Goal: Complete application form: Complete application form

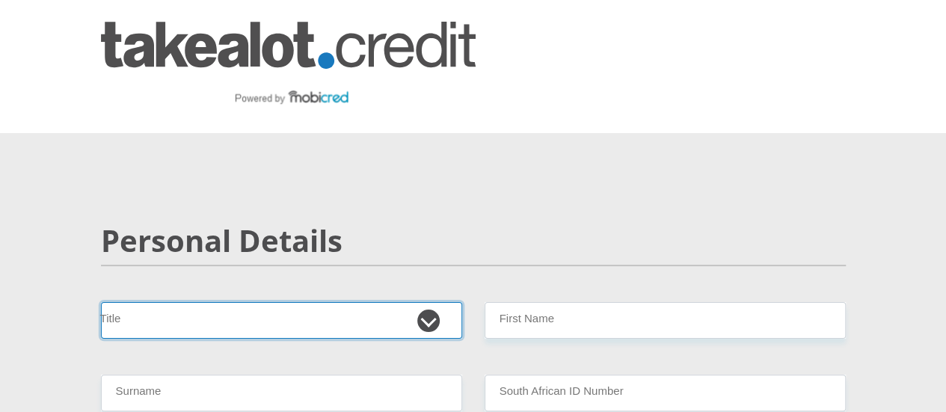
click at [435, 302] on select "Mr Ms Mrs Dr [PERSON_NAME]" at bounding box center [281, 320] width 361 height 37
select select "Ms"
click at [101, 302] on select "Mr Ms Mrs Dr Other" at bounding box center [281, 320] width 361 height 37
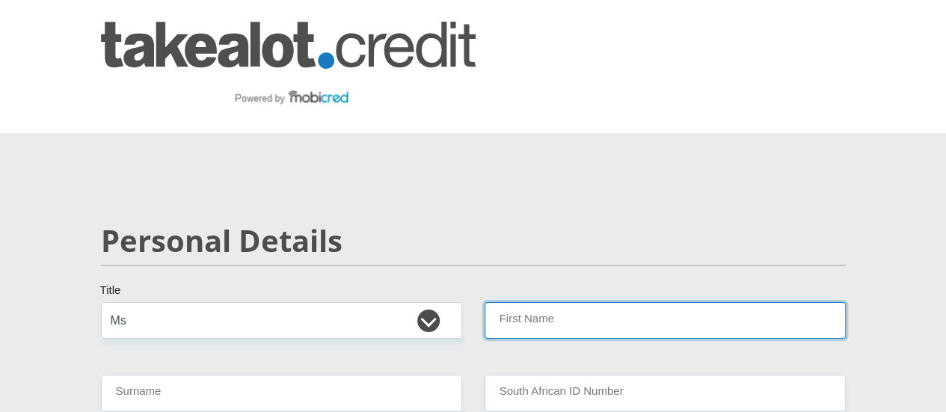
click at [627, 302] on input "First Name" at bounding box center [665, 320] width 361 height 37
type input "Jeanmari"
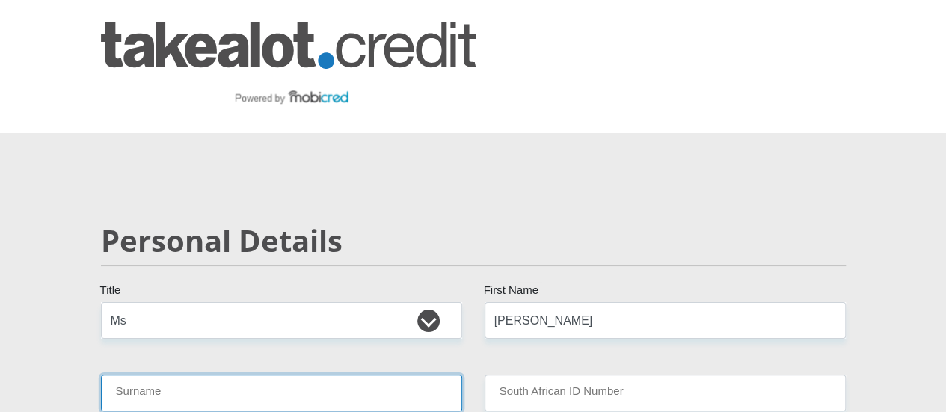
type input "Basson"
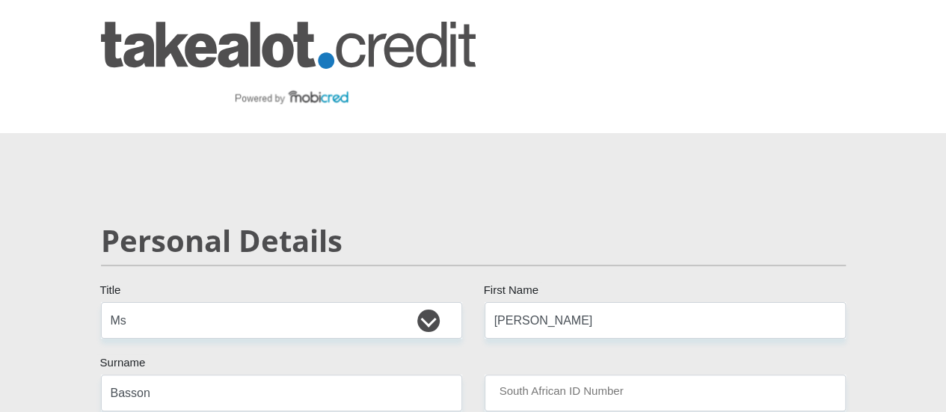
select select "ZAF"
type input "0671627027"
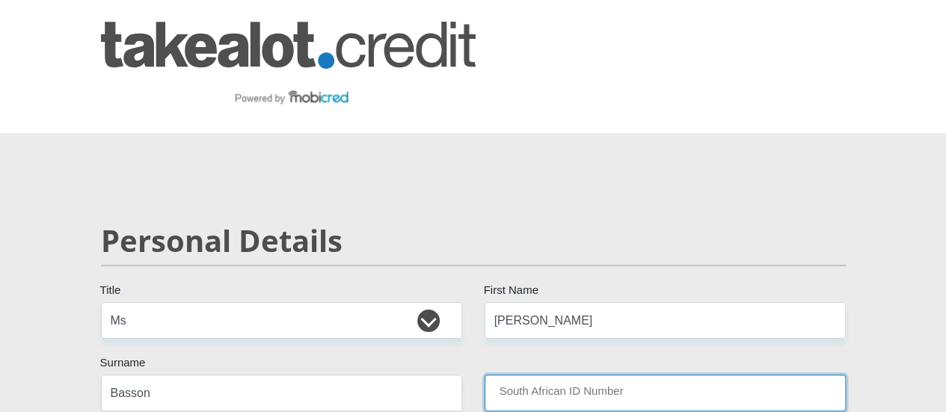
click at [625, 375] on input "South African ID Number" at bounding box center [665, 393] width 361 height 37
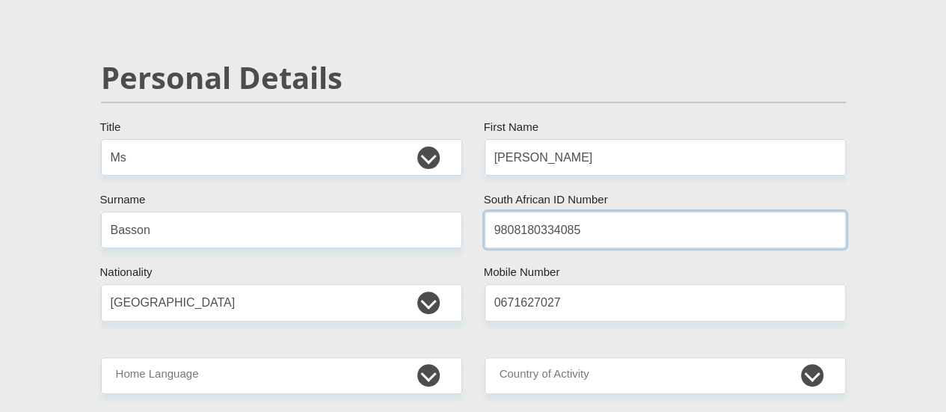
scroll to position [164, 0]
type input "9808180334085"
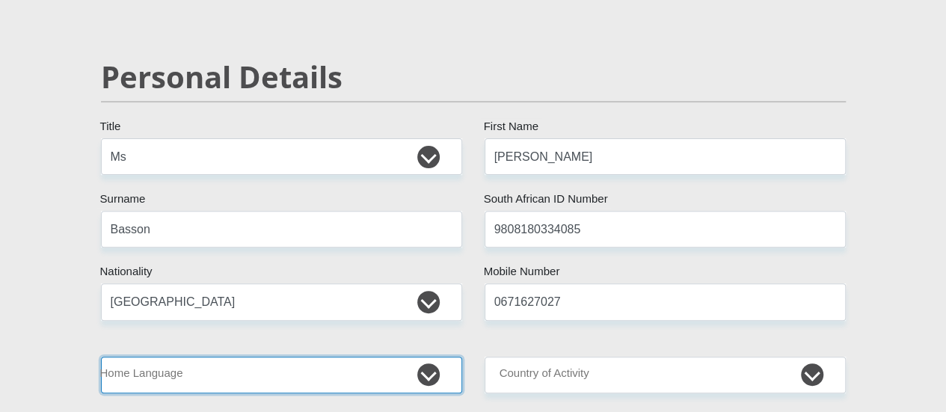
click at [423, 357] on select "Afrikaans English Sepedi South Ndebele Southern Sotho Swati Tsonga Tswana Venda…" at bounding box center [281, 375] width 361 height 37
select select "afr"
click at [101, 357] on select "Afrikaans English Sepedi South Ndebele Southern Sotho Swati Tsonga Tswana Venda…" at bounding box center [281, 375] width 361 height 37
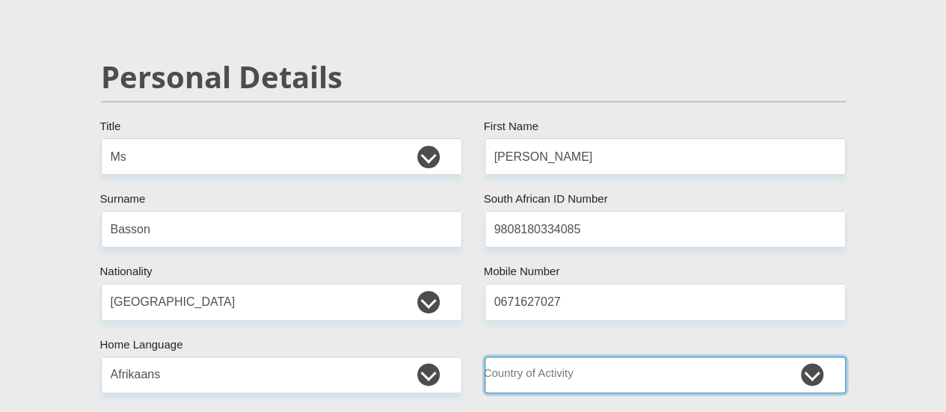
click at [823, 357] on select "South Africa Afghanistan Aland Islands Albania Algeria America Samoa American V…" at bounding box center [665, 375] width 361 height 37
select select "ZAF"
click at [485, 357] on select "South Africa Afghanistan Aland Islands Albania Algeria America Samoa American V…" at bounding box center [665, 375] width 361 height 37
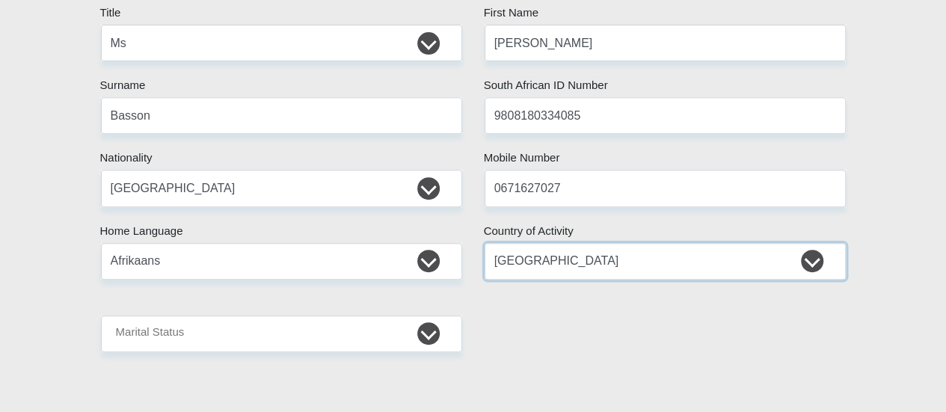
scroll to position [278, 0]
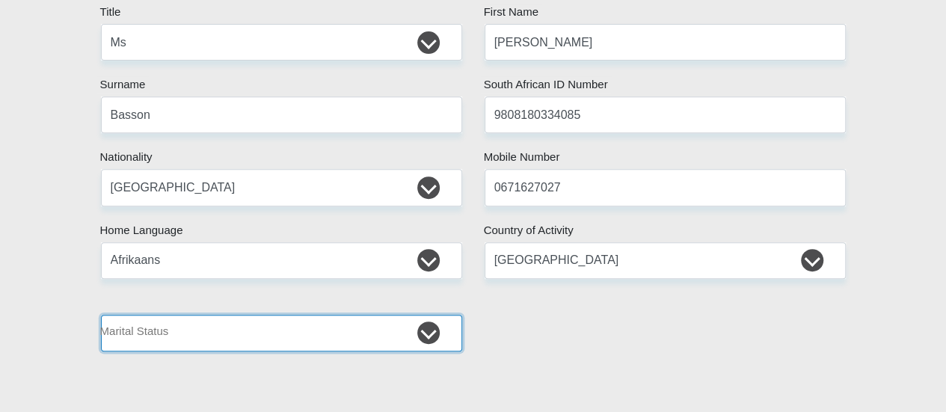
click at [416, 315] on select "Married ANC Single Divorced Widowed Married COP or Customary Law" at bounding box center [281, 333] width 361 height 37
select select "2"
click at [101, 315] on select "Married ANC Single Divorced Widowed Married COP or Customary Law" at bounding box center [281, 333] width 361 height 37
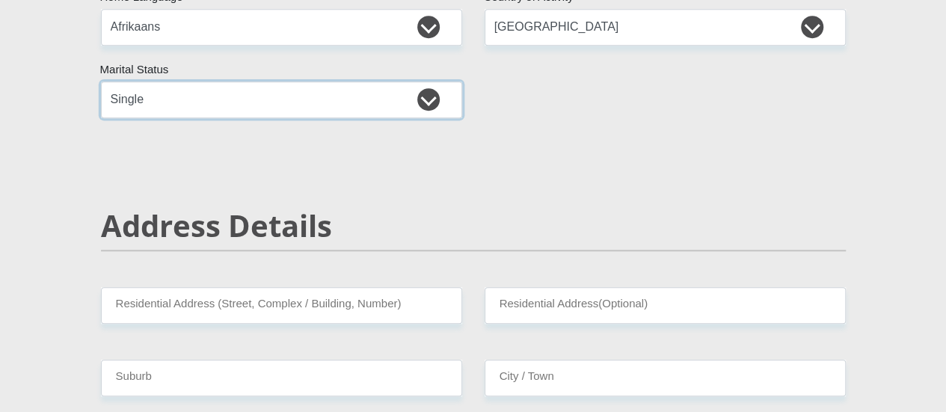
scroll to position [523, 0]
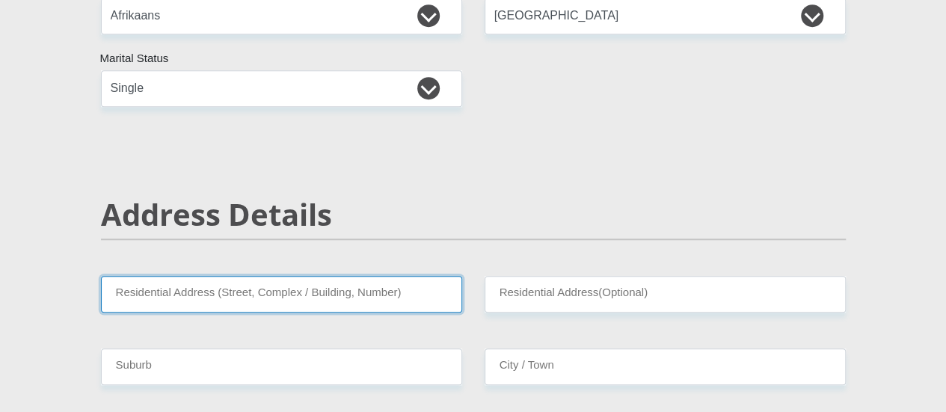
click at [420, 276] on input "Residential Address (Street, Complex / Building, Number)" at bounding box center [281, 294] width 361 height 37
type input "Lambertsbaai Weg No 3"
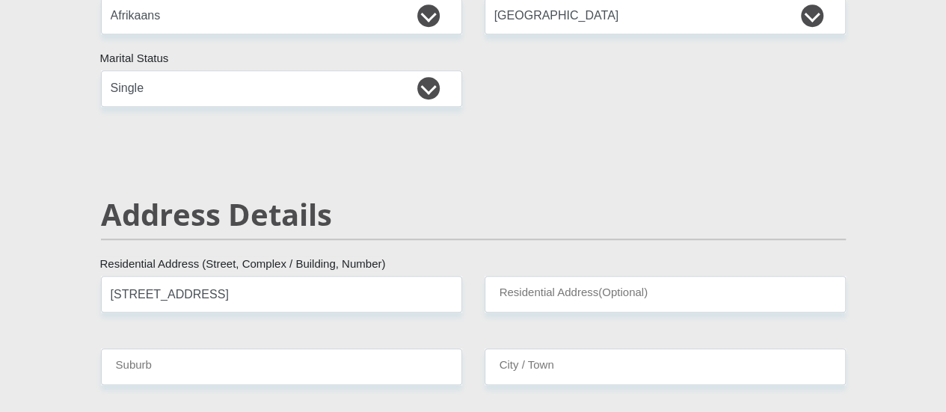
type input "Big Brown House"
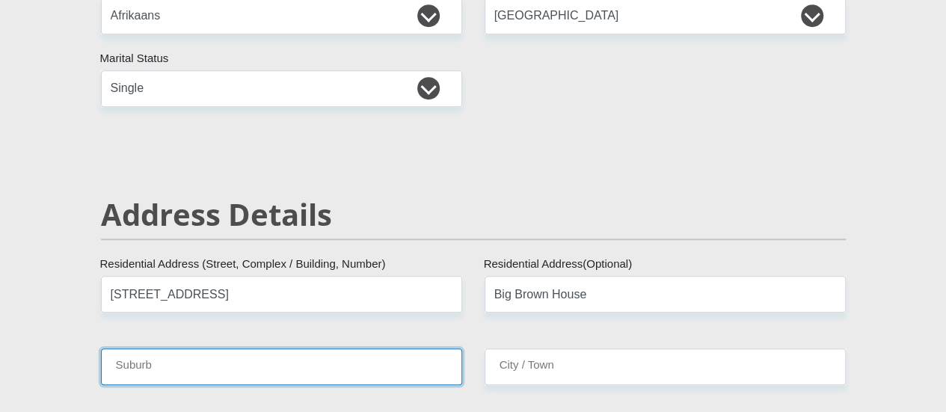
type input "Graafwater"
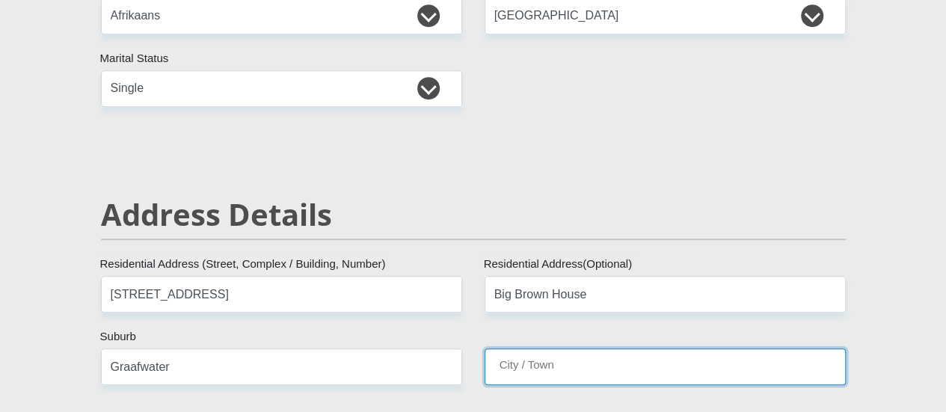
type input "Graafwater"
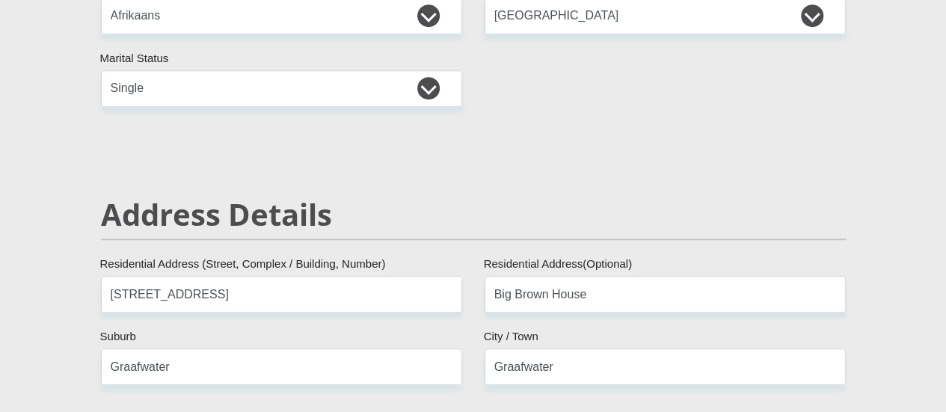
type input "8120"
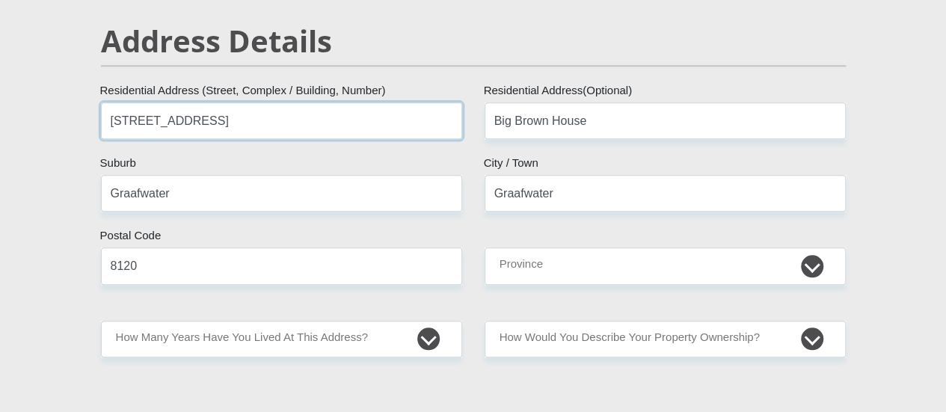
scroll to position [701, 0]
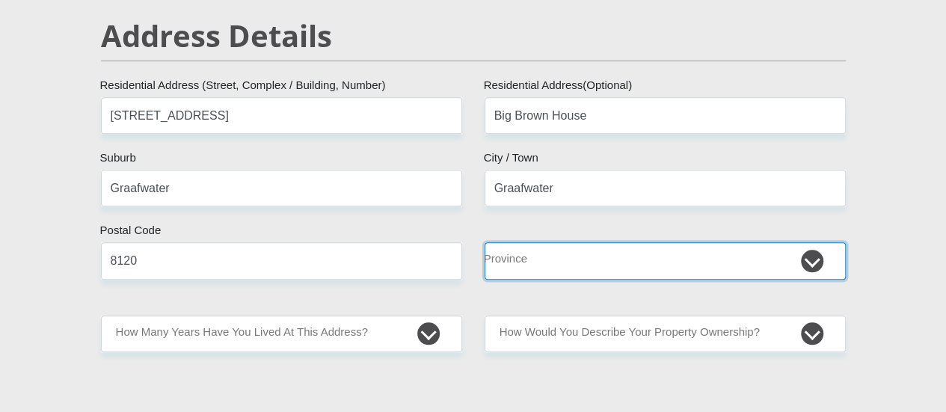
click at [811, 242] on select "Eastern Cape Free State Gauteng KwaZulu-Natal Limpopo Mpumalanga Northern Cape …" at bounding box center [665, 260] width 361 height 37
select select "Western Cape"
click at [485, 242] on select "Eastern Cape Free State Gauteng KwaZulu-Natal Limpopo Mpumalanga Northern Cape …" at bounding box center [665, 260] width 361 height 37
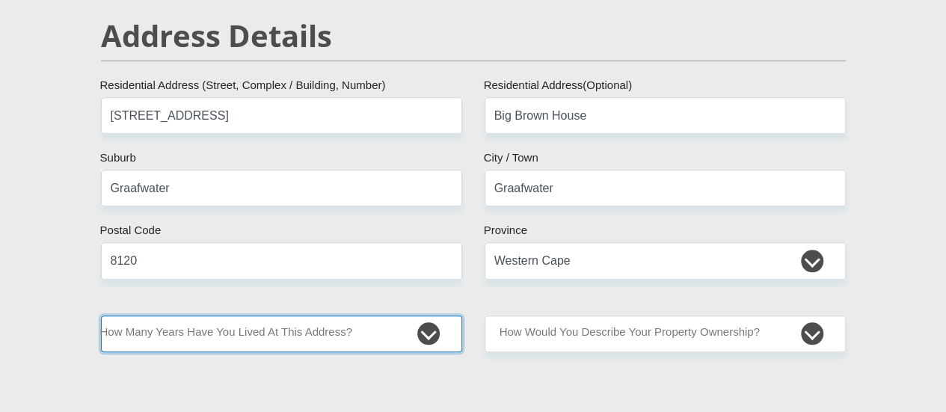
click at [360, 316] on select "less than 1 year 1-3 years 3-5 years 5+ years" at bounding box center [281, 334] width 361 height 37
select select "5"
click at [101, 316] on select "less than 1 year 1-3 years 3-5 years 5+ years" at bounding box center [281, 334] width 361 height 37
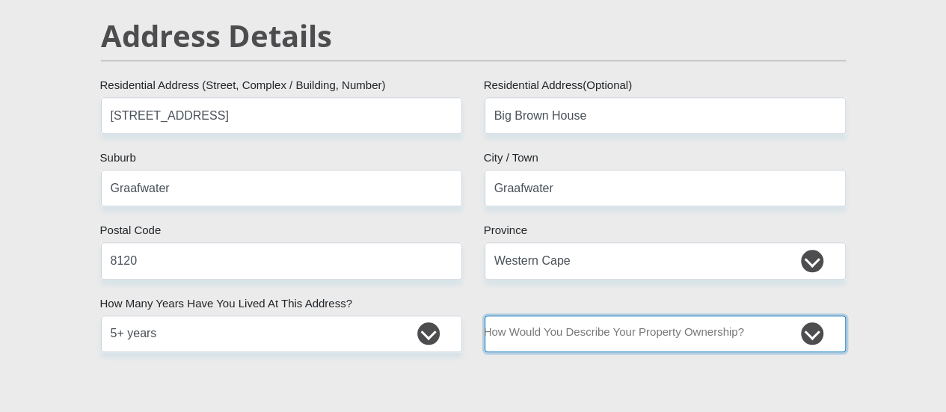
click at [753, 316] on select "Owned Rented Family Owned Company Dwelling" at bounding box center [665, 334] width 361 height 37
select select "parents"
click at [485, 316] on select "Owned Rented Family Owned Company Dwelling" at bounding box center [665, 334] width 361 height 37
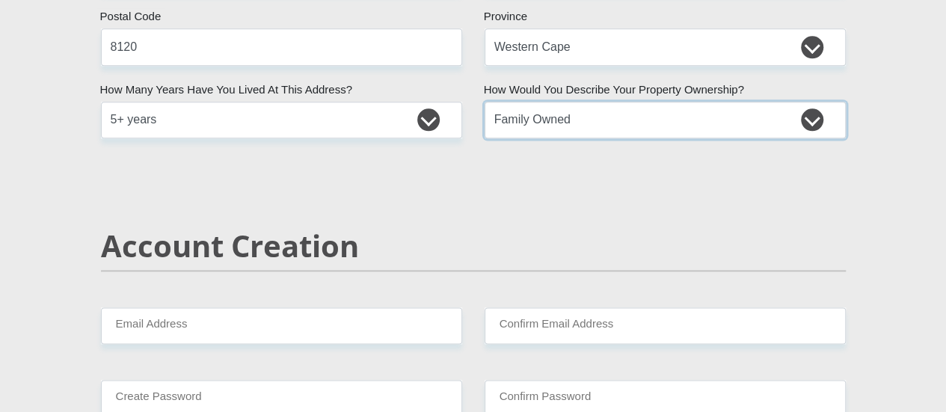
scroll to position [939, 0]
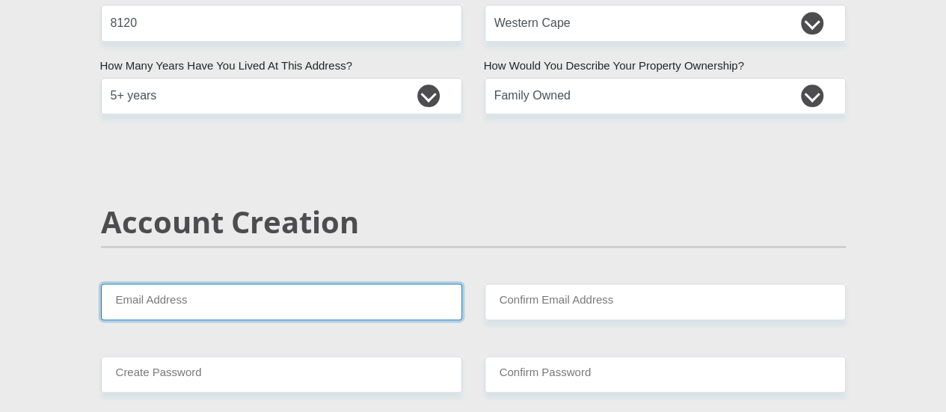
click at [410, 283] on input "Email Address" at bounding box center [281, 301] width 361 height 37
type input "jeanmaribassonaj@gmail.com"
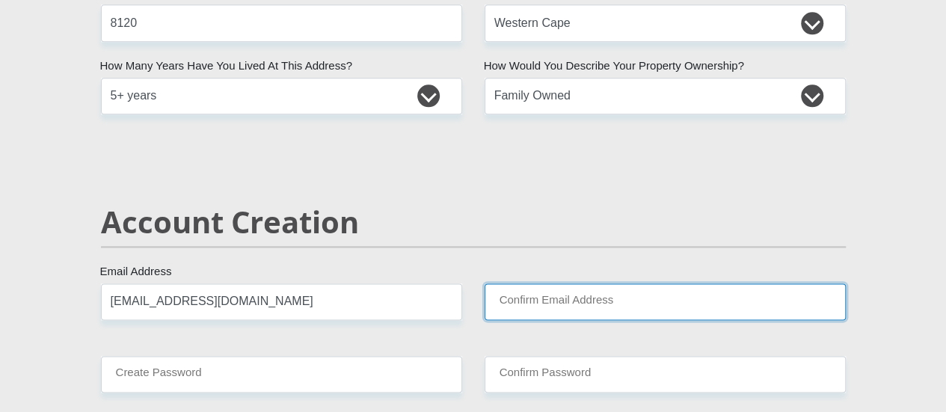
type input "jeanmaribassonaj@gmail.com"
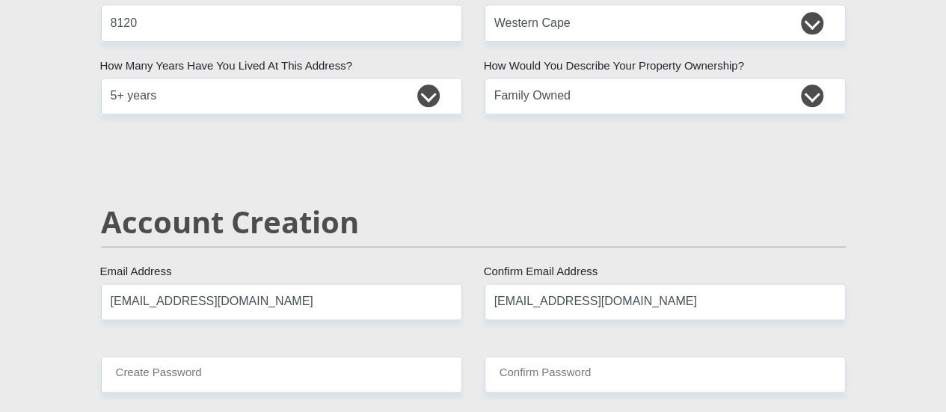
type input "0671627027"
type input "Jean-mari"
type input "Basson"
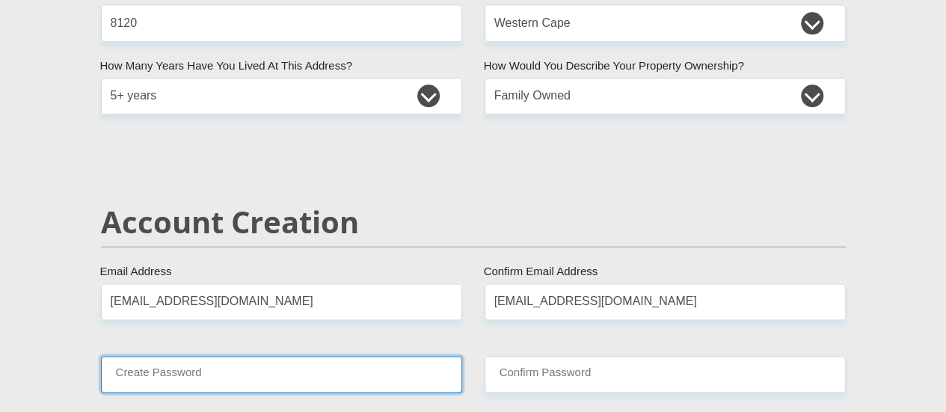
click at [393, 356] on input "Create Password" at bounding box center [281, 374] width 361 height 37
type input "Aj@211120"
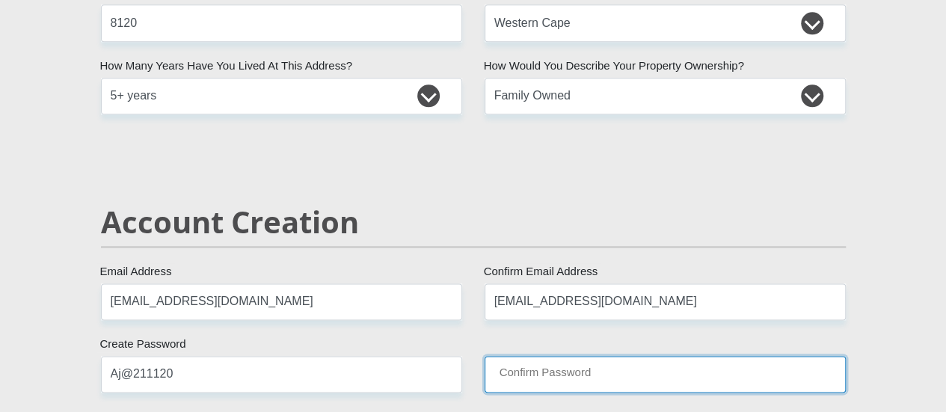
click at [627, 356] on input "Confirm Password" at bounding box center [665, 374] width 361 height 37
type input "Aj@211120"
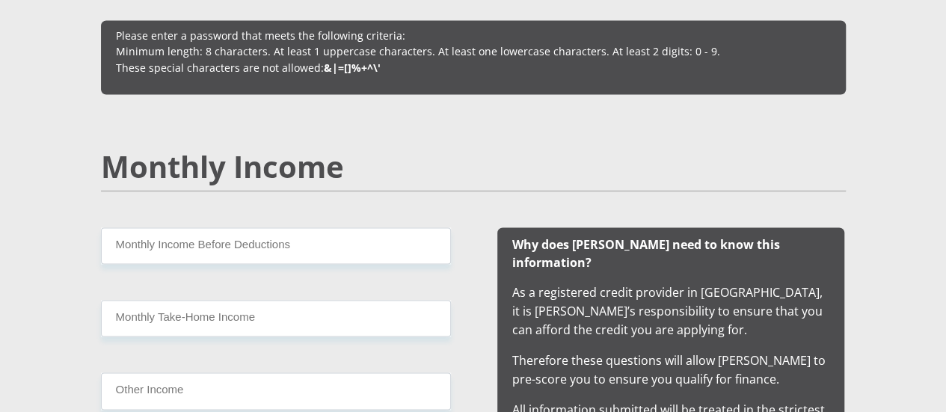
scroll to position [1349, 0]
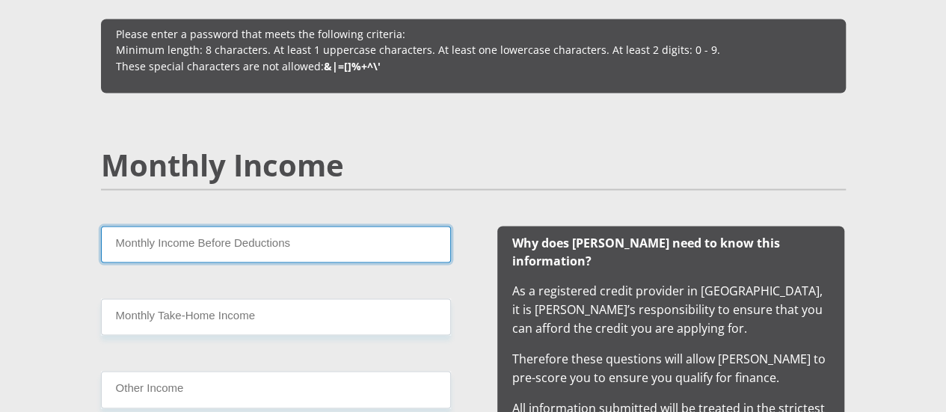
click at [344, 226] on input "Monthly Income Before Deductions" at bounding box center [276, 244] width 350 height 37
type input "3813"
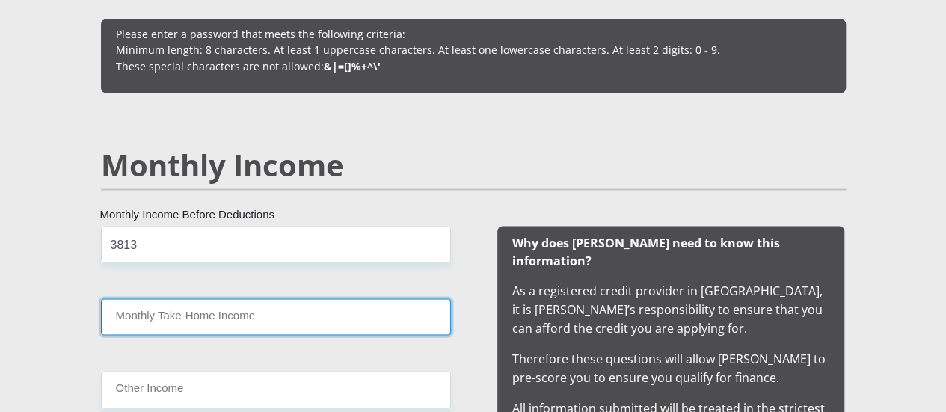
click at [339, 298] on input "Monthly Take-Home Income" at bounding box center [276, 316] width 350 height 37
type input "3813"
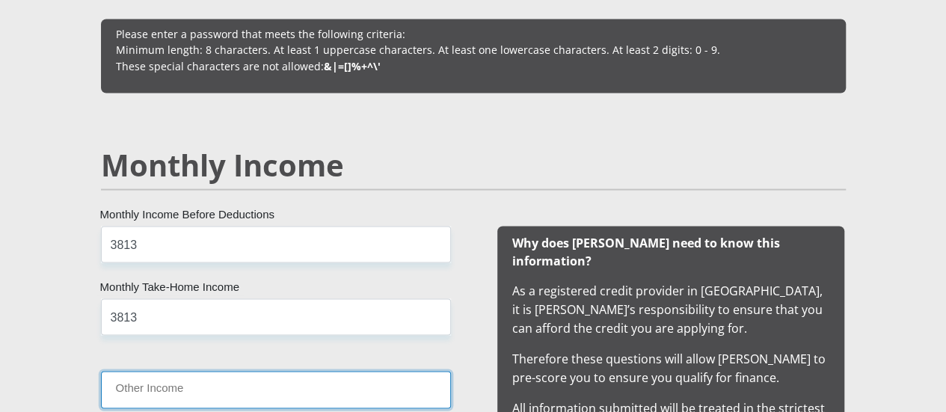
click at [321, 371] on input "Other Income" at bounding box center [276, 389] width 350 height 37
type input "500"
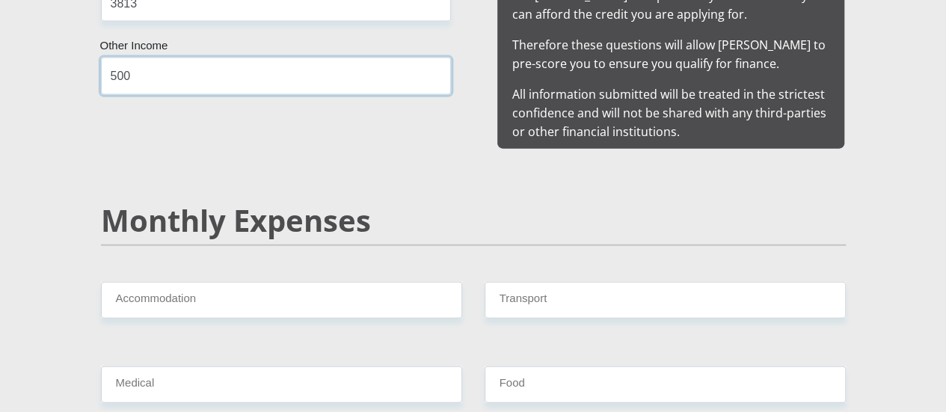
scroll to position [1666, 0]
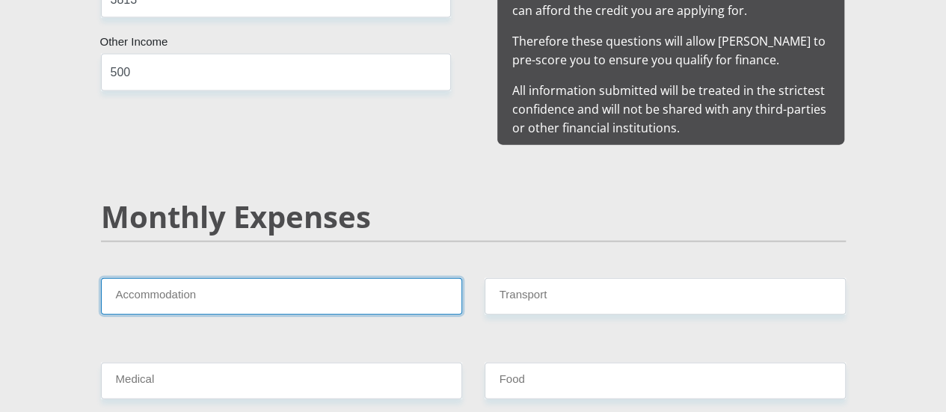
click at [389, 278] on input "Accommodation" at bounding box center [281, 296] width 361 height 37
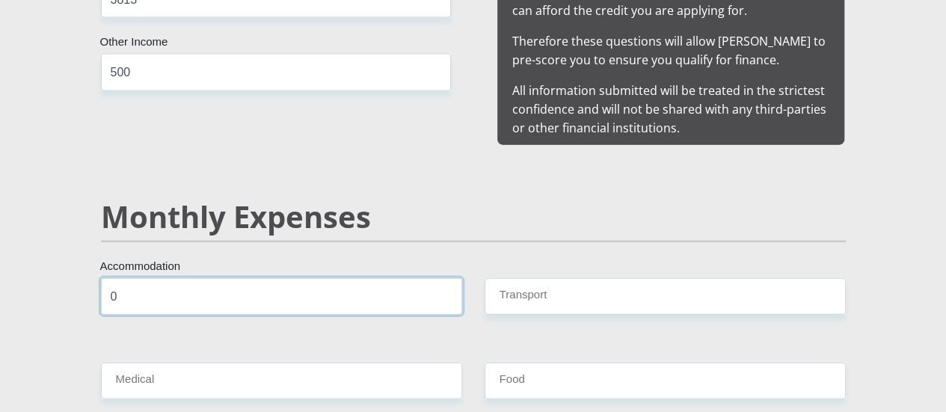
type input "0"
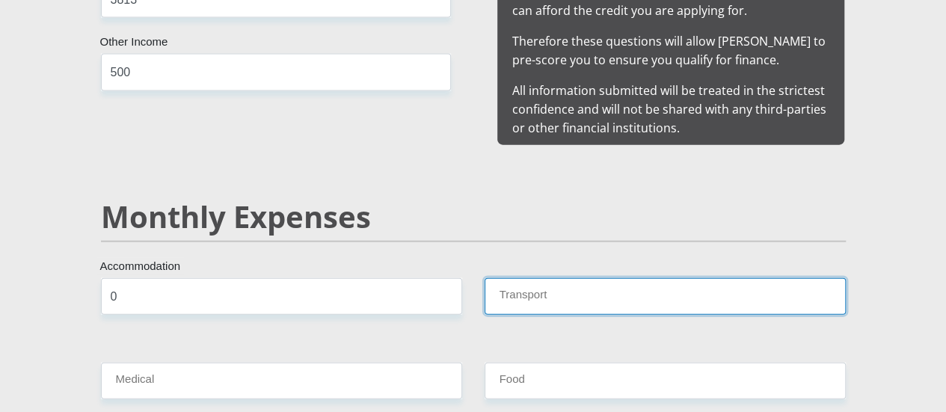
click at [594, 278] on input "Transport" at bounding box center [665, 296] width 361 height 37
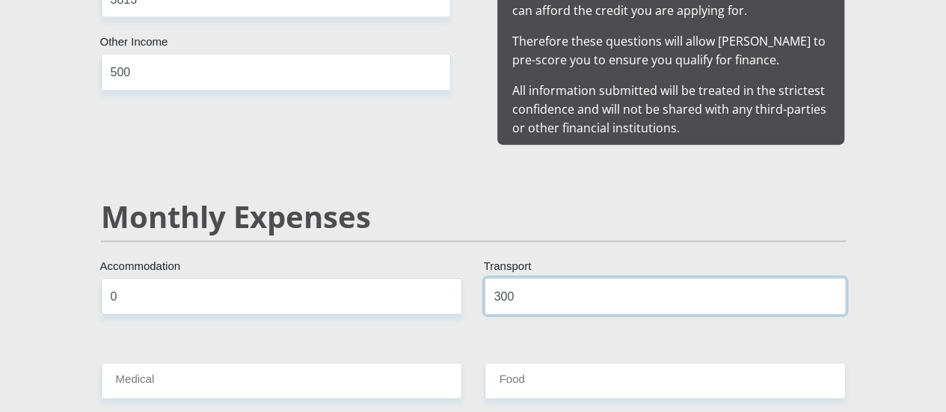
type input "300"
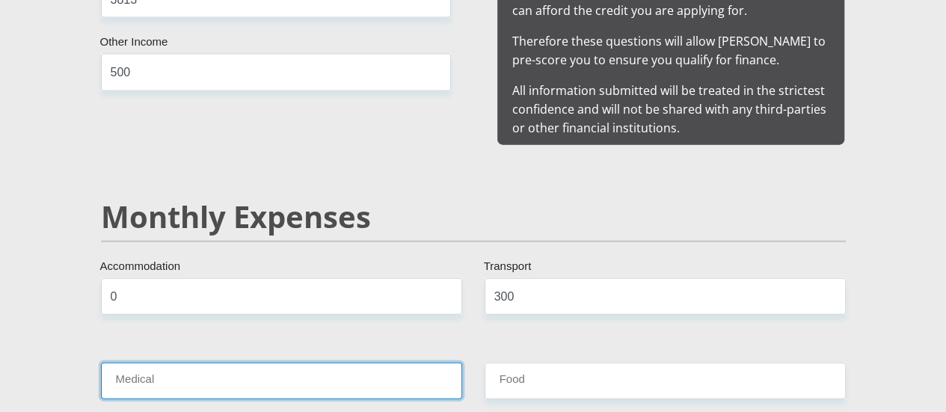
click at [403, 363] on input "Medical" at bounding box center [281, 381] width 361 height 37
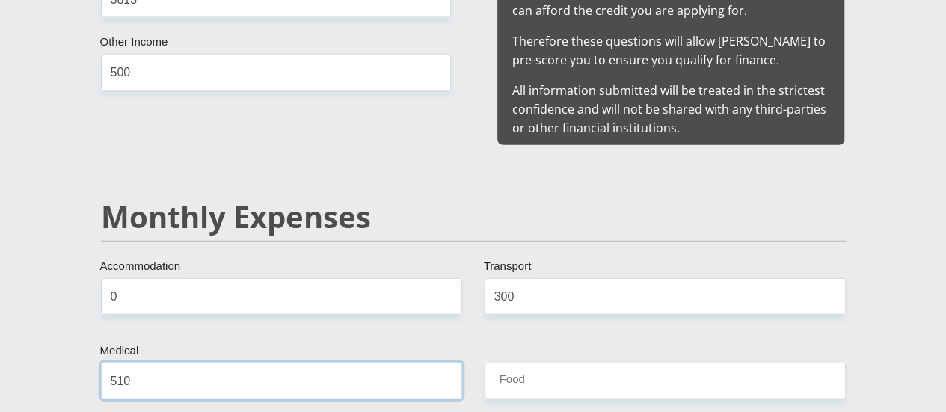
type input "510"
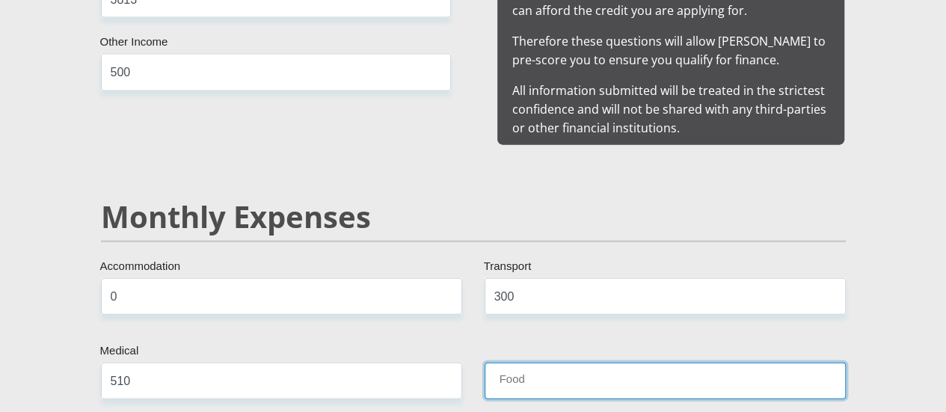
click at [603, 363] on input "Food" at bounding box center [665, 381] width 361 height 37
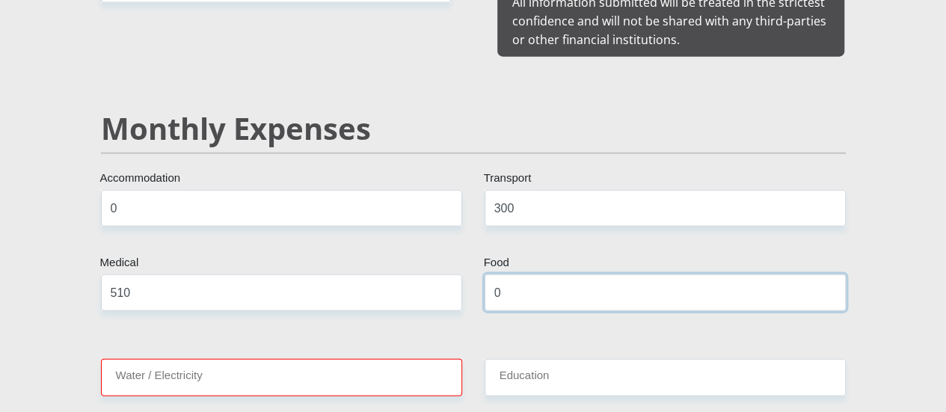
scroll to position [1792, 0]
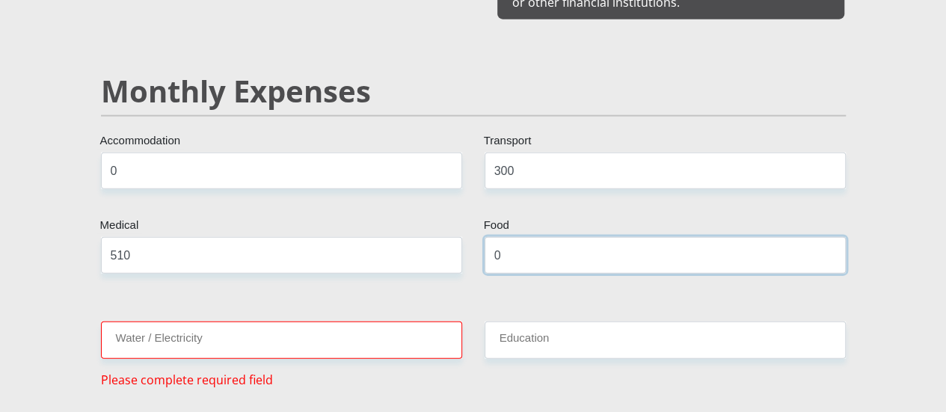
type input "0"
click at [417, 322] on input "Water / Electricity" at bounding box center [281, 340] width 361 height 37
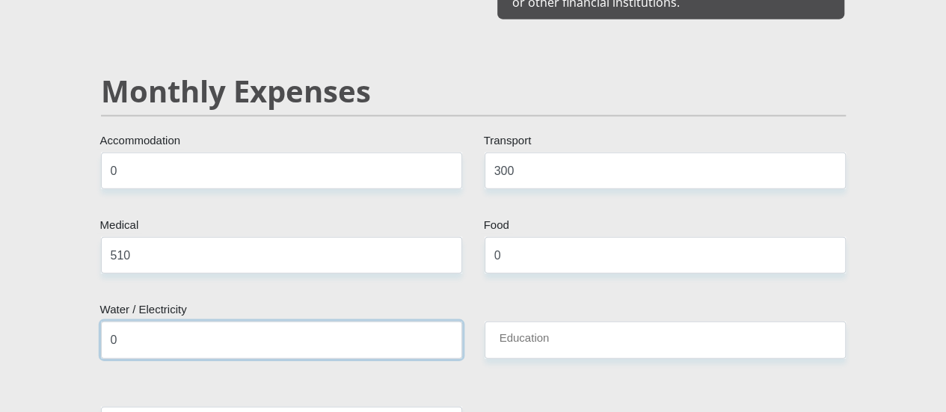
type input "0"
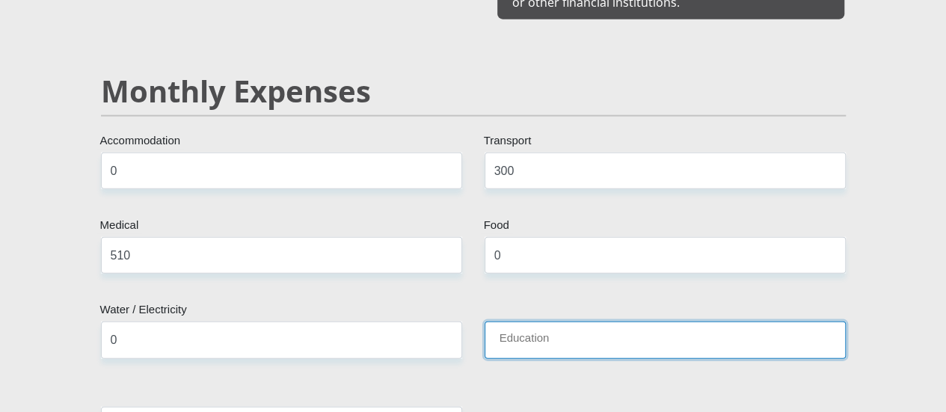
click at [634, 322] on input "Education" at bounding box center [665, 340] width 361 height 37
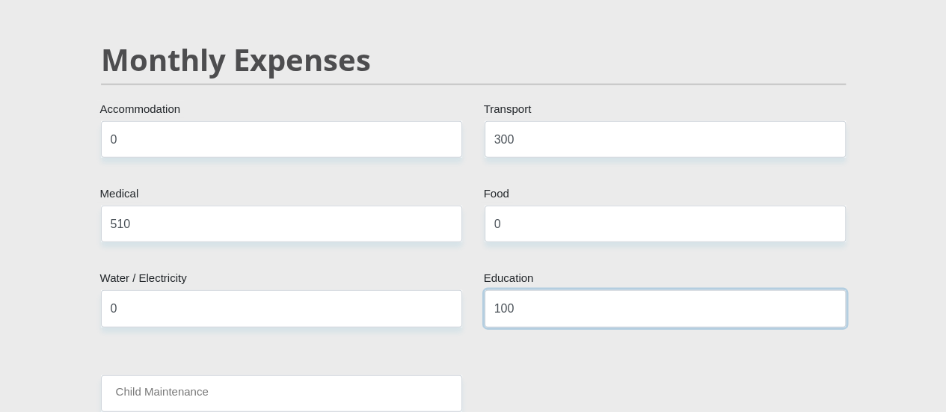
scroll to position [1824, 0]
type input "100"
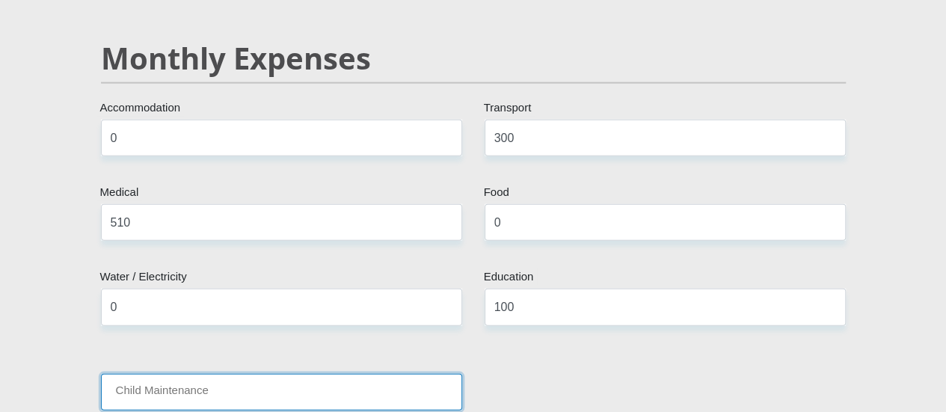
click at [384, 374] on input "Child Maintenance" at bounding box center [281, 392] width 361 height 37
type input "0"
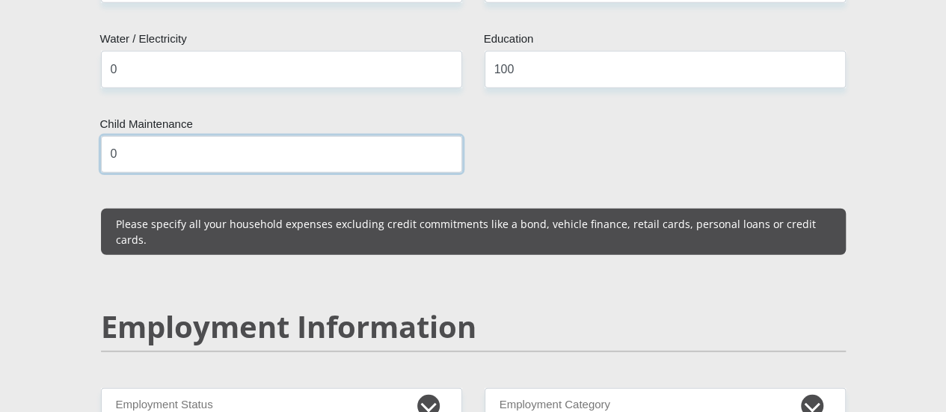
scroll to position [2118, 0]
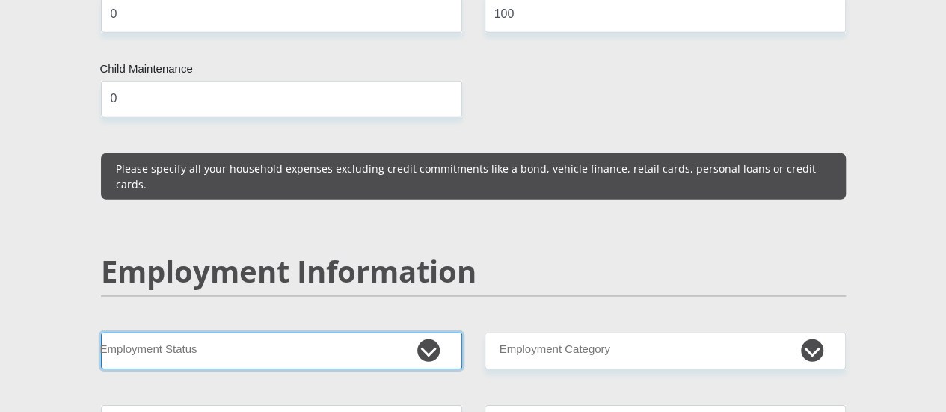
click at [425, 333] on select "Permanent/Full-time Part-time/Casual Contract Worker Self-Employed Housewife Re…" at bounding box center [281, 351] width 361 height 37
select select "3"
click at [101, 333] on select "Permanent/Full-time Part-time/Casual Contract Worker Self-Employed Housewife Re…" at bounding box center [281, 351] width 361 height 37
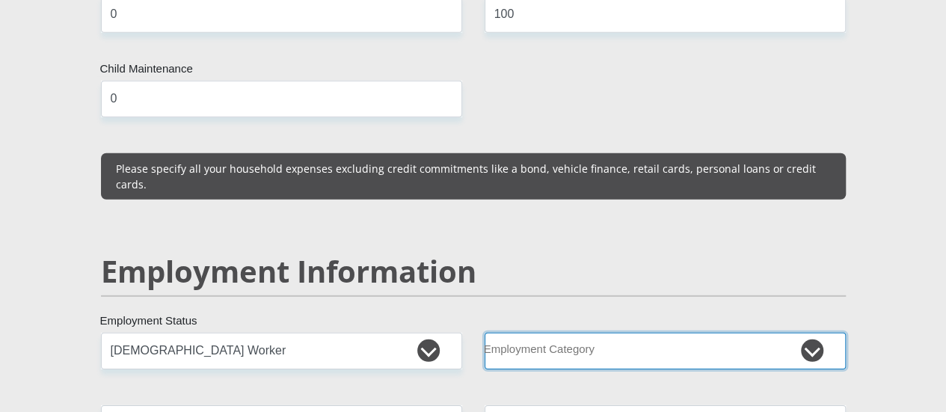
click at [705, 333] on select "AGRICULTURE ALCOHOL & TOBACCO CONSTRUCTION MATERIALS METALLURGY EQUIPMENT FOR R…" at bounding box center [665, 351] width 361 height 37
select select "53"
click at [485, 333] on select "AGRICULTURE ALCOHOL & TOBACCO CONSTRUCTION MATERIALS METALLURGY EQUIPMENT FOR R…" at bounding box center [665, 351] width 361 height 37
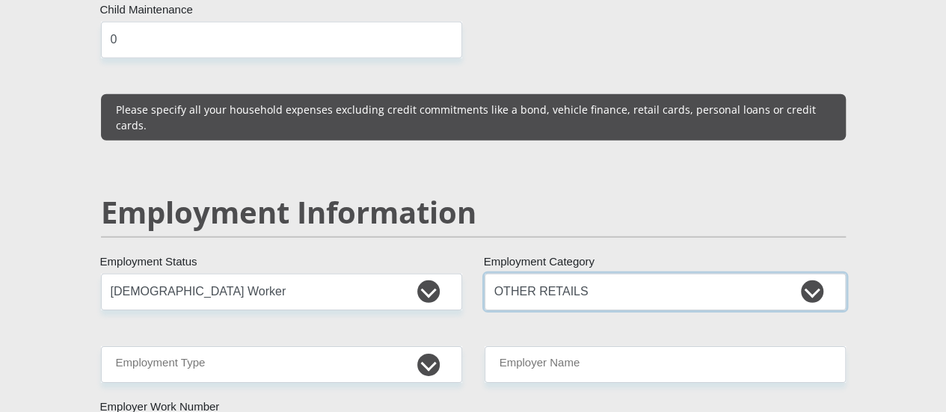
scroll to position [2180, 0]
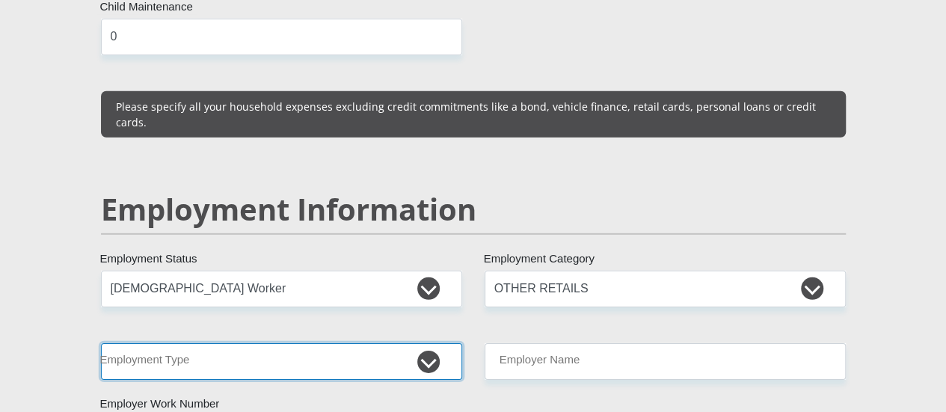
click at [428, 343] on select "College/Lecturer Craft Seller Creative Driver Executive Farmer Forces - Non Com…" at bounding box center [281, 361] width 361 height 37
select select "Teacher"
click at [101, 343] on select "College/Lecturer Craft Seller Creative Driver Executive Farmer Forces - Non Com…" at bounding box center [281, 361] width 361 height 37
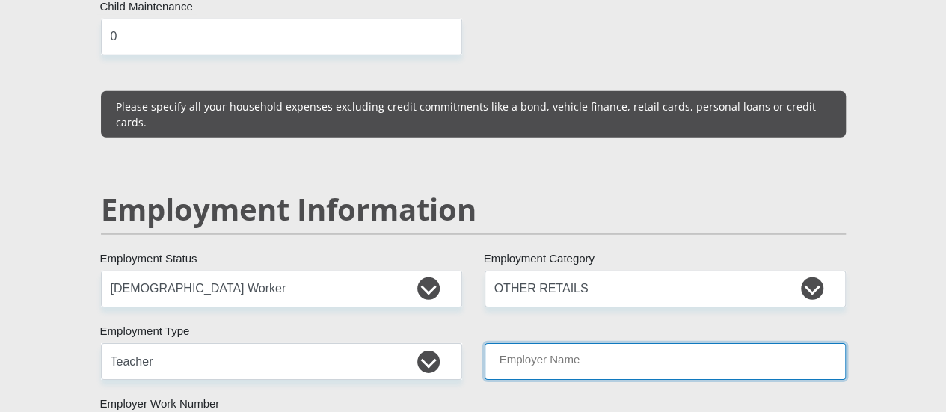
click at [768, 343] on input "Employer Name" at bounding box center [665, 361] width 361 height 37
type input "GraafwaterSpecialSchool"
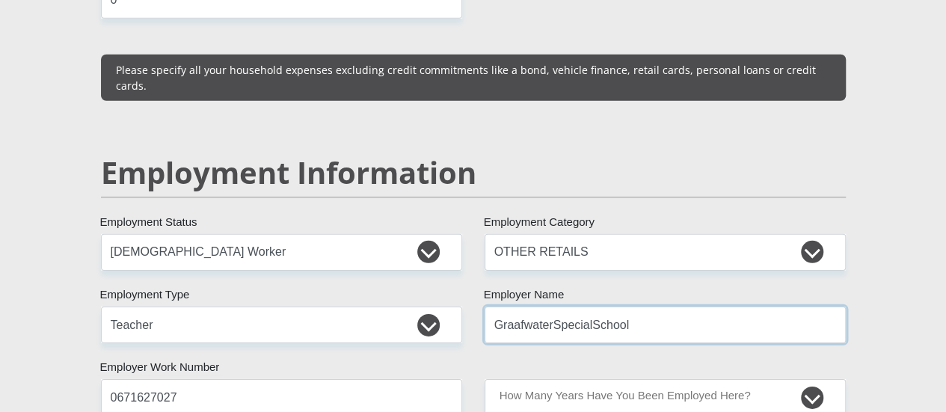
scroll to position [2251, 0]
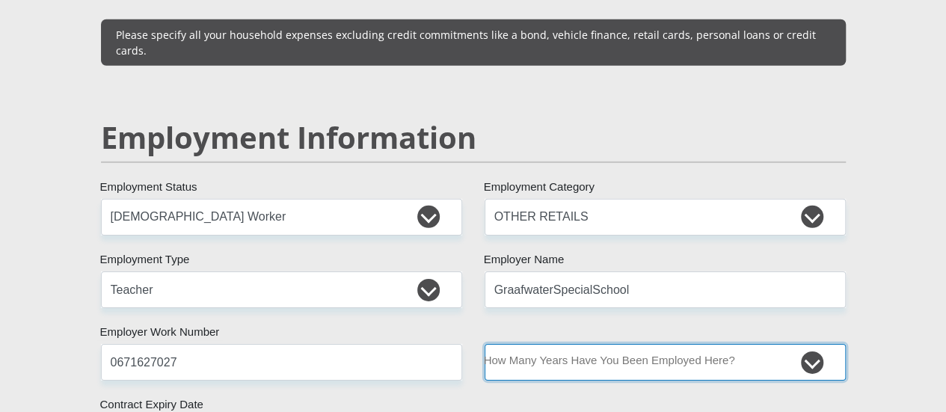
click at [737, 344] on select "less than 1 year 1-3 years 3-5 years 5+ years" at bounding box center [665, 362] width 361 height 37
select select "60"
click at [485, 344] on select "less than 1 year 1-3 years 3-5 years 5+ years" at bounding box center [665, 362] width 361 height 37
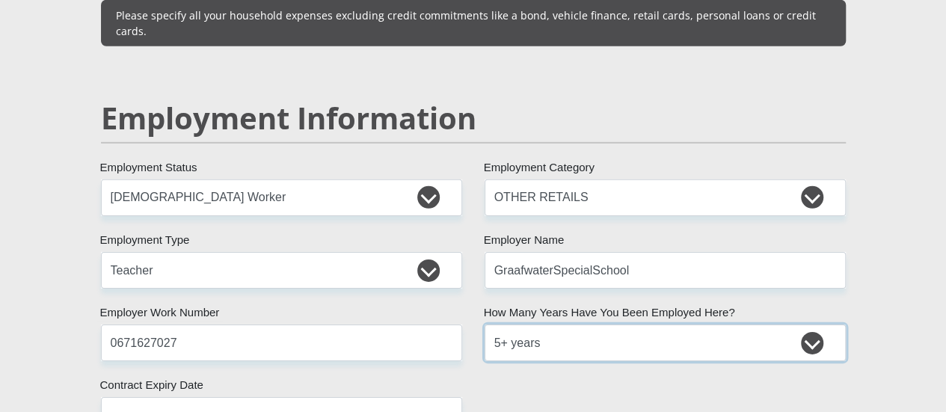
scroll to position [2272, 0]
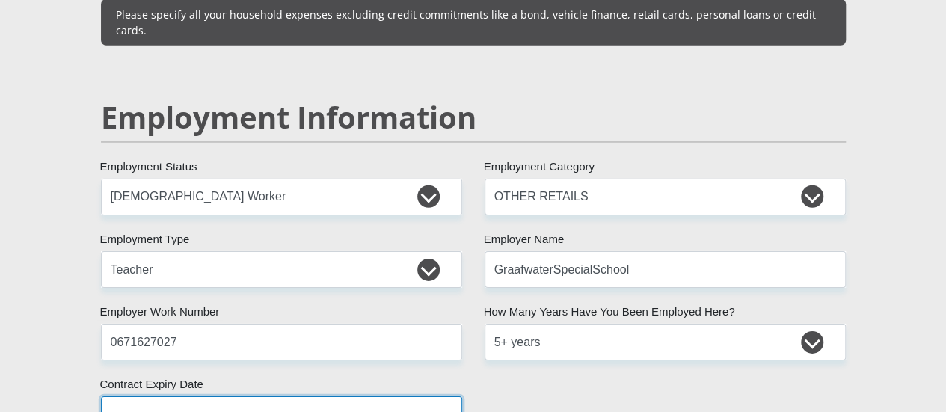
click at [438, 396] on input "text" at bounding box center [281, 414] width 361 height 37
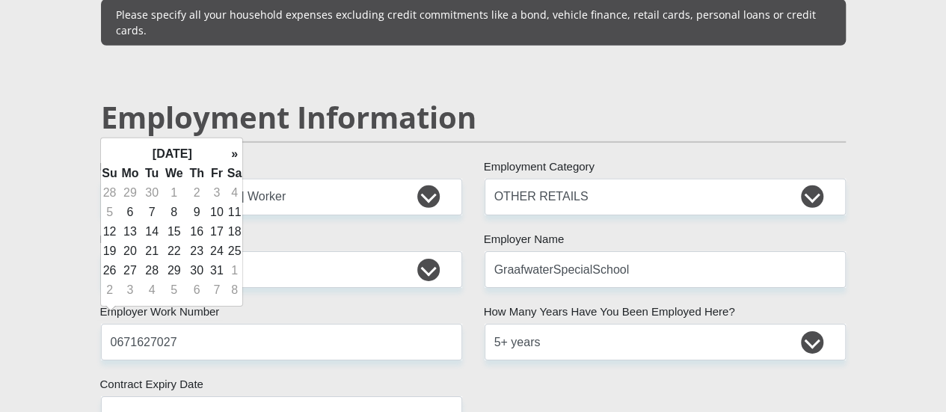
click at [230, 153] on th "»" at bounding box center [235, 153] width 16 height 19
click at [230, 157] on th "»" at bounding box center [235, 153] width 16 height 19
click at [232, 153] on th "»" at bounding box center [235, 153] width 16 height 19
click at [231, 153] on th "»" at bounding box center [235, 153] width 16 height 19
click at [229, 155] on th "»" at bounding box center [235, 153] width 16 height 19
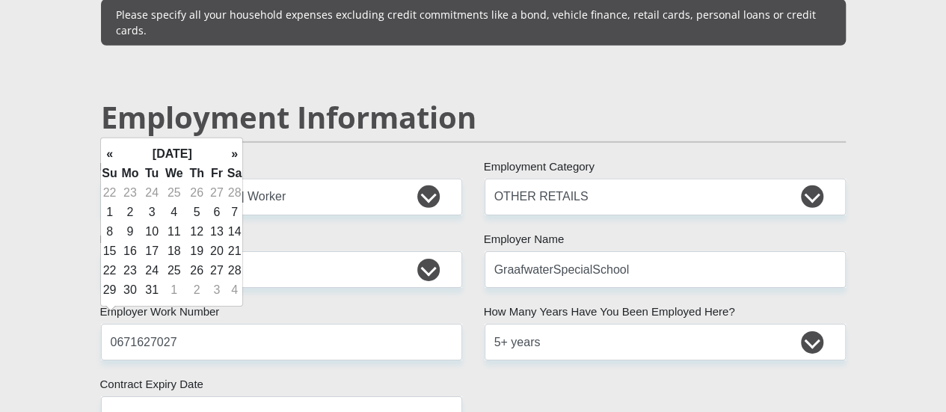
click at [230, 148] on th "»" at bounding box center [235, 153] width 16 height 19
click at [227, 157] on th "»" at bounding box center [235, 153] width 16 height 19
click at [230, 151] on th "»" at bounding box center [235, 153] width 16 height 19
click at [230, 153] on th "»" at bounding box center [235, 153] width 16 height 19
click at [232, 154] on th "»" at bounding box center [235, 153] width 16 height 19
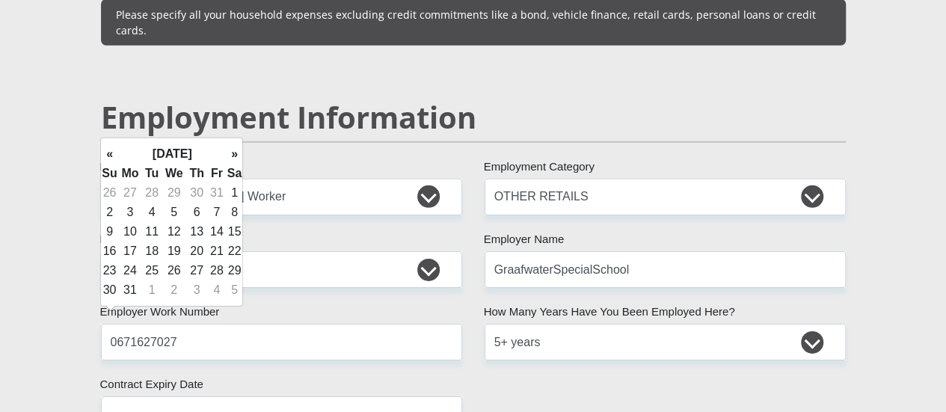
click at [232, 154] on th "»" at bounding box center [235, 153] width 16 height 19
click at [230, 155] on th "»" at bounding box center [235, 153] width 16 height 19
click at [230, 156] on th "»" at bounding box center [235, 153] width 16 height 19
click at [227, 154] on th "»" at bounding box center [235, 153] width 16 height 19
click at [196, 271] on td "31" at bounding box center [196, 270] width 21 height 19
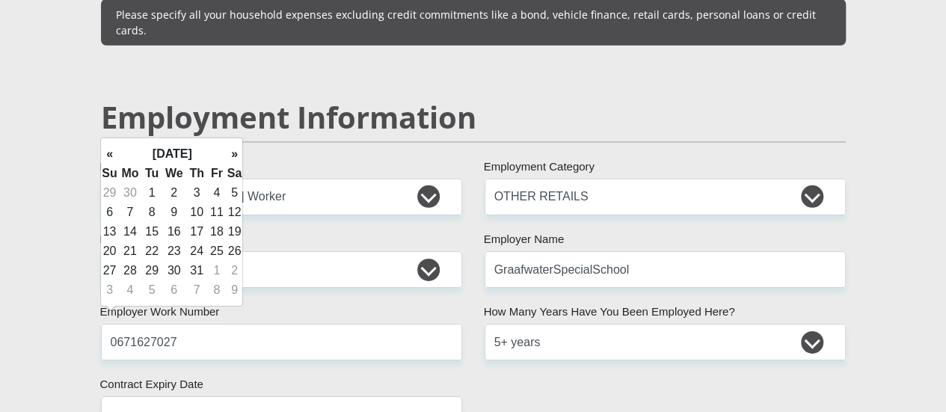
type input "2026/12/31"
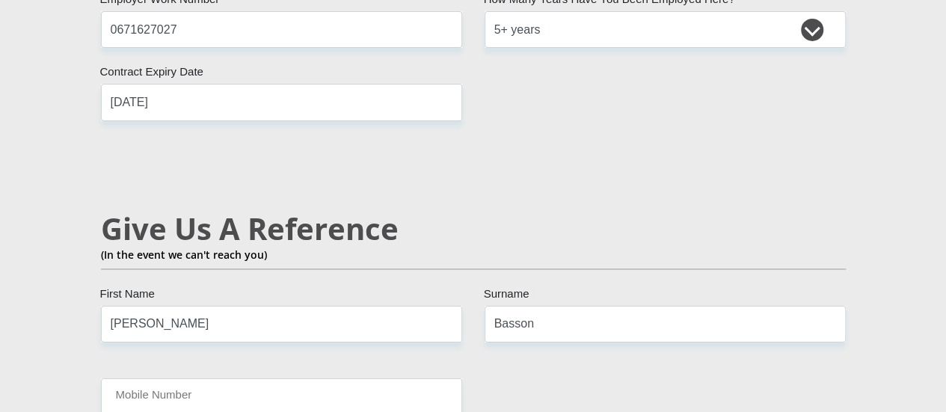
scroll to position [2591, 0]
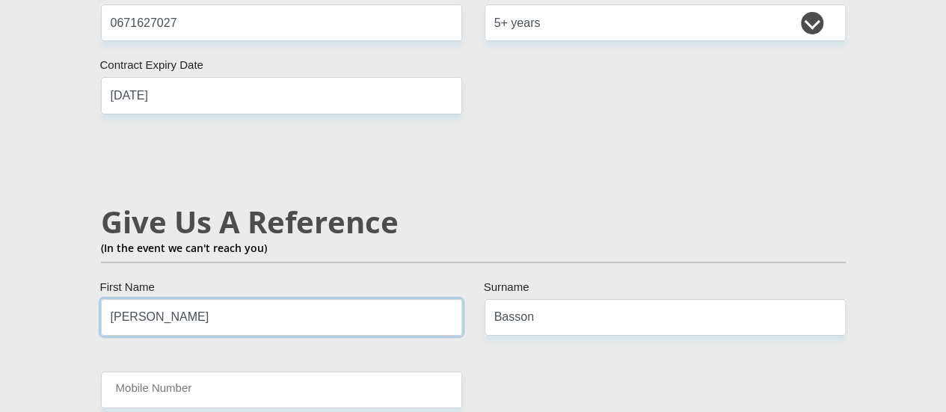
click at [172, 299] on input "Jean-mari" at bounding box center [281, 317] width 361 height 37
type input "Whill-Nick"
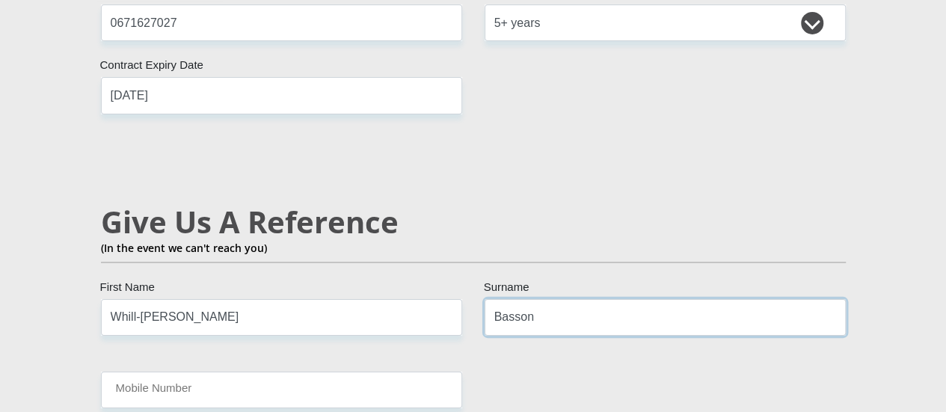
click at [663, 299] on input "Basson" at bounding box center [665, 317] width 361 height 37
type input "Martins"
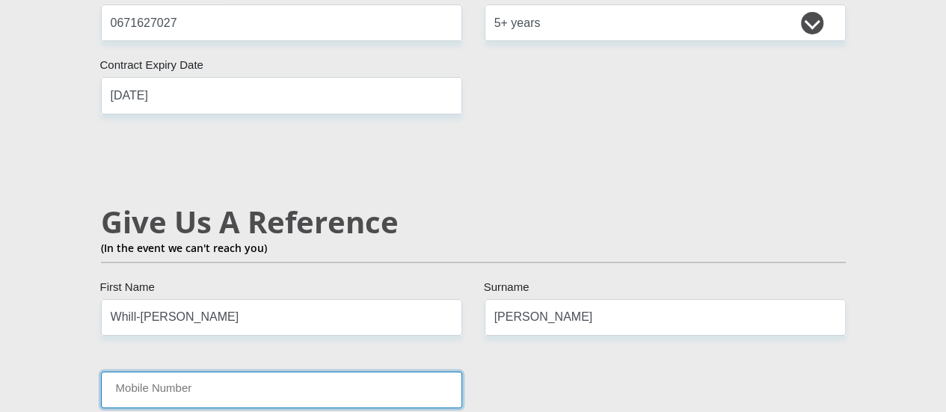
click at [142, 372] on input "Mobile Number" at bounding box center [281, 390] width 361 height 37
type input "0769769603"
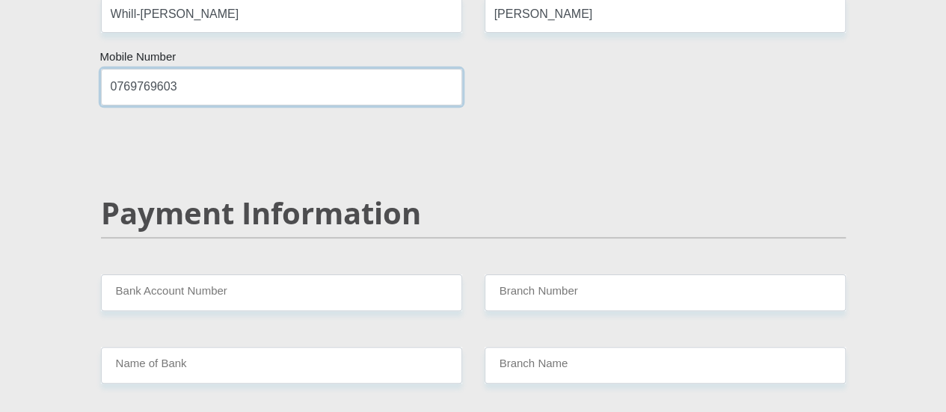
scroll to position [2898, 0]
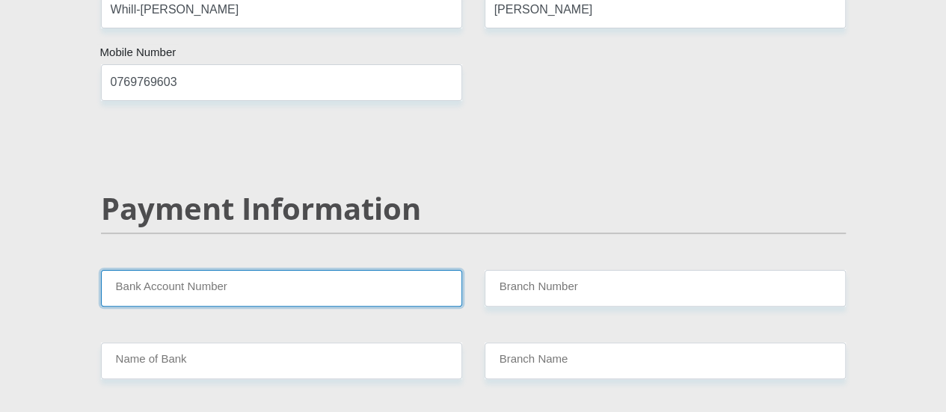
click at [385, 270] on input "Bank Account Number" at bounding box center [281, 288] width 361 height 37
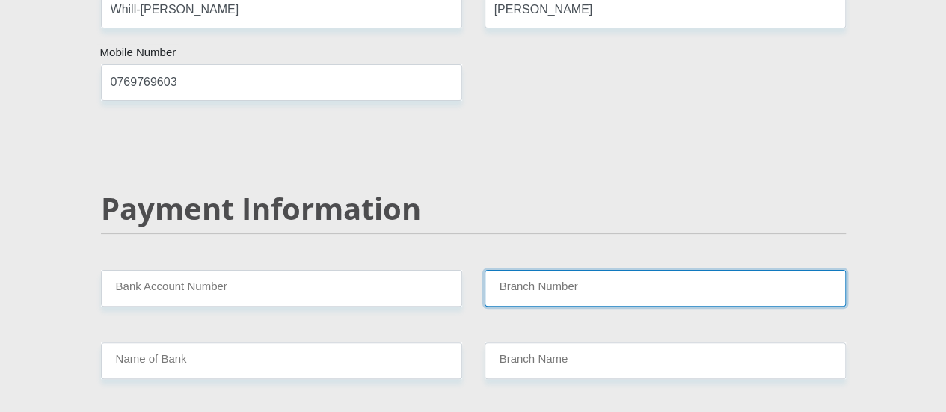
click at [653, 270] on input "Branch Number" at bounding box center [665, 288] width 361 height 37
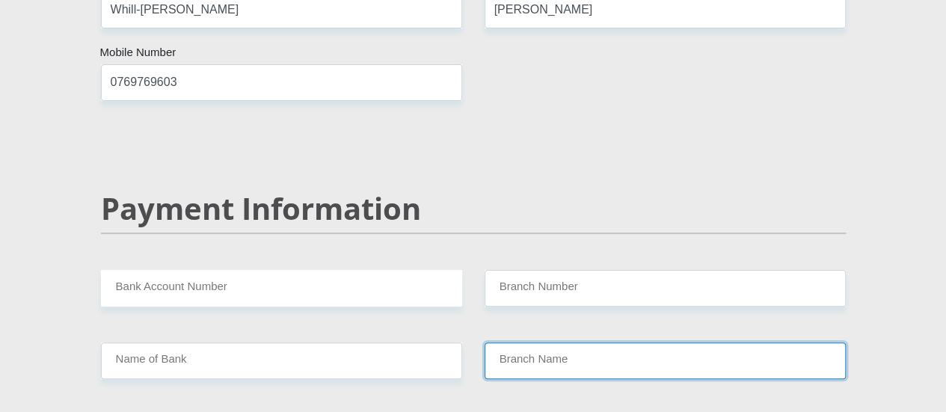
click at [649, 342] on input "Branch Name" at bounding box center [665, 360] width 361 height 37
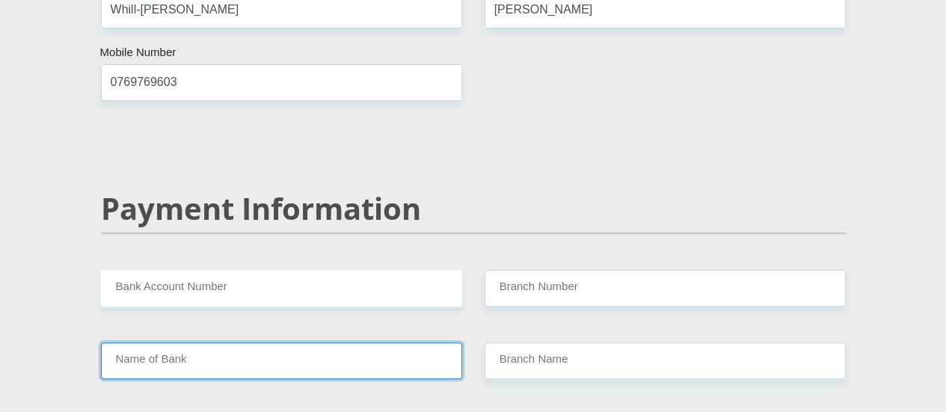
click at [371, 342] on input "Name of Bank" at bounding box center [281, 360] width 361 height 37
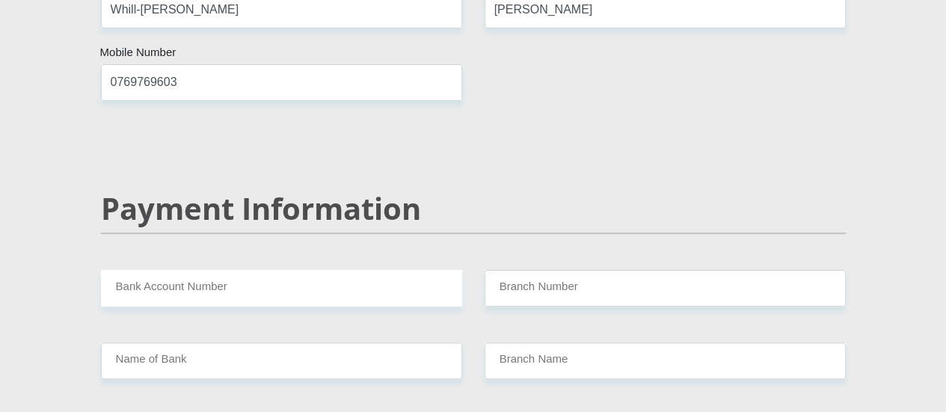
select select "SAV"
select select "1"
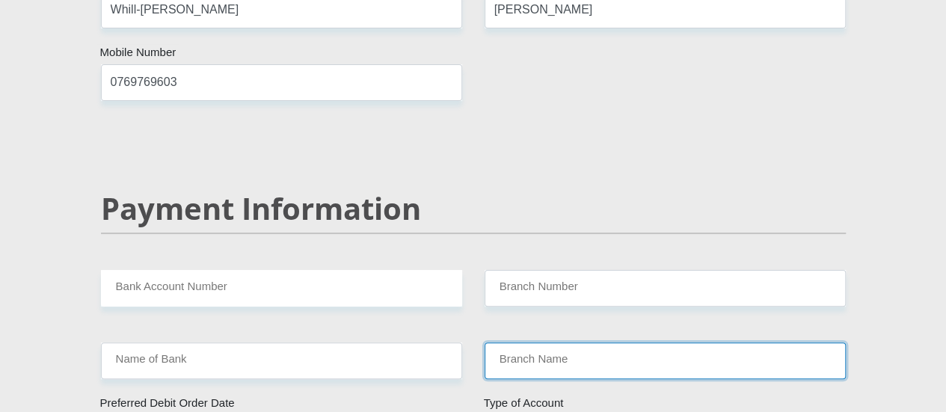
click at [585, 342] on input "Branch Name" at bounding box center [665, 360] width 361 height 37
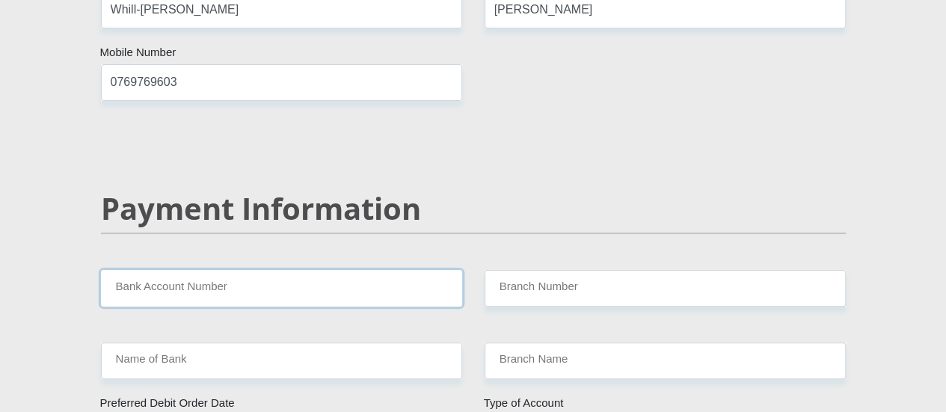
click at [160, 270] on input "Bank Account Number" at bounding box center [281, 288] width 361 height 37
type input "10098256589"
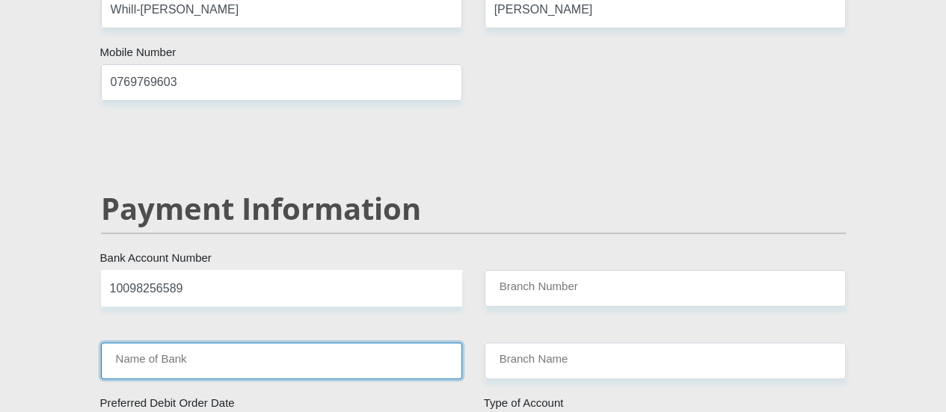
click at [203, 342] on input "Name of Bank" at bounding box center [281, 360] width 361 height 37
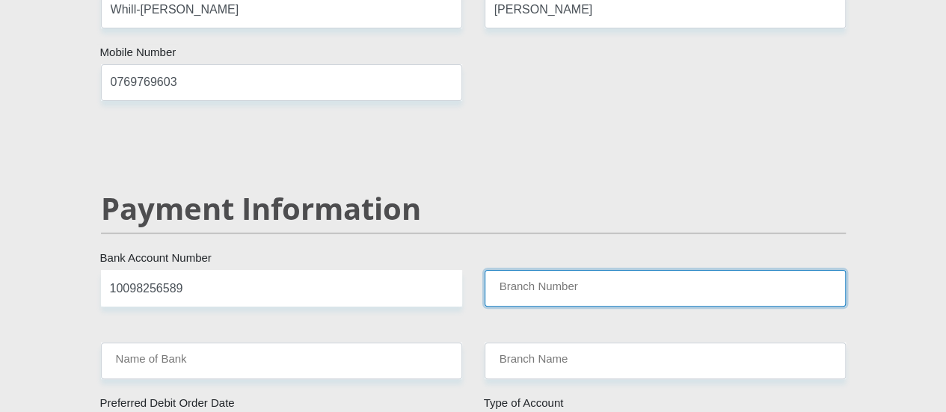
click at [783, 270] on input "Branch Number" at bounding box center [665, 288] width 361 height 37
type input "470010"
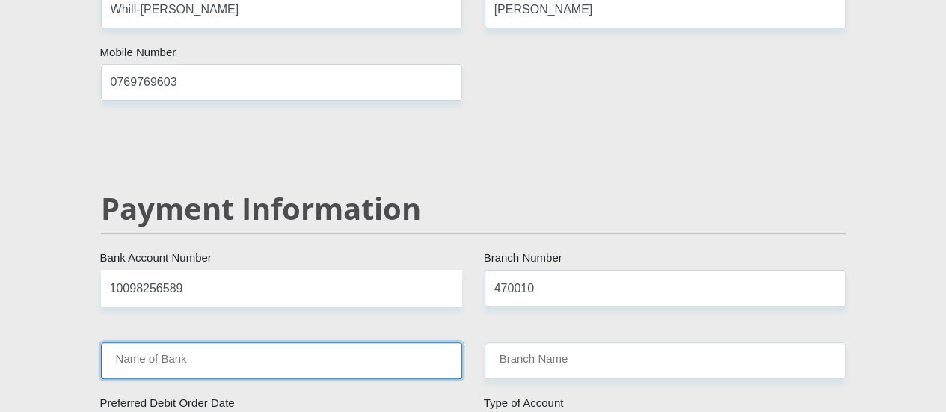
click at [404, 342] on input "Name of Bank" at bounding box center [281, 360] width 361 height 37
type input "CAPITEC BANK LIMITED"
type input "CAPITEC BANK CPC"
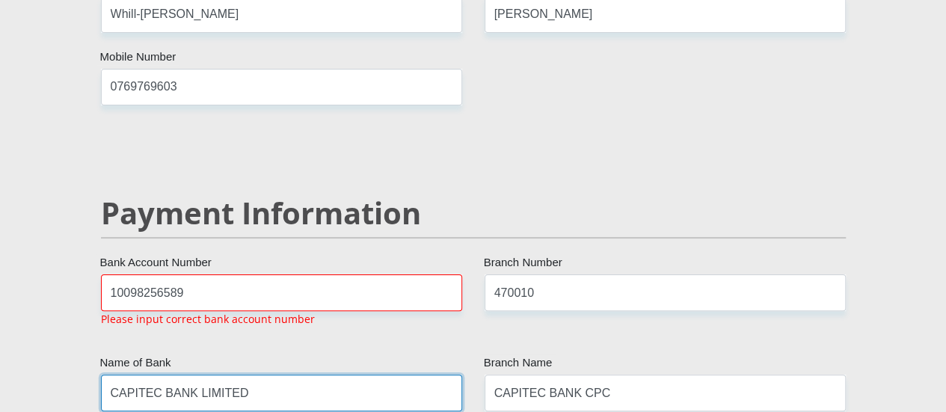
scroll to position [2893, 0]
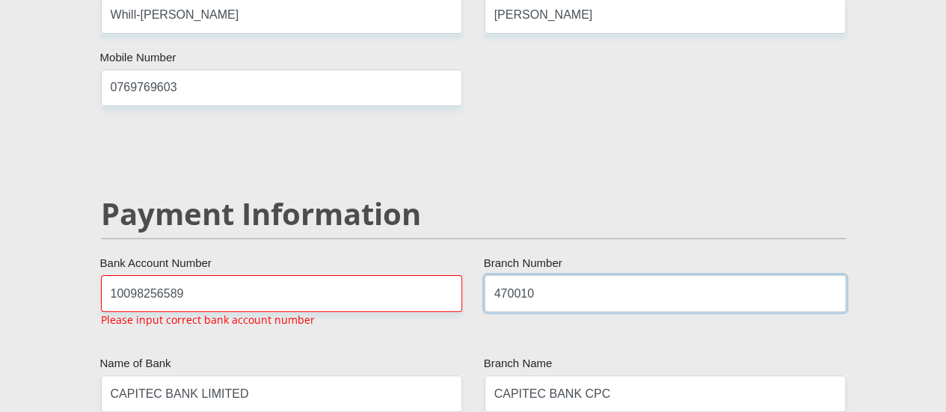
click at [578, 275] on input "470010" at bounding box center [665, 293] width 361 height 37
type input "4"
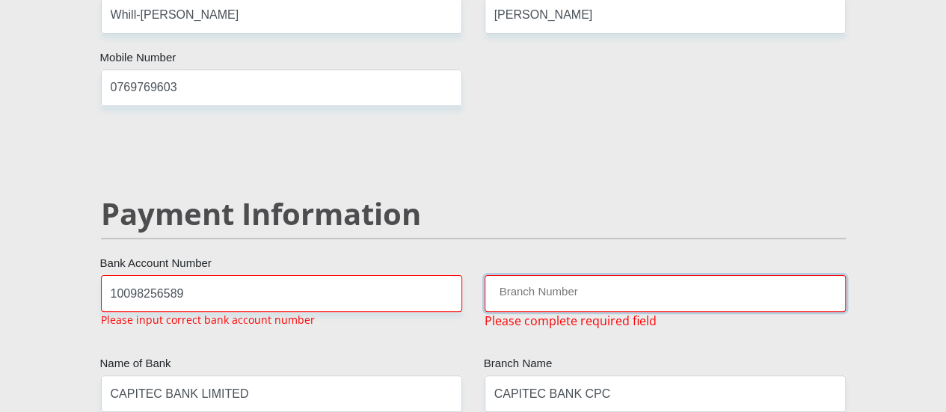
type input "M"
type input "S"
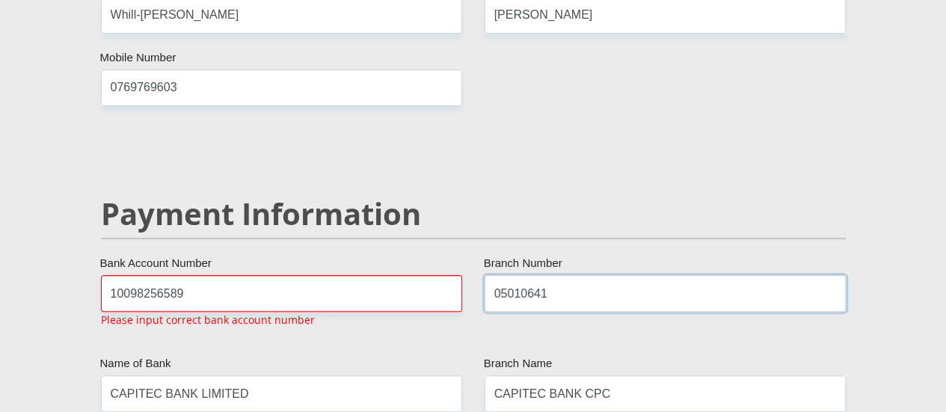
type input "05010641"
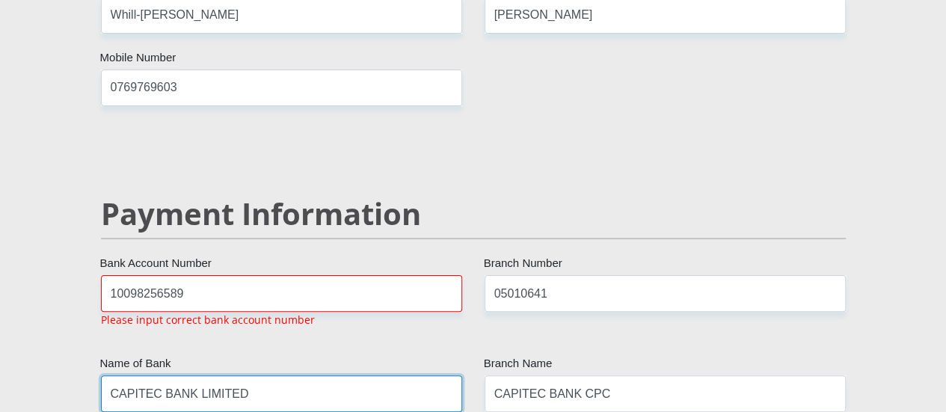
click at [345, 375] on input "CAPITEC BANK LIMITED" at bounding box center [281, 393] width 361 height 37
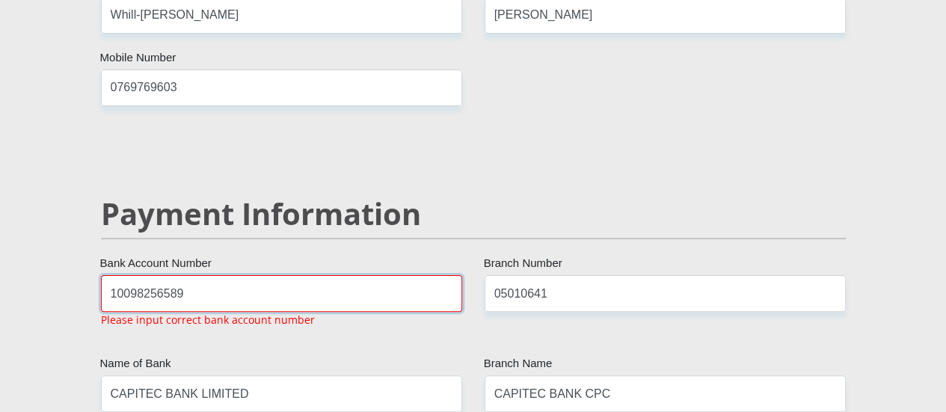
click at [278, 275] on input "10098256589" at bounding box center [281, 293] width 361 height 37
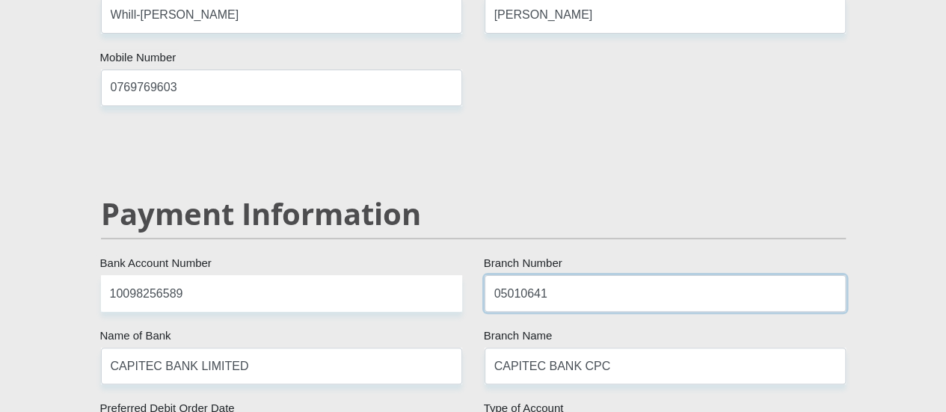
click at [579, 275] on input "05010641" at bounding box center [665, 293] width 361 height 37
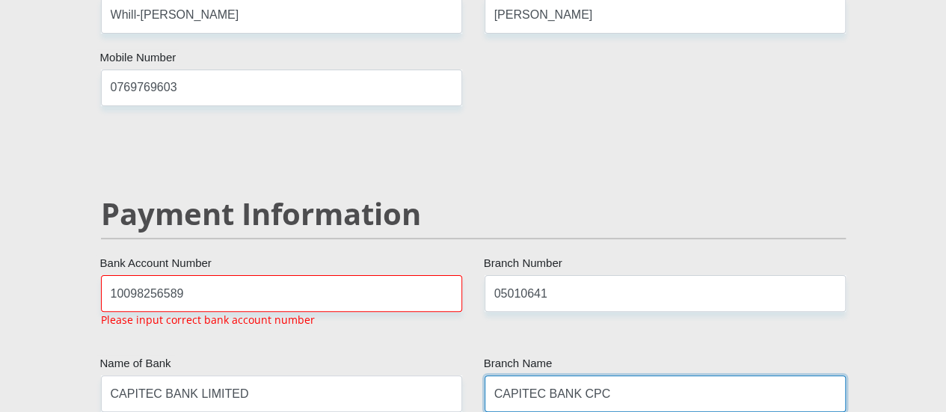
click at [613, 375] on input "CAPITEC BANK CPC" at bounding box center [665, 393] width 361 height 37
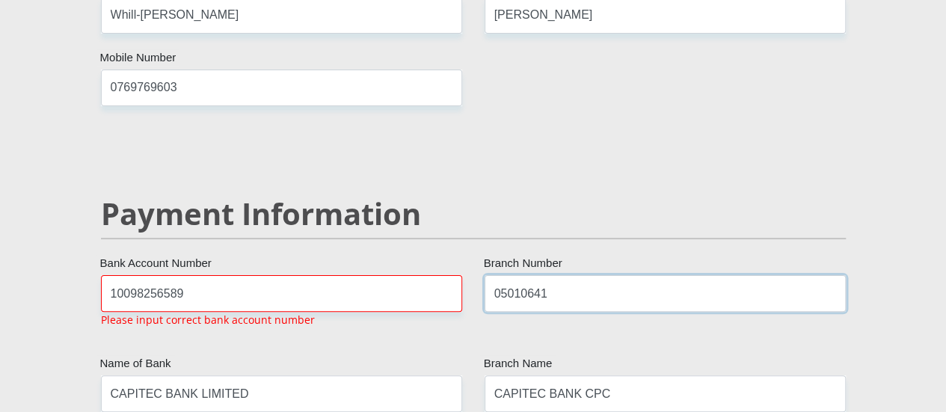
click at [576, 275] on input "05010641" at bounding box center [665, 293] width 361 height 37
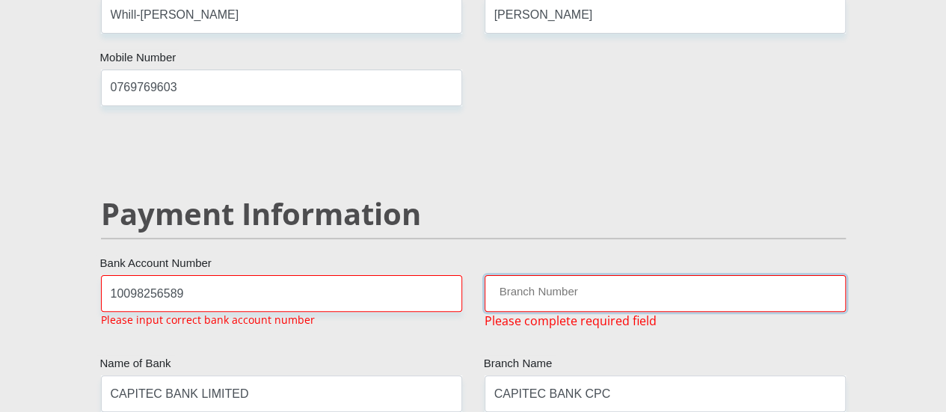
click at [501, 275] on input "Branch Number" at bounding box center [665, 293] width 361 height 37
paste input "info@damelinonline.co.za"
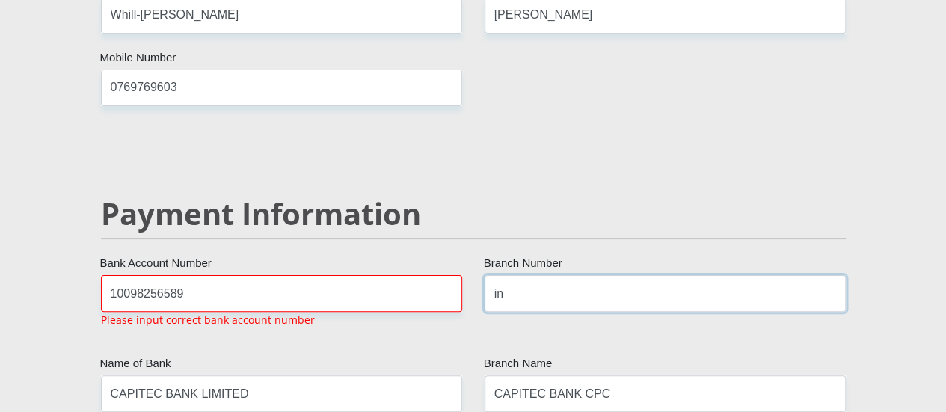
type input "i"
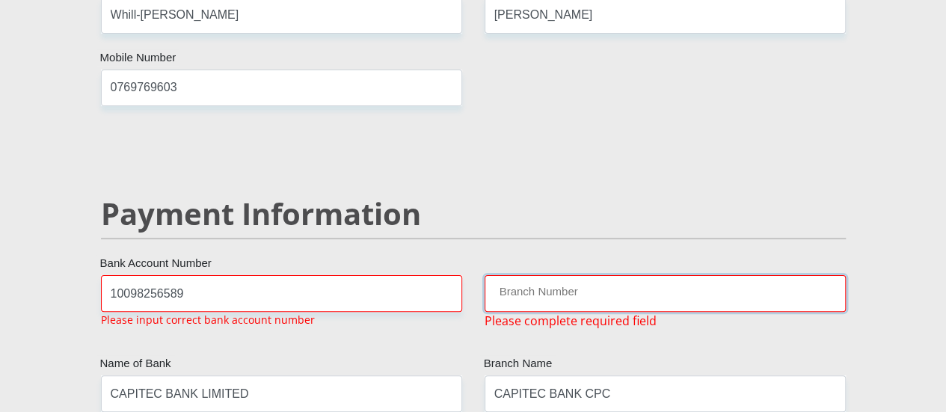
click at [530, 275] on input "Branch Number" at bounding box center [665, 293] width 361 height 37
type input "470010"
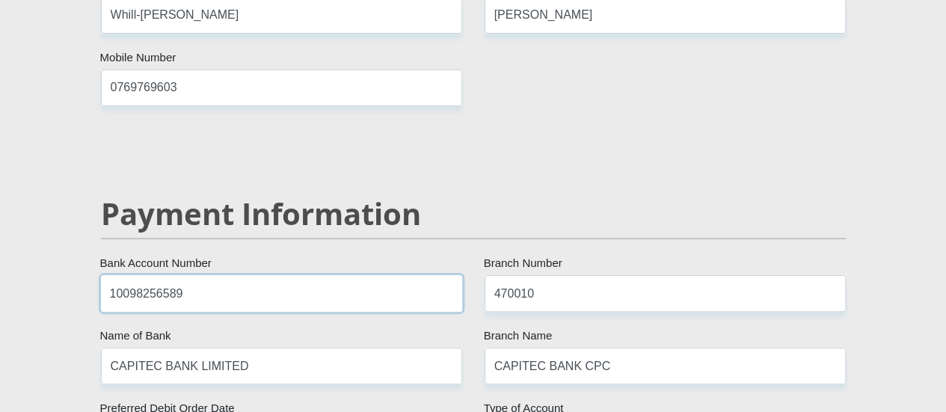
click at [393, 275] on input "10098256589" at bounding box center [281, 293] width 361 height 37
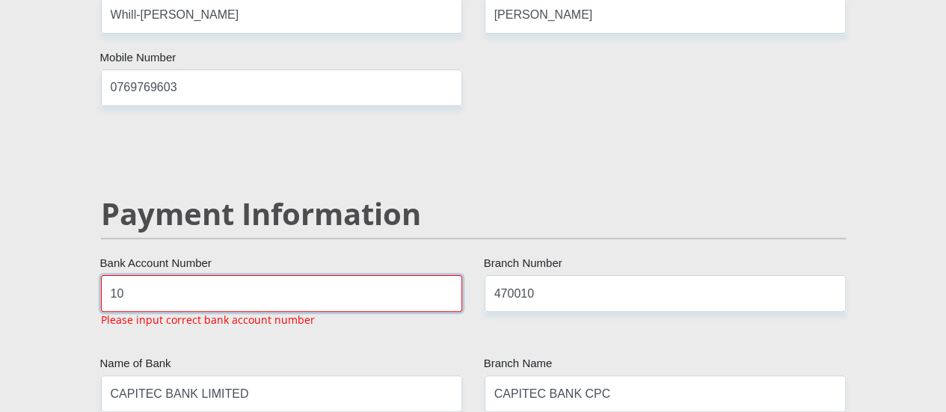
type input "1"
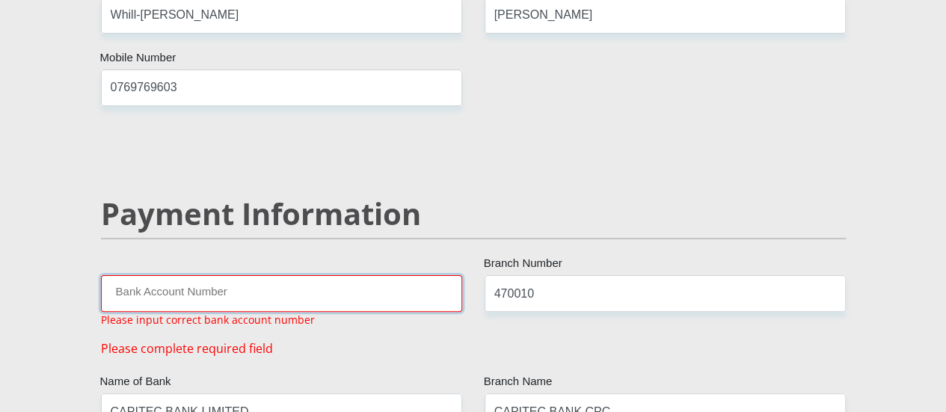
click at [393, 275] on input "Bank Account Number" at bounding box center [281, 293] width 361 height 37
type input "1698179071"
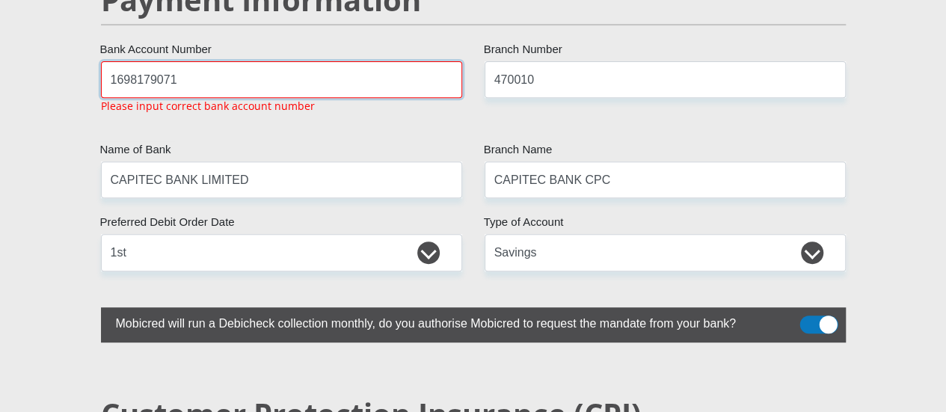
scroll to position [3108, 0]
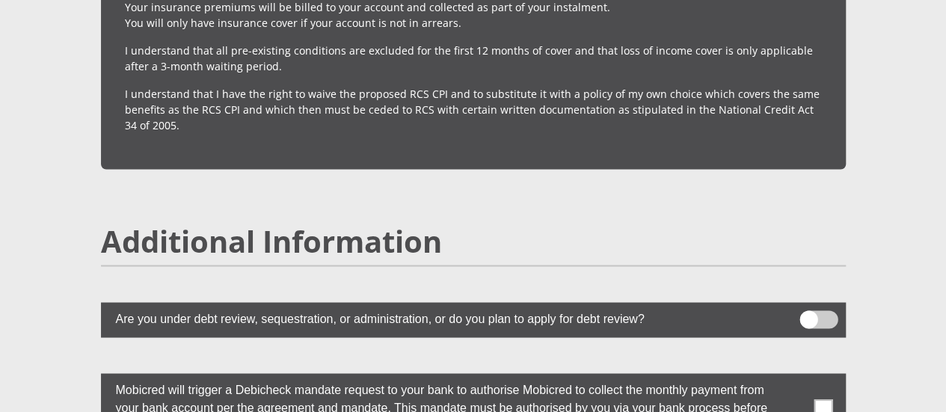
click at [820, 310] on span at bounding box center [818, 319] width 38 height 18
click at [808, 315] on input "checkbox" at bounding box center [808, 315] width 0 height 0
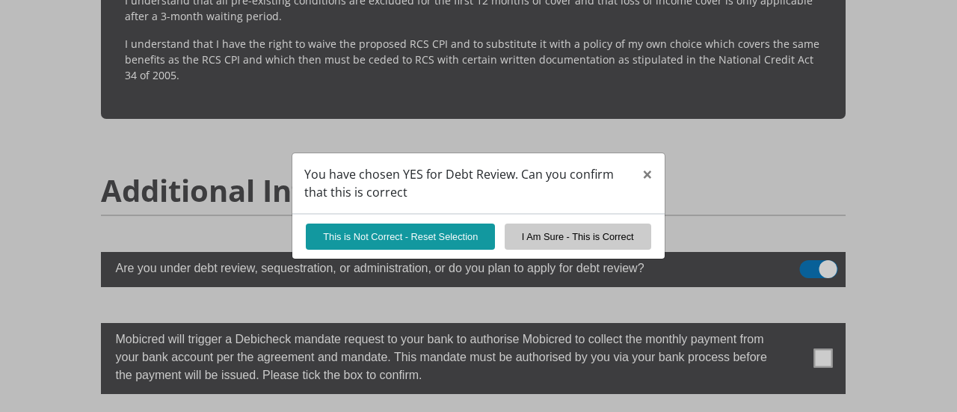
click at [814, 322] on div "You have chosen YES for Debt Review. Can you confirm that this is correct × Thi…" at bounding box center [478, 206] width 957 height 412
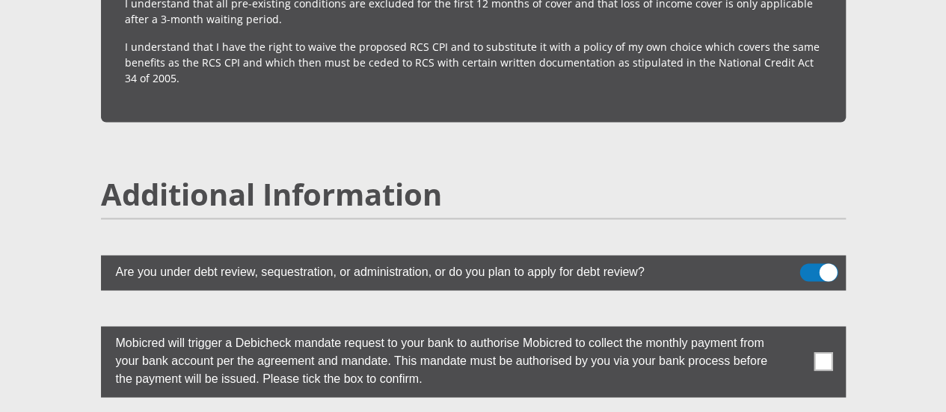
scroll to position [4124, 0]
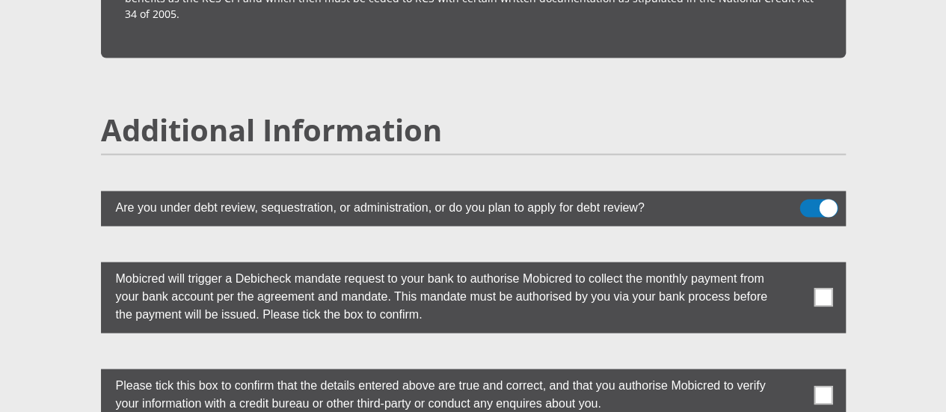
click at [816, 288] on span at bounding box center [823, 297] width 19 height 19
click at [793, 265] on input "checkbox" at bounding box center [793, 265] width 0 height 0
click at [819, 386] on span at bounding box center [823, 395] width 19 height 19
click at [793, 372] on input "checkbox" at bounding box center [793, 372] width 0 height 0
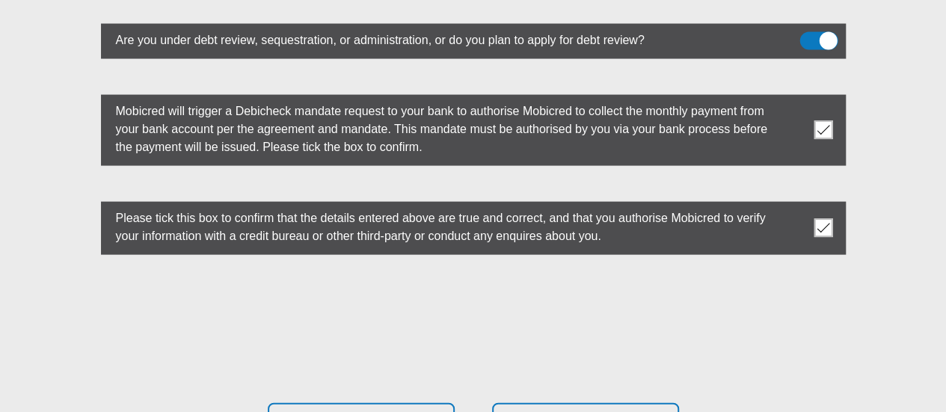
scroll to position [4330, 0]
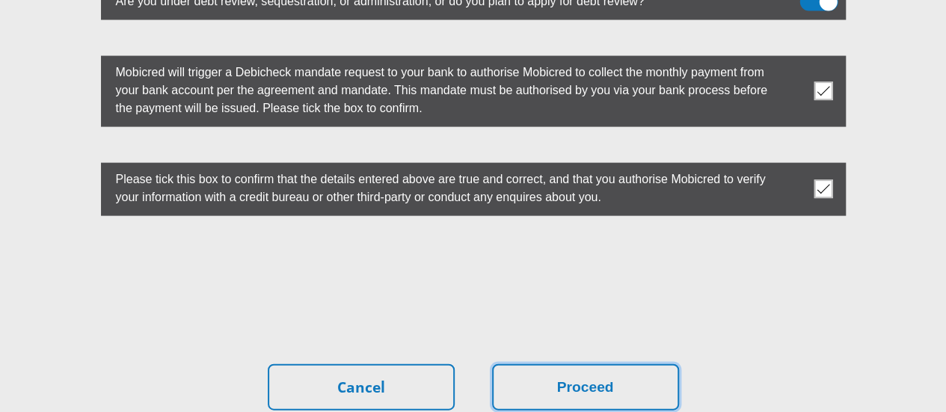
click at [603, 364] on button "Proceed" at bounding box center [585, 387] width 187 height 47
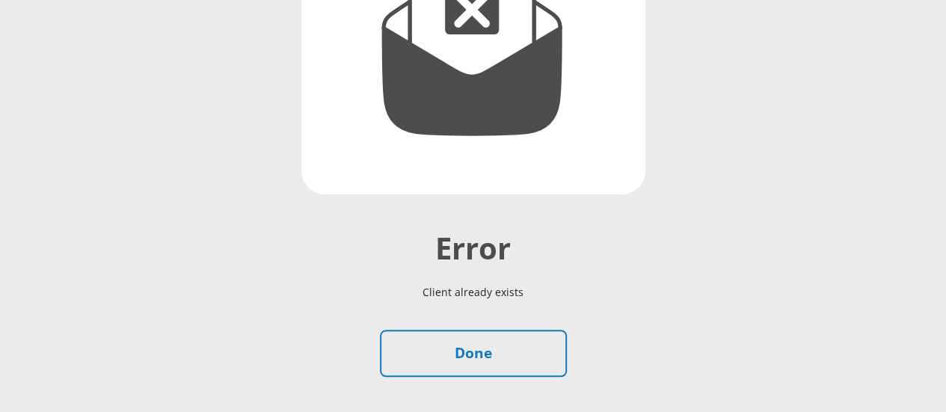
scroll to position [336, 0]
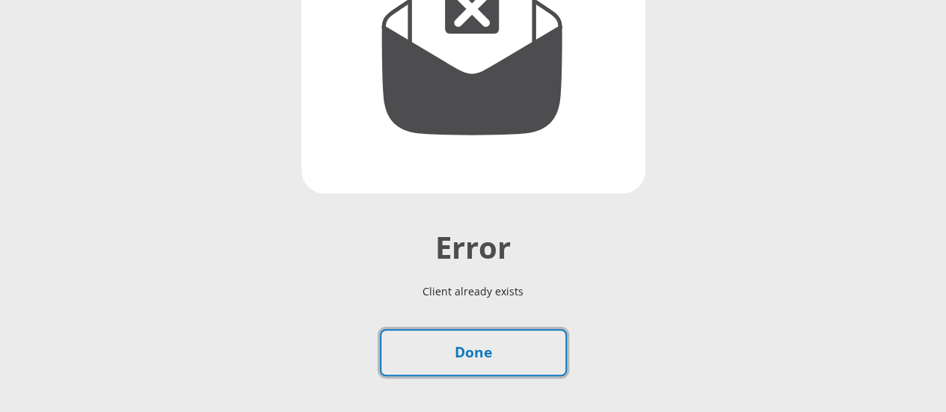
click at [528, 329] on link "Done" at bounding box center [473, 352] width 187 height 47
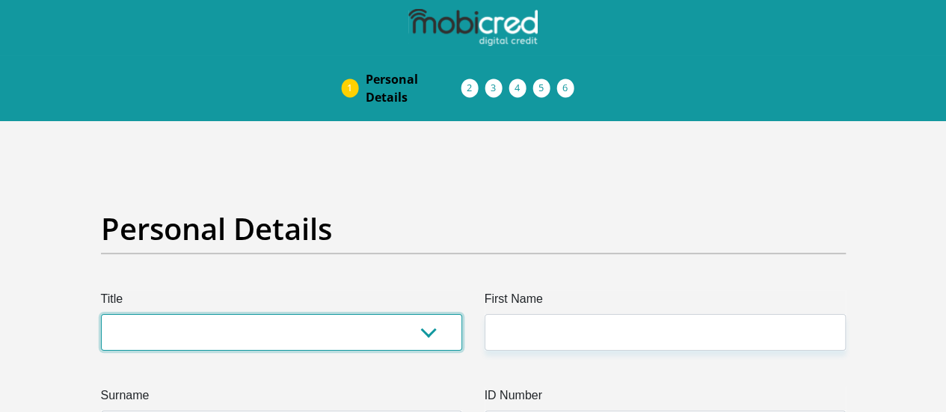
click at [405, 314] on select "Mr Ms Mrs Dr Other" at bounding box center [281, 332] width 361 height 37
select select "Ms"
click at [101, 314] on select "Mr Ms Mrs Dr Other" at bounding box center [281, 332] width 361 height 37
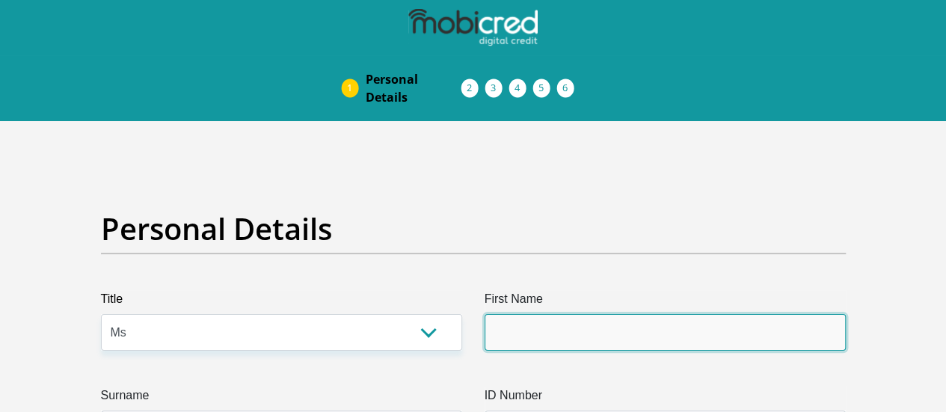
click at [583, 314] on input "First Name" at bounding box center [665, 332] width 361 height 37
type input "Jeanmari"
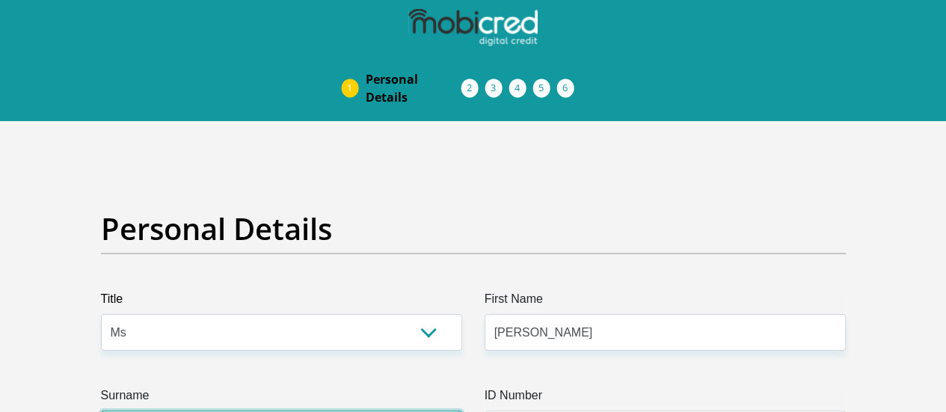
type input "Basson"
type input "0671627027"
select select "ZAF"
type input "Lambertsbaai Weg No 3"
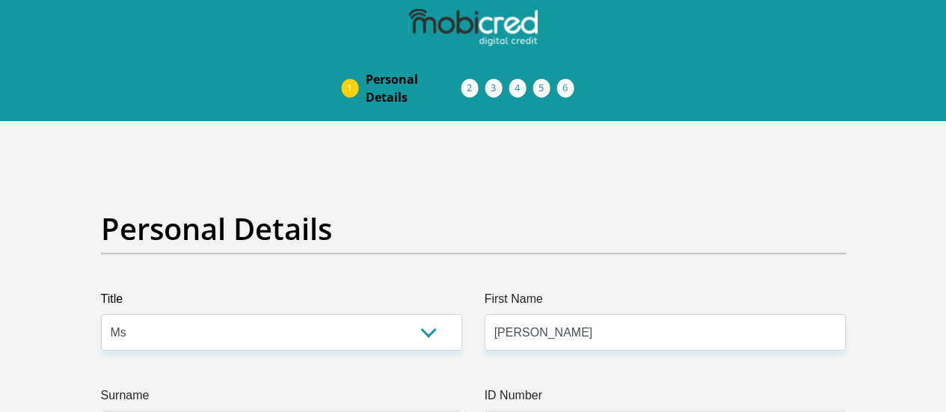
type input "Big Brown House"
type input "Graafwater"
type input "8120"
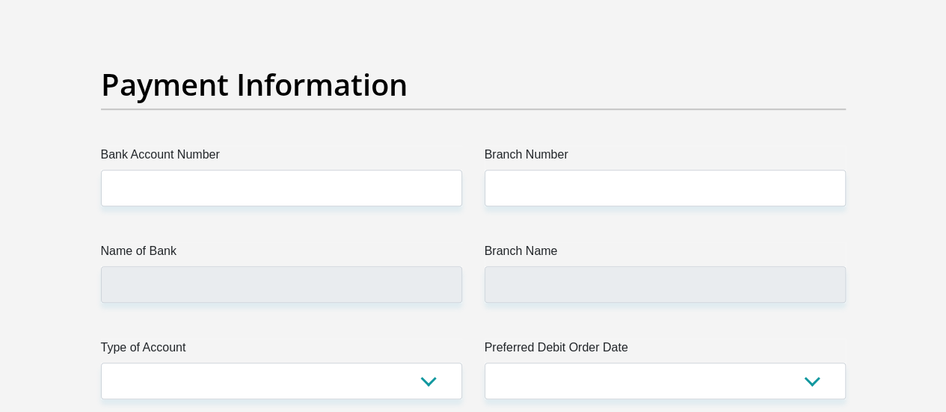
scroll to position [3494, 0]
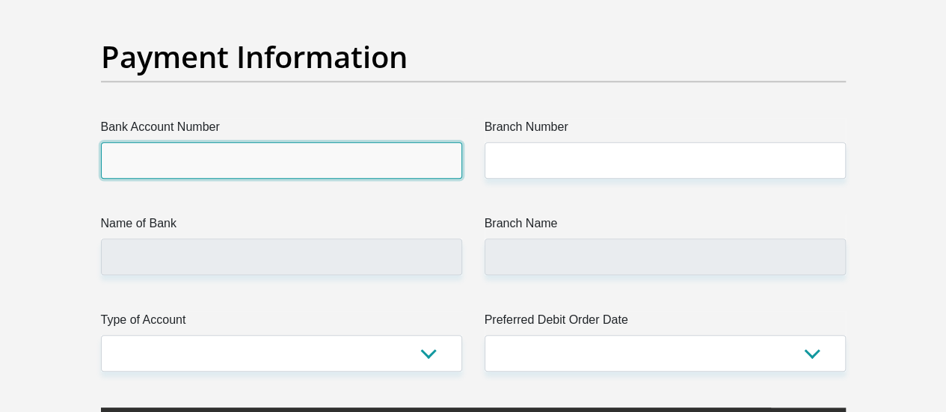
click at [440, 142] on input "Bank Account Number" at bounding box center [281, 160] width 361 height 37
type input "10098256589"
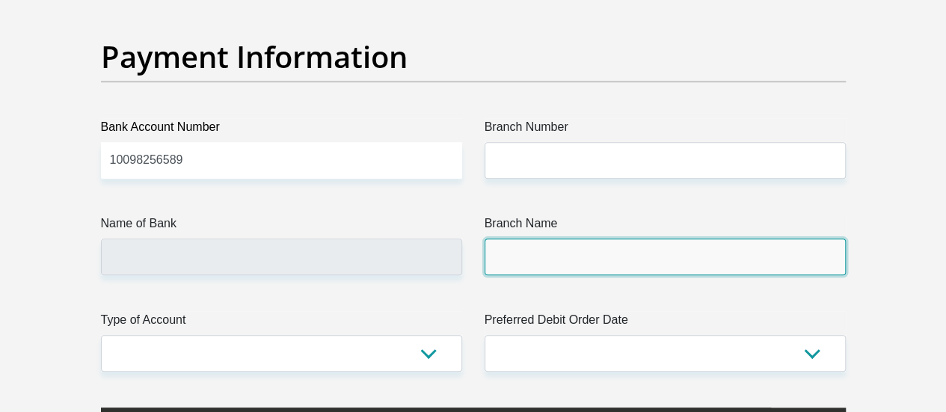
click at [551, 239] on input "Branch Name" at bounding box center [665, 257] width 361 height 37
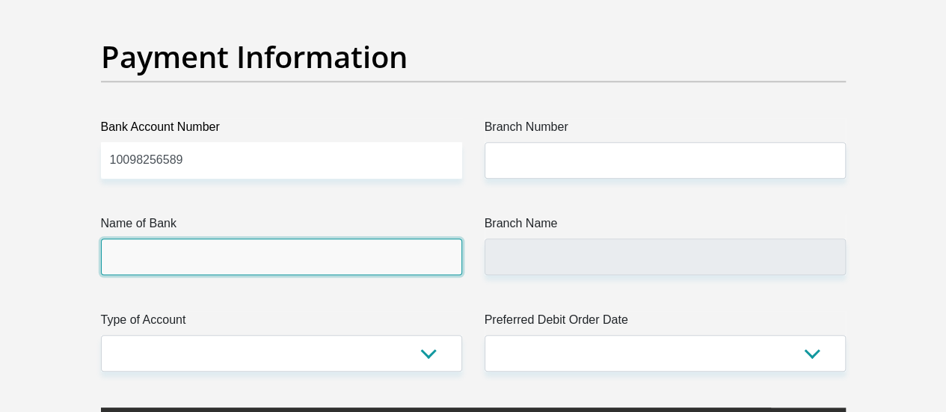
click at [383, 239] on input "Name of Bank" at bounding box center [281, 257] width 361 height 37
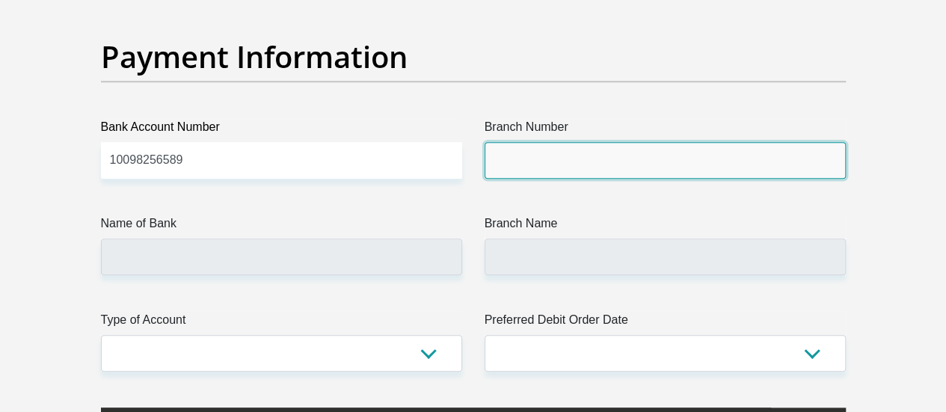
click at [507, 142] on input "Branch Number" at bounding box center [665, 160] width 361 height 37
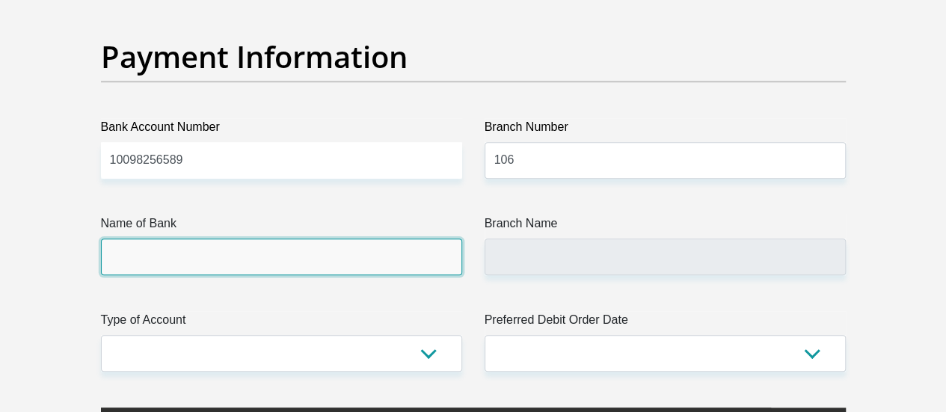
click at [382, 239] on input "Name of Bank" at bounding box center [281, 257] width 361 height 37
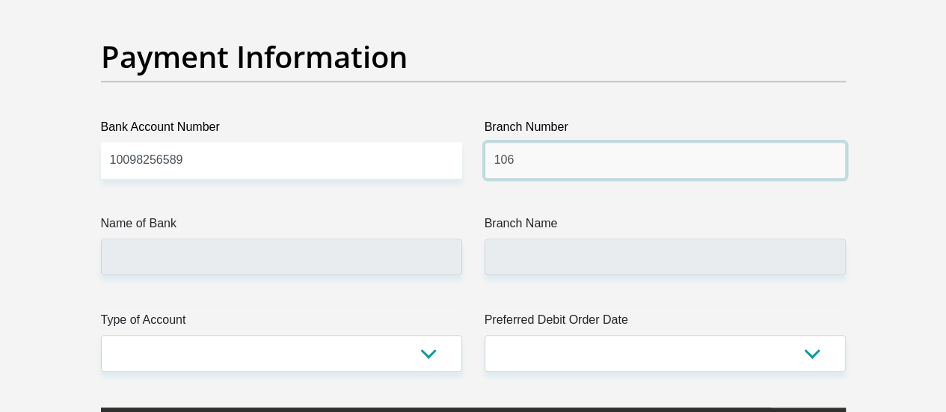
click at [532, 142] on input "106" at bounding box center [665, 160] width 361 height 37
type input "1"
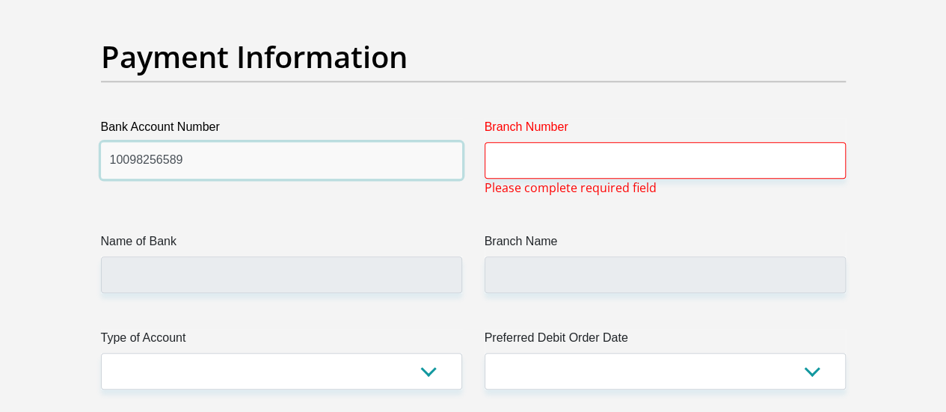
click at [411, 142] on input "10098256589" at bounding box center [281, 160] width 361 height 37
type input "1"
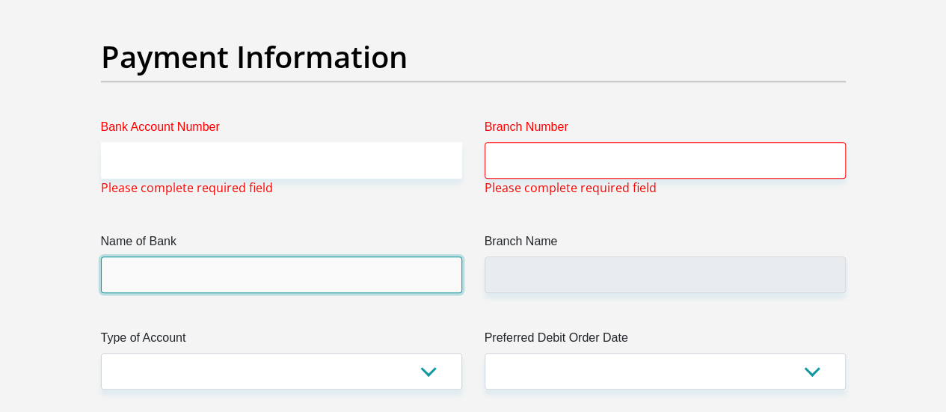
click at [320, 256] on input "Name of Bank" at bounding box center [281, 274] width 361 height 37
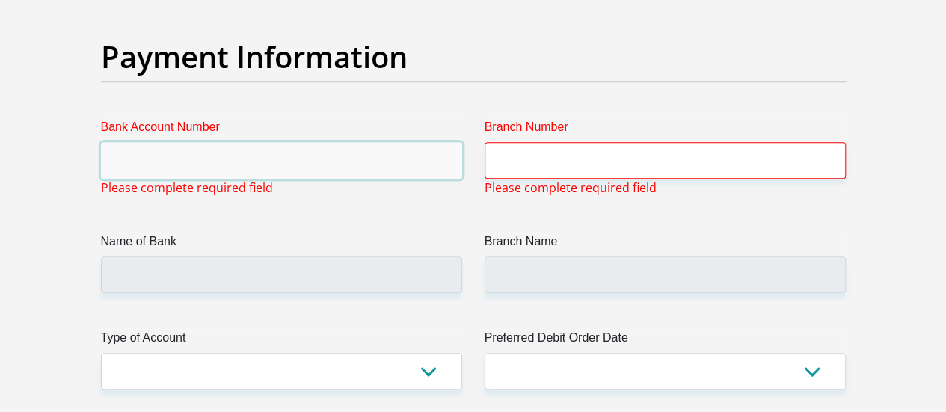
click at [317, 142] on input "Bank Account Number" at bounding box center [281, 160] width 361 height 37
click at [282, 142] on input "Bank Account Number" at bounding box center [281, 160] width 361 height 37
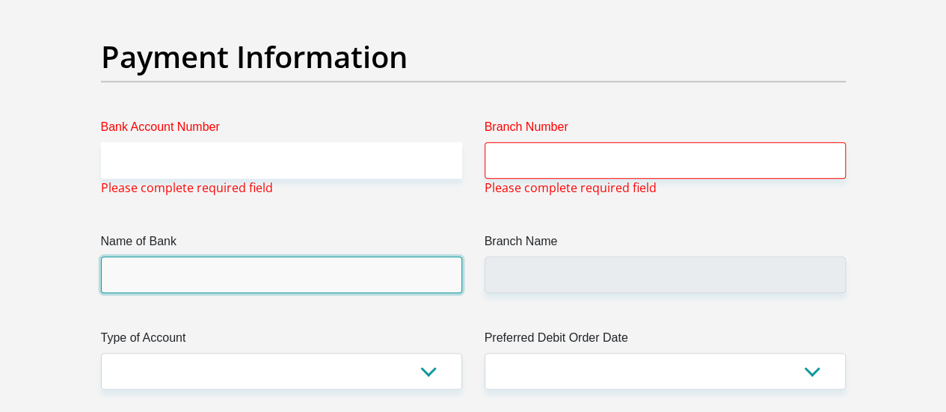
click at [289, 256] on input "Name of Bank" at bounding box center [281, 274] width 361 height 37
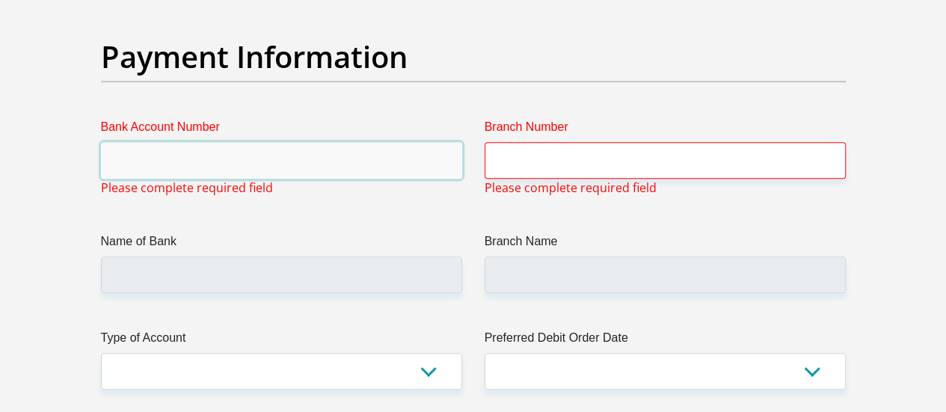
click at [301, 142] on input "Bank Account Number" at bounding box center [281, 160] width 361 height 37
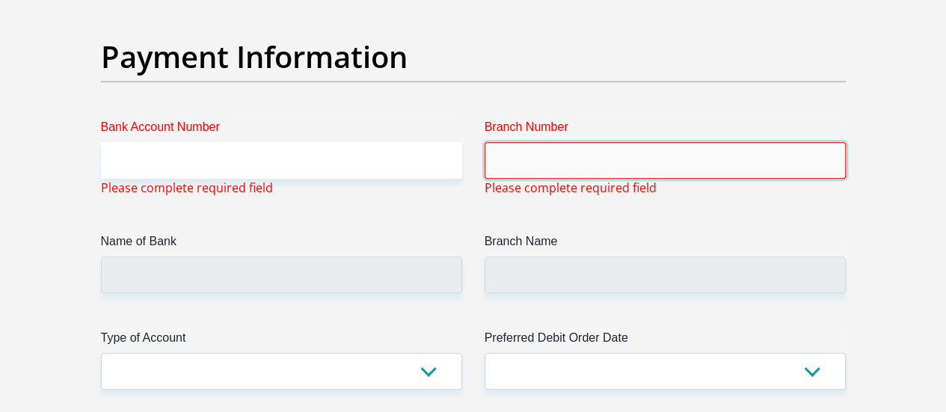
click at [524, 142] on input "Branch Number" at bounding box center [665, 160] width 361 height 37
type input "470010"
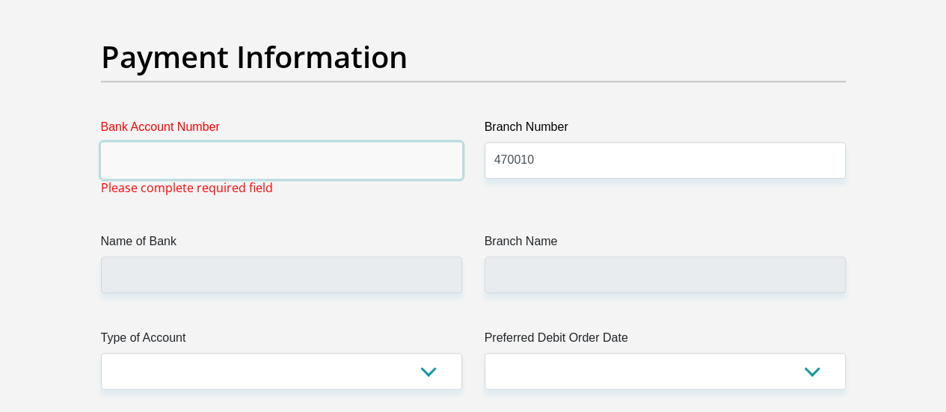
click at [410, 142] on input "Bank Account Number" at bounding box center [281, 160] width 361 height 37
type input "CAPITEC BANK LIMITED"
type input "CAPITEC BANK CPC"
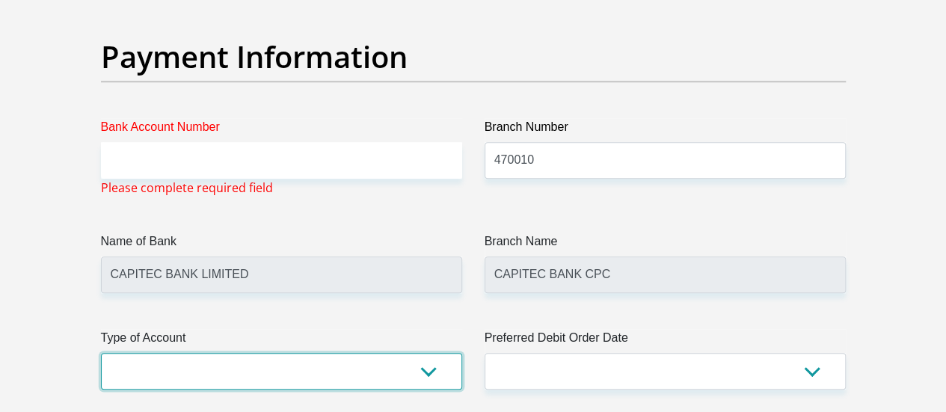
click at [304, 353] on select "Cheque Savings" at bounding box center [281, 371] width 361 height 37
select select "SAV"
click at [101, 353] on select "Cheque Savings" at bounding box center [281, 371] width 361 height 37
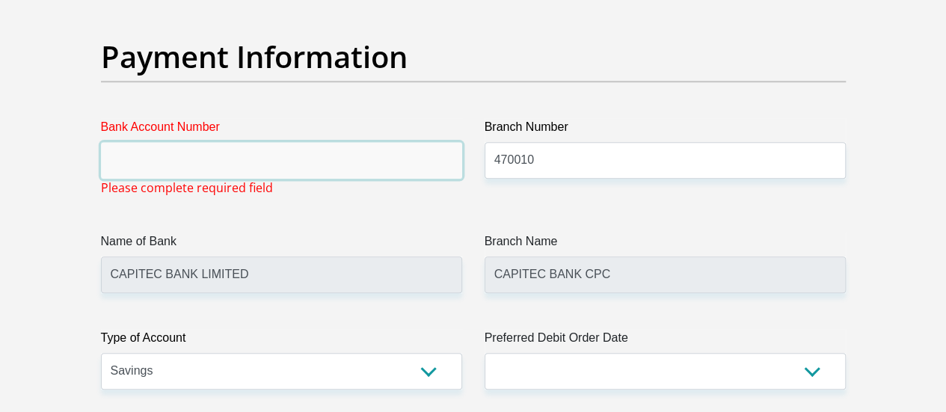
click at [129, 142] on input "Bank Account Number" at bounding box center [281, 160] width 361 height 37
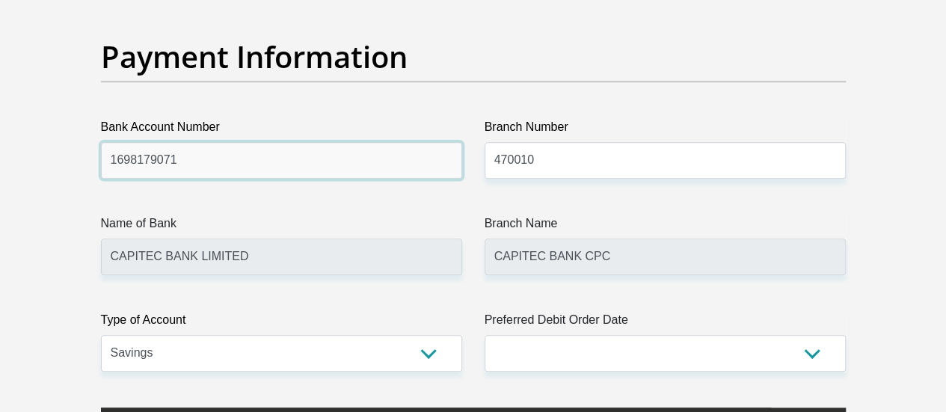
type input "1698179071"
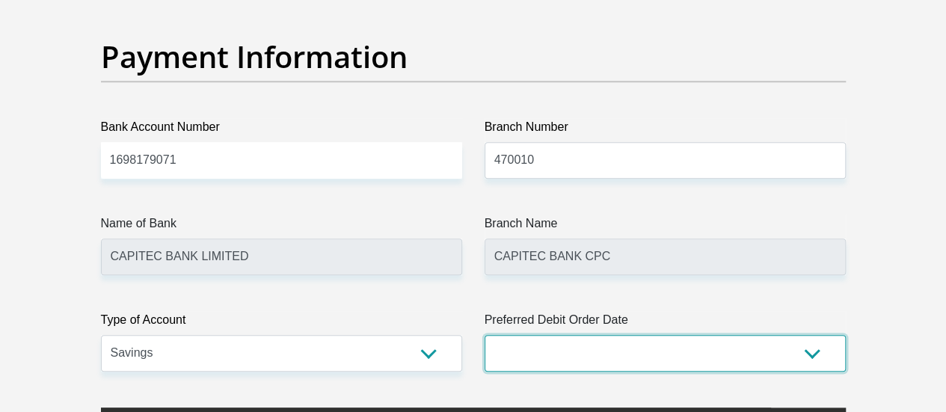
click at [540, 335] on select "1st 2nd 3rd 4th 5th 7th 18th 19th 20th 21st 22nd 23rd 24th 25th 26th 27th 28th …" at bounding box center [665, 353] width 361 height 37
select select "2"
click at [485, 335] on select "1st 2nd 3rd 4th 5th 7th 18th 19th 20th 21st 22nd 23rd 24th 25th 26th 27th 28th …" at bounding box center [665, 353] width 361 height 37
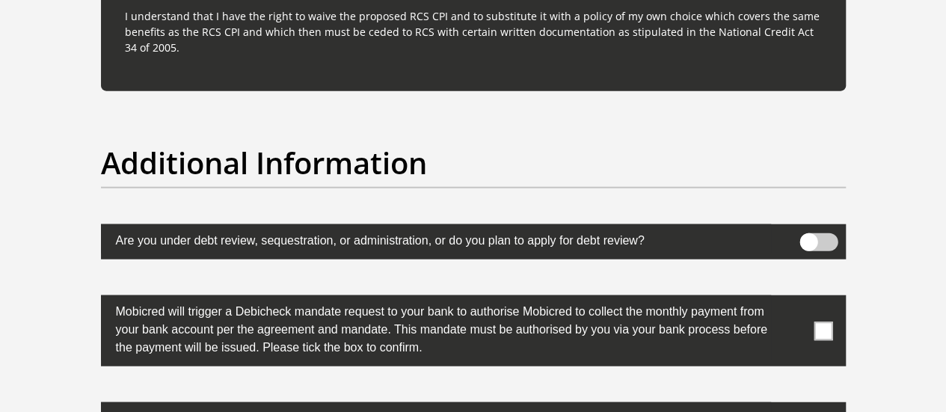
scroll to position [4630, 0]
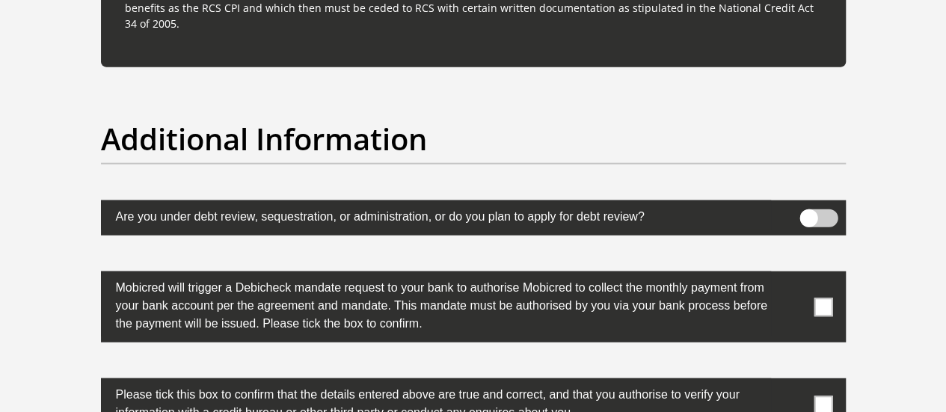
click at [813, 209] on span at bounding box center [818, 218] width 38 height 18
click at [808, 213] on input "checkbox" at bounding box center [808, 213] width 0 height 0
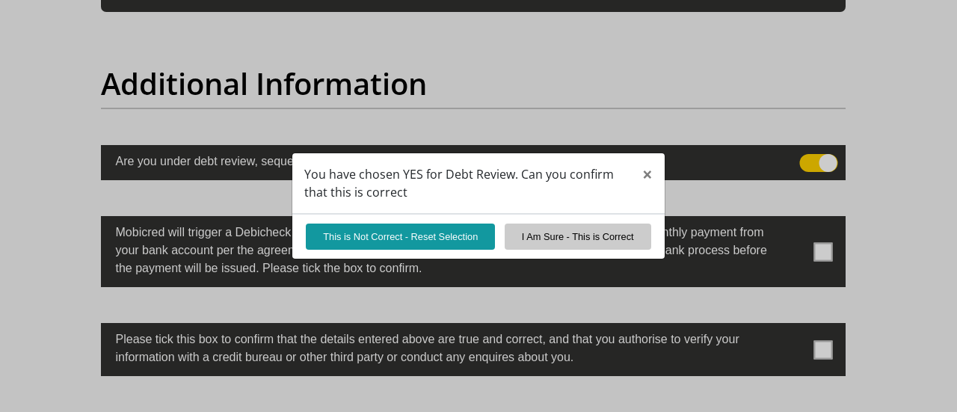
click at [823, 250] on div "You have chosen YES for Debt Review. Can you confirm that this is correct × Thi…" at bounding box center [478, 206] width 957 height 412
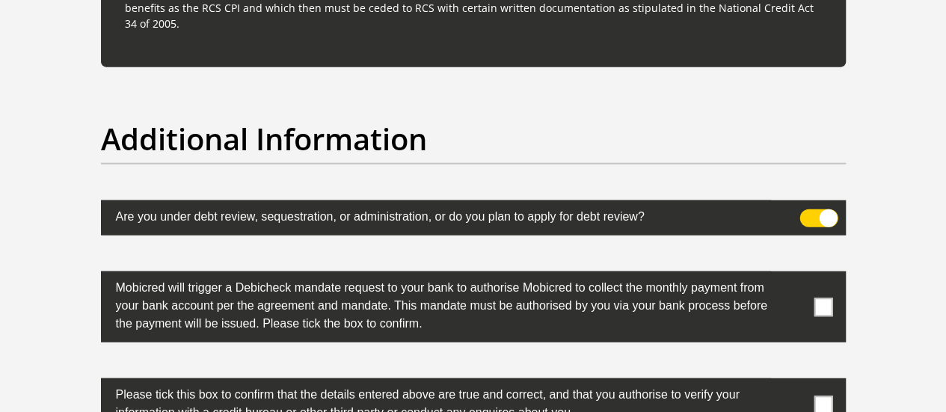
click at [819, 298] on span at bounding box center [823, 307] width 19 height 19
click at [793, 275] on input "checkbox" at bounding box center [793, 275] width 0 height 0
click at [821, 396] on span at bounding box center [823, 405] width 19 height 19
click at [793, 382] on input "checkbox" at bounding box center [793, 382] width 0 height 0
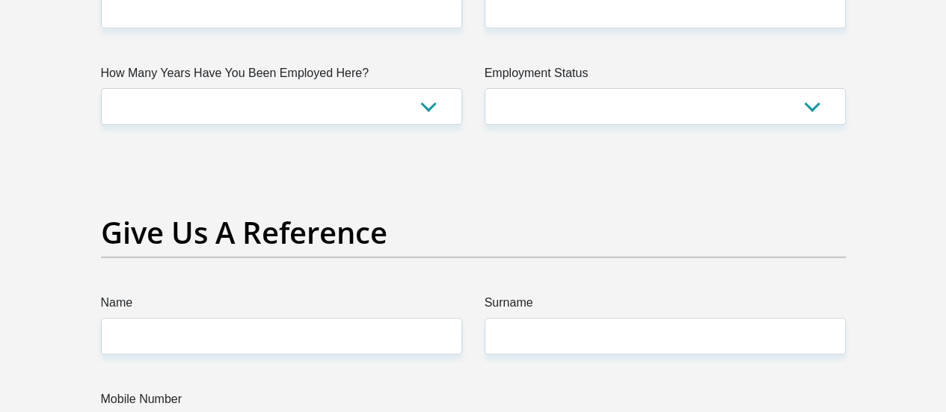
scroll to position [2995, 0]
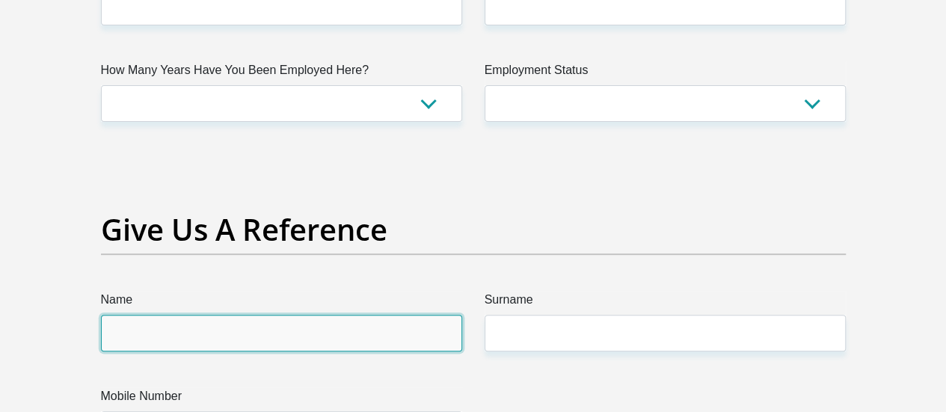
click at [384, 315] on input "Name" at bounding box center [281, 333] width 361 height 37
type input "Whill-Nick"
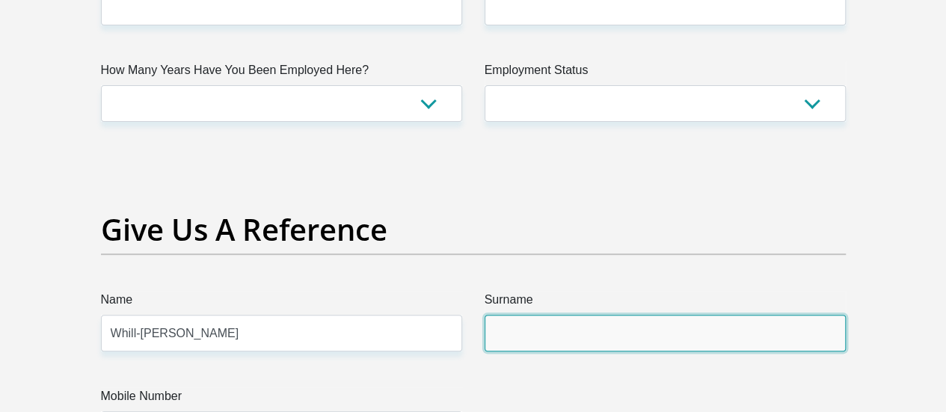
type input "Martins"
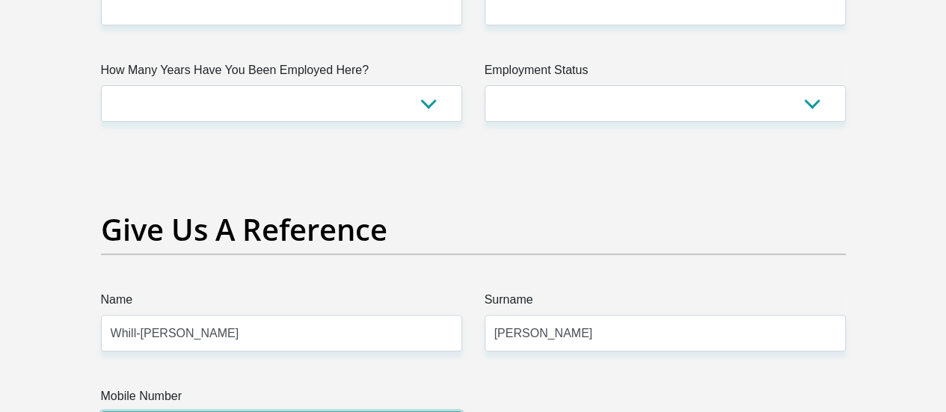
type input "0769769603"
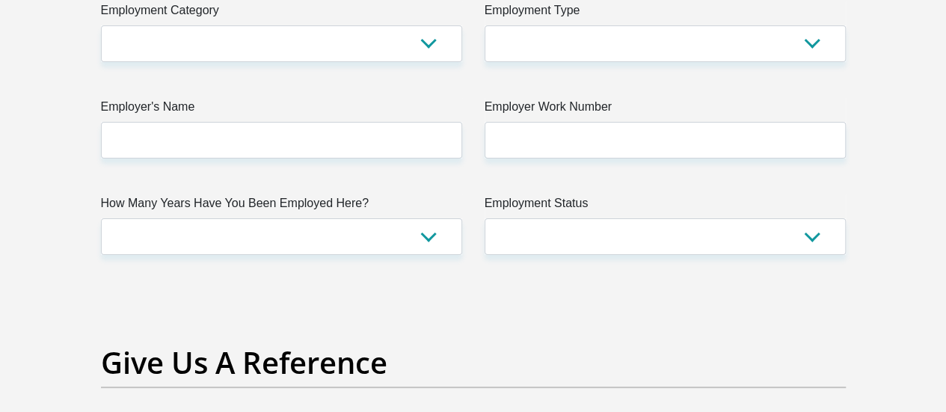
scroll to position [2798, 0]
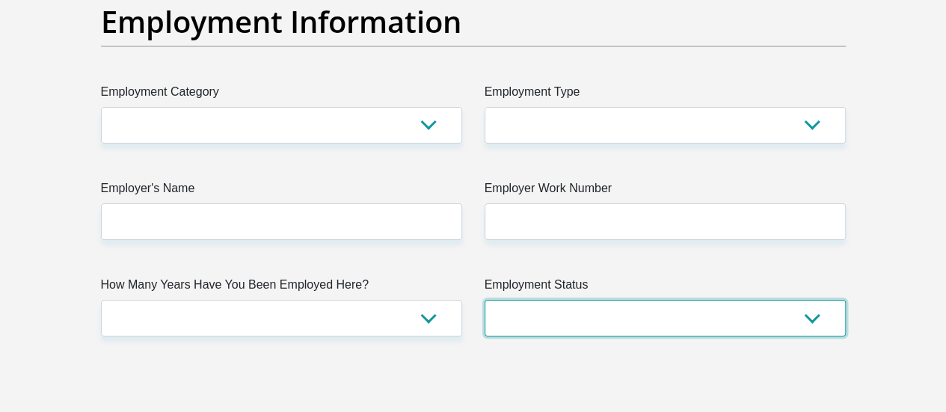
click at [818, 300] on select "Permanent/Full-time Part-time/Casual Contract Worker Self-Employed Housewife Re…" at bounding box center [665, 318] width 361 height 37
select select "3"
click at [485, 300] on select "Permanent/Full-time Part-time/Casual Contract Worker Self-Employed Housewife Re…" at bounding box center [665, 318] width 361 height 37
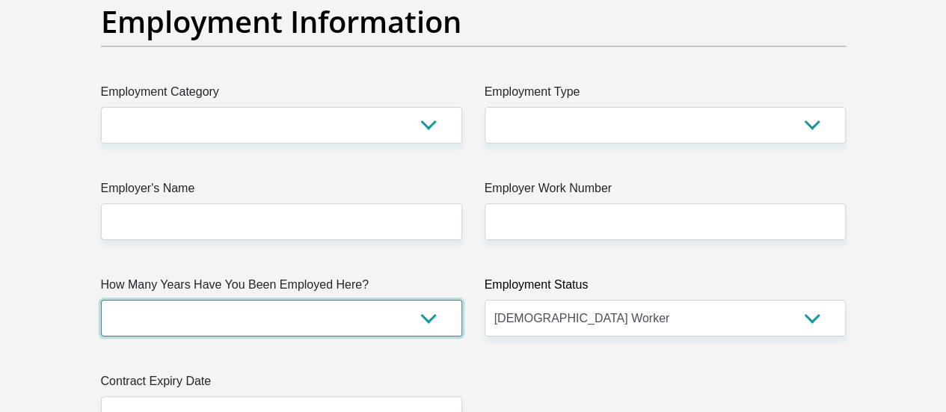
click at [450, 300] on select "less than 1 year 1-3 years 3-5 years 5+ years" at bounding box center [281, 318] width 361 height 37
select select "60"
click at [101, 300] on select "less than 1 year 1-3 years 3-5 years 5+ years" at bounding box center [281, 318] width 361 height 37
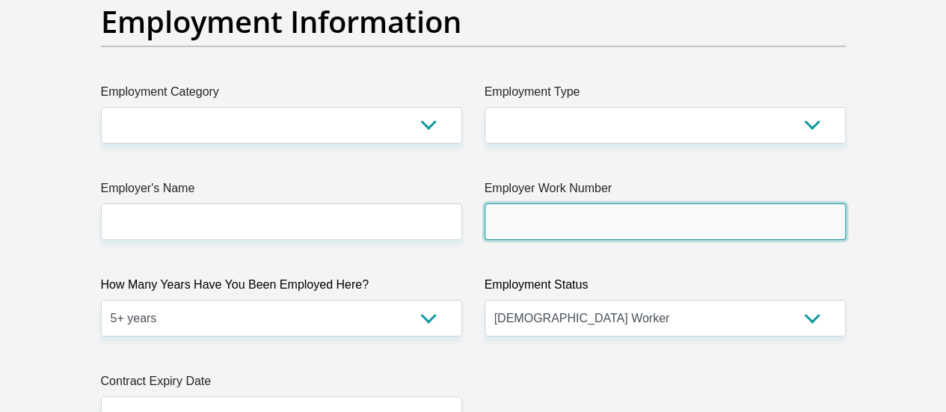
click at [670, 203] on input "Employer Work Number" at bounding box center [665, 221] width 361 height 37
type input "0671627027"
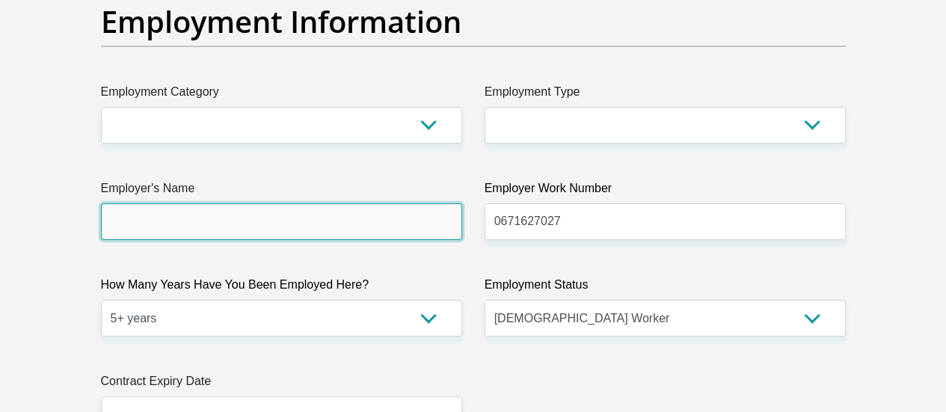
click at [395, 203] on input "Employer's Name" at bounding box center [281, 221] width 361 height 37
type input "GraafwaterSpecialSchool"
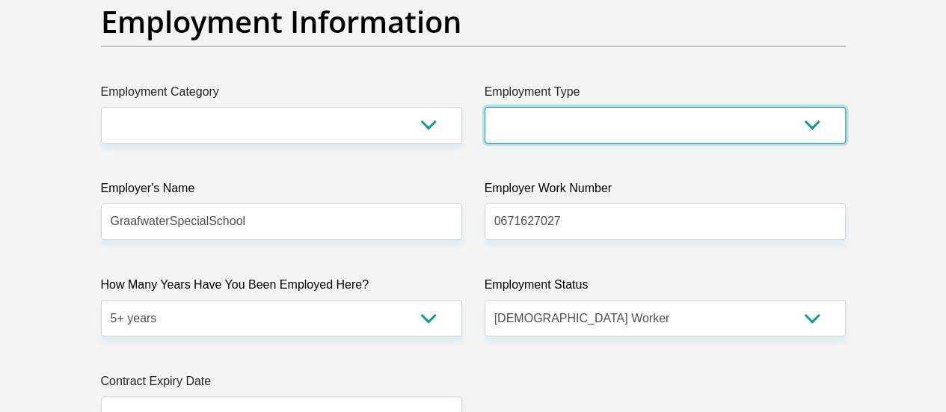
click at [616, 107] on select "College/Lecturer Craft Seller Creative Driver Executive Farmer Forces - Non Com…" at bounding box center [665, 125] width 361 height 37
select select "Teacher"
click at [485, 107] on select "College/Lecturer Craft Seller Creative Driver Executive Farmer Forces - Non Com…" at bounding box center [665, 125] width 361 height 37
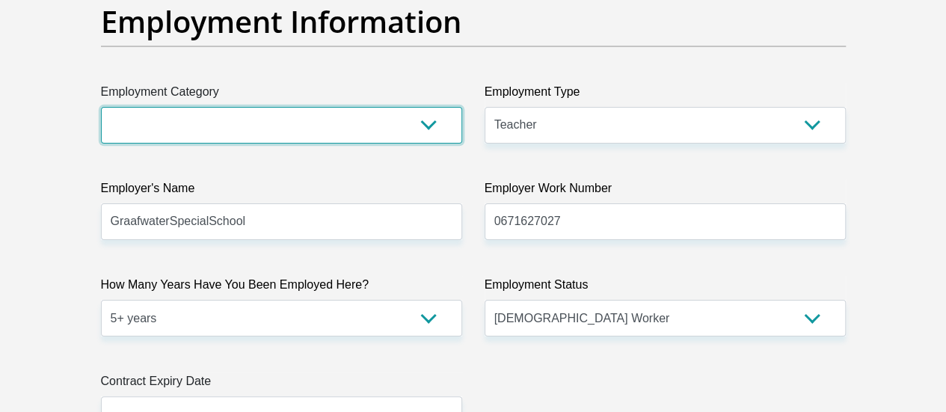
click at [363, 107] on select "AGRICULTURE ALCOHOL & TOBACCO CONSTRUCTION MATERIALS METALLURGY EQUIPMENT FOR R…" at bounding box center [281, 125] width 361 height 37
select select "53"
click at [101, 107] on select "AGRICULTURE ALCOHOL & TOBACCO CONSTRUCTION MATERIALS METALLURGY EQUIPMENT FOR R…" at bounding box center [281, 125] width 361 height 37
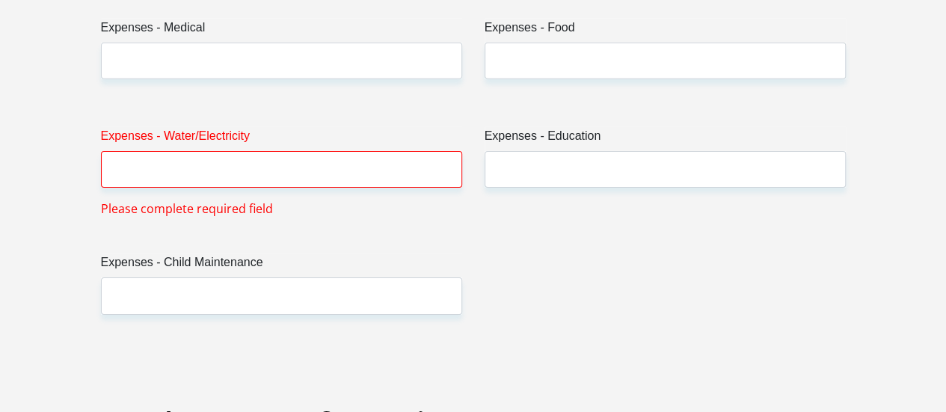
scroll to position [2396, 0]
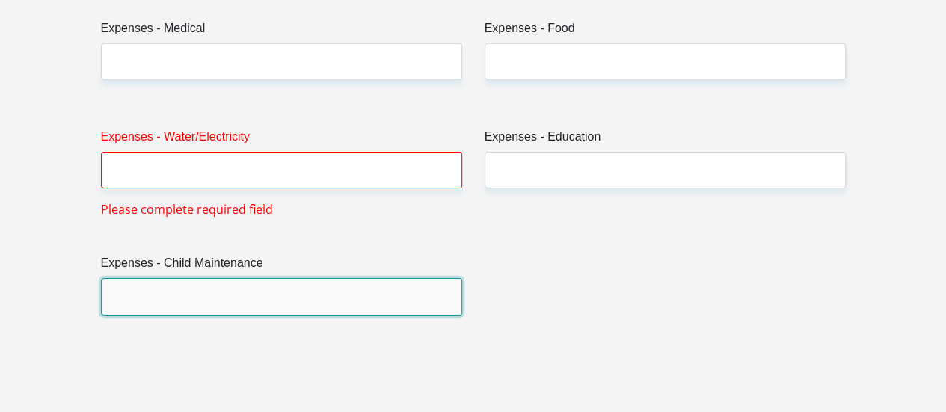
click at [401, 278] on input "Expenses - Child Maintenance" at bounding box center [281, 296] width 361 height 37
type input "0"
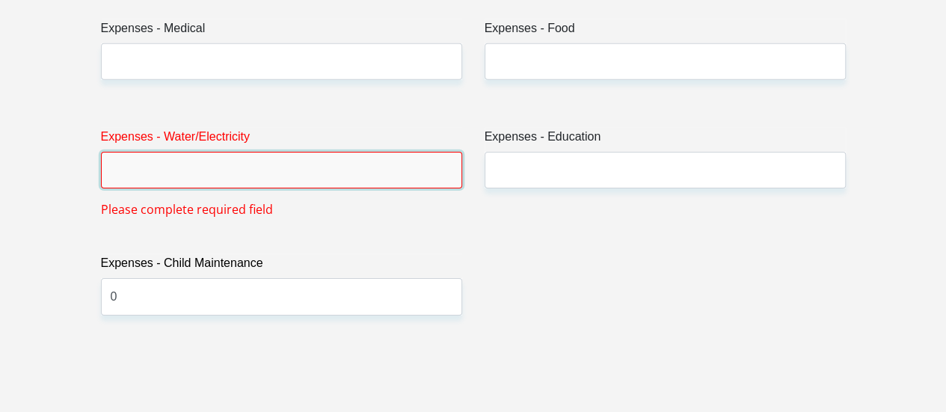
click at [336, 152] on input "Expenses - Water/Electricity" at bounding box center [281, 170] width 361 height 37
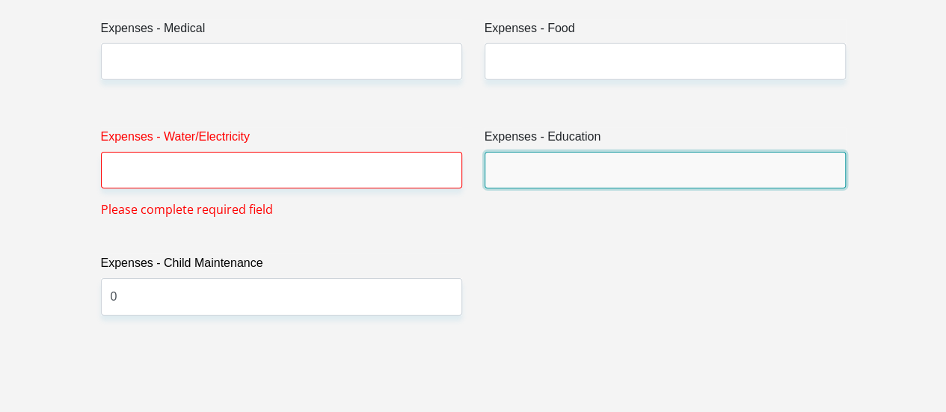
click at [599, 152] on input "Expenses - Education" at bounding box center [665, 170] width 361 height 37
type input "0"
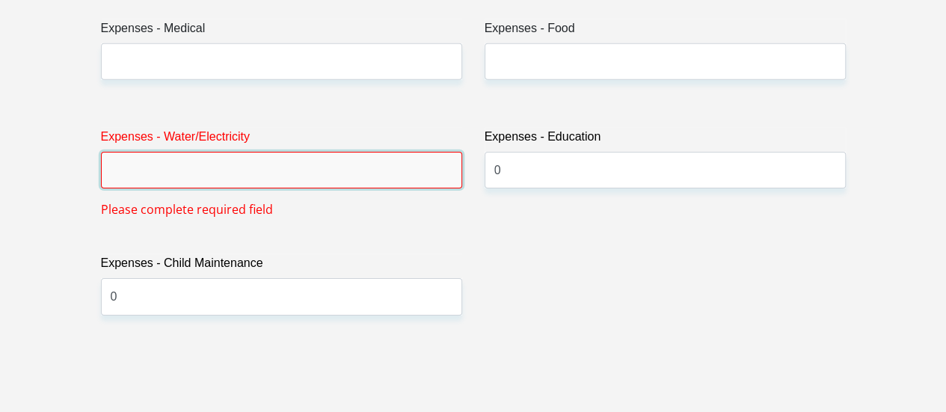
click at [420, 152] on input "Expenses - Water/Electricity" at bounding box center [281, 170] width 361 height 37
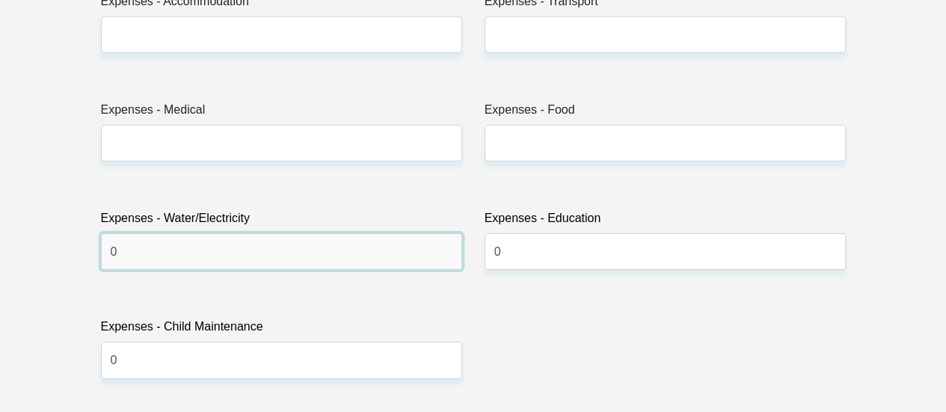
scroll to position [2231, 0]
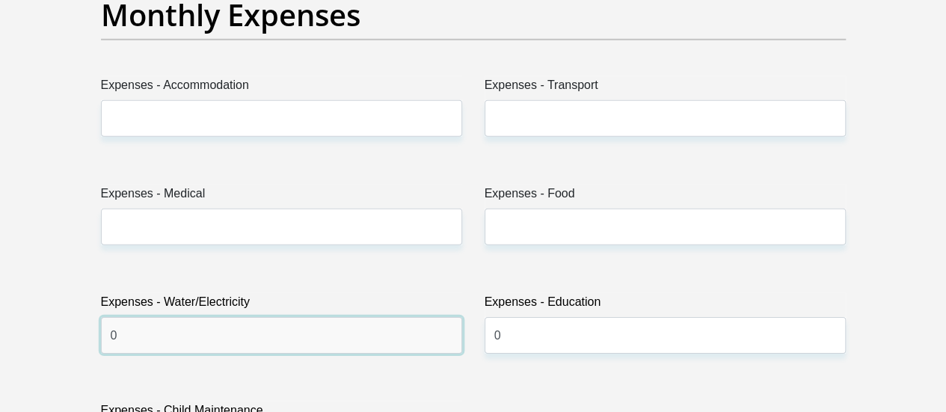
type input "0"
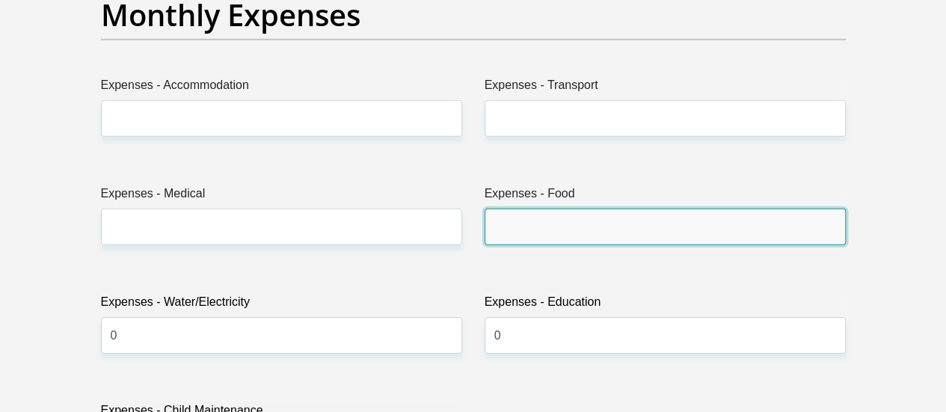
click at [585, 209] on input "Expenses - Food" at bounding box center [665, 227] width 361 height 37
type input "0"
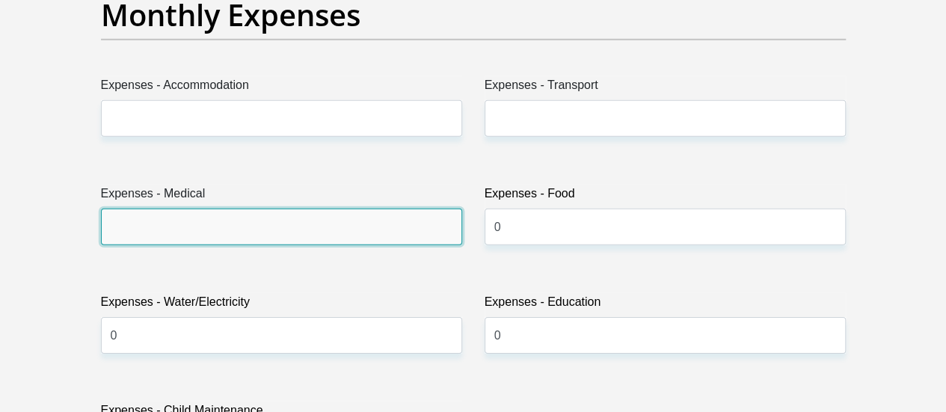
click at [375, 209] on input "Expenses - Medical" at bounding box center [281, 227] width 361 height 37
type input "510"
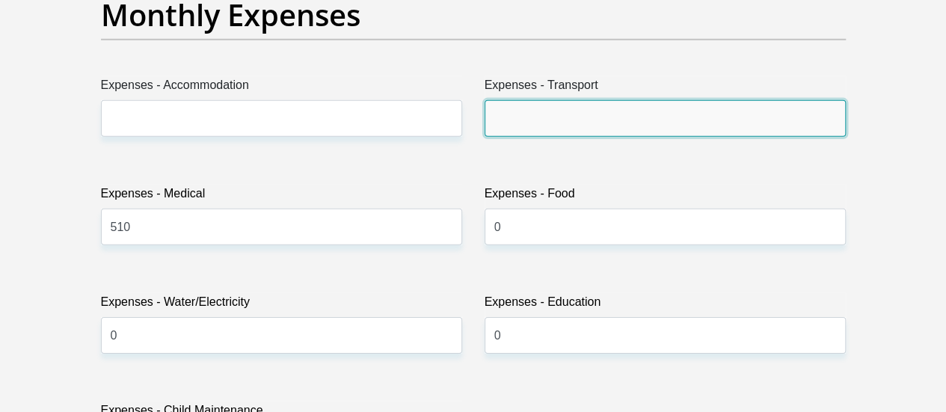
click at [573, 100] on input "Expenses - Transport" at bounding box center [665, 118] width 361 height 37
type input "300"
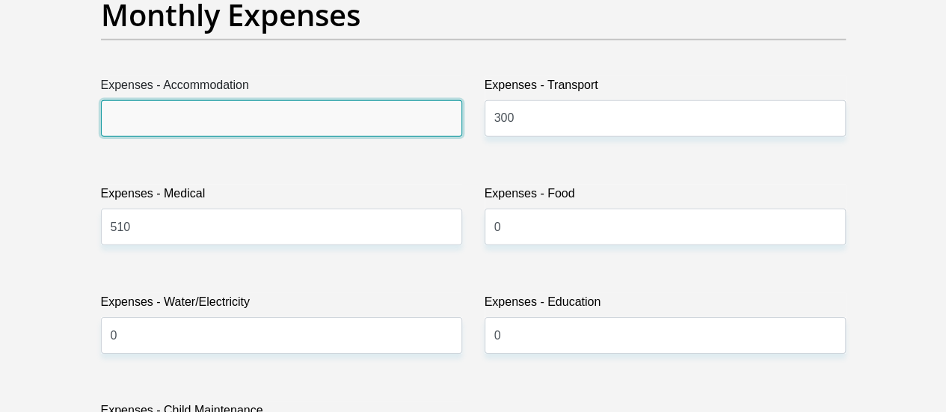
click at [379, 100] on input "Expenses - Accommodation" at bounding box center [281, 118] width 361 height 37
type input "0"
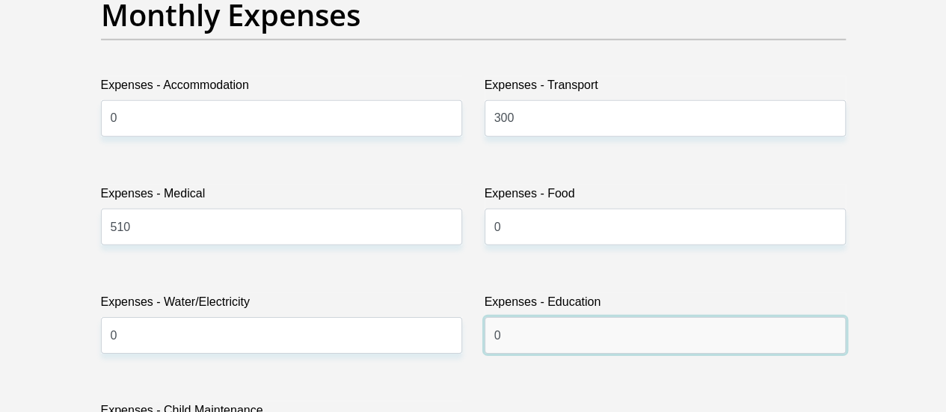
click at [567, 317] on input "0" at bounding box center [665, 335] width 361 height 37
type input "100"
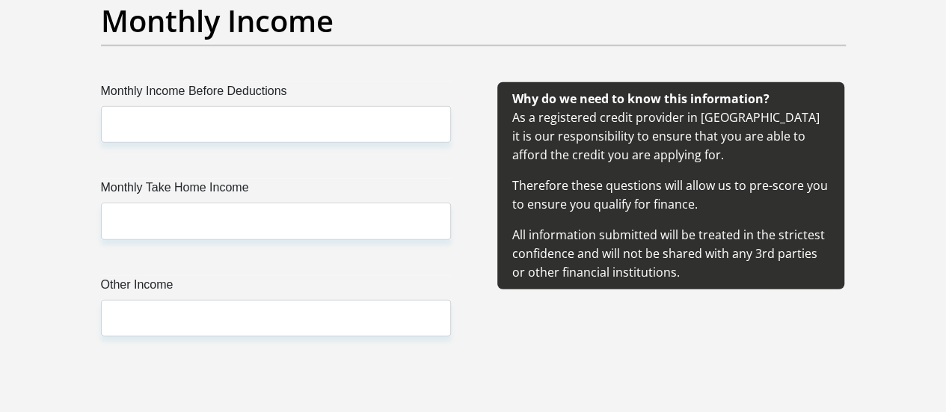
scroll to position [1798, 0]
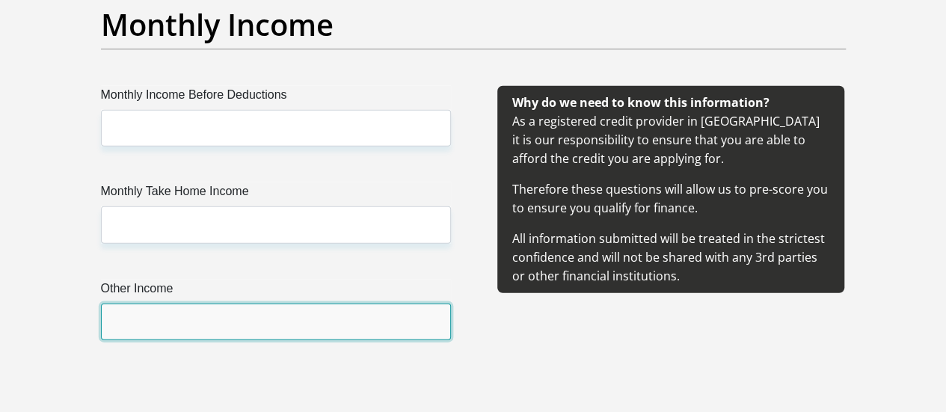
click at [377, 304] on input "Other Income" at bounding box center [276, 322] width 350 height 37
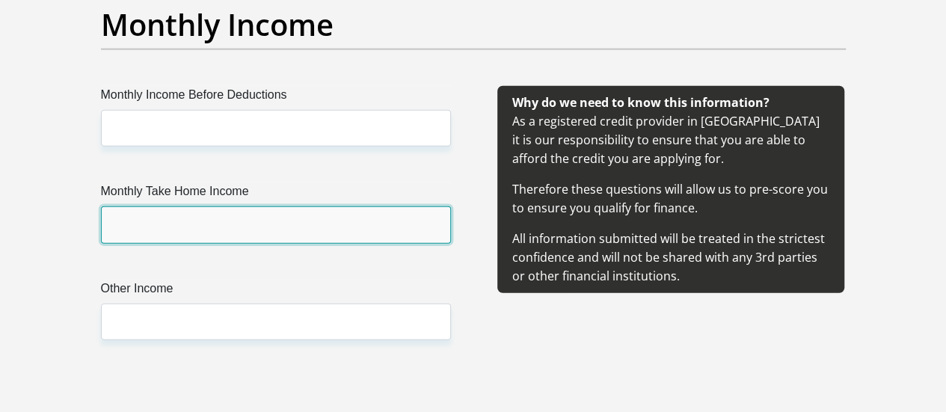
click at [281, 206] on input "Monthly Take Home Income" at bounding box center [276, 224] width 350 height 37
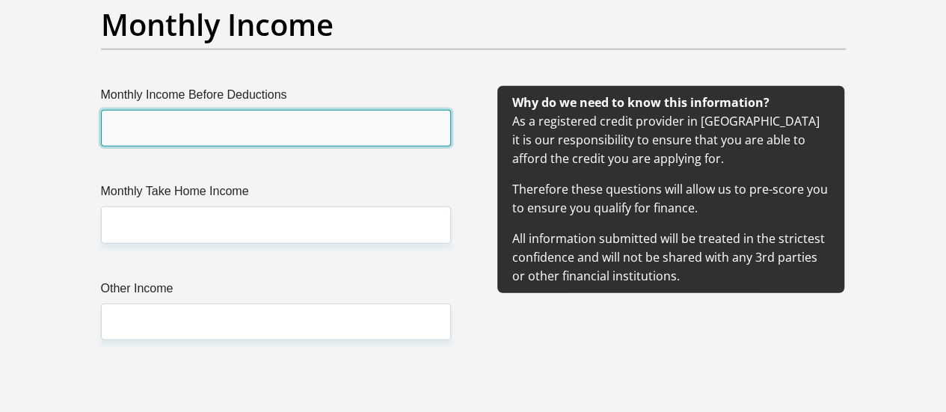
click at [301, 110] on input "Monthly Income Before Deductions" at bounding box center [276, 128] width 350 height 37
type input "3813"
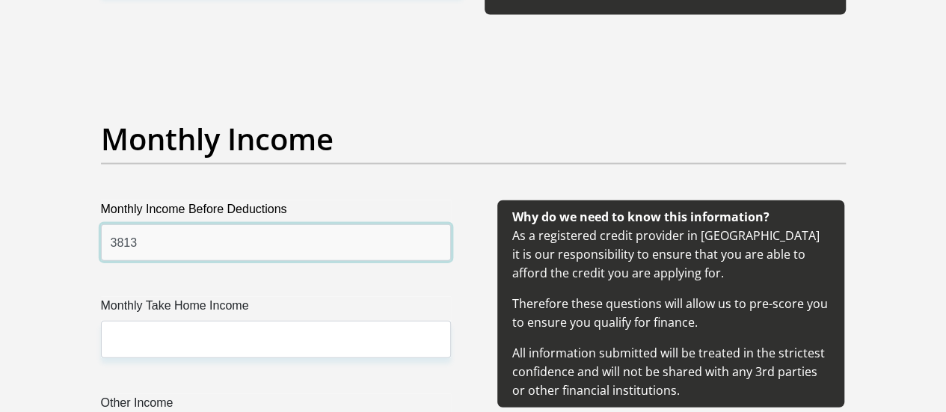
scroll to position [1682, 0]
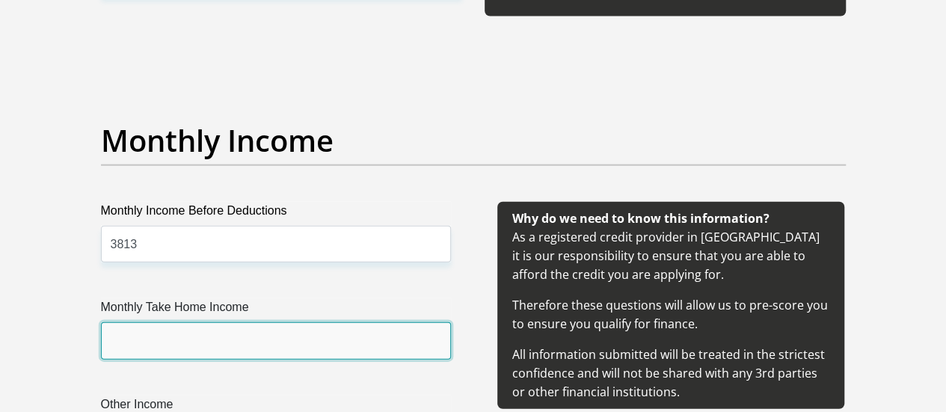
click at [331, 322] on input "Monthly Take Home Income" at bounding box center [276, 340] width 350 height 37
type input "3813"
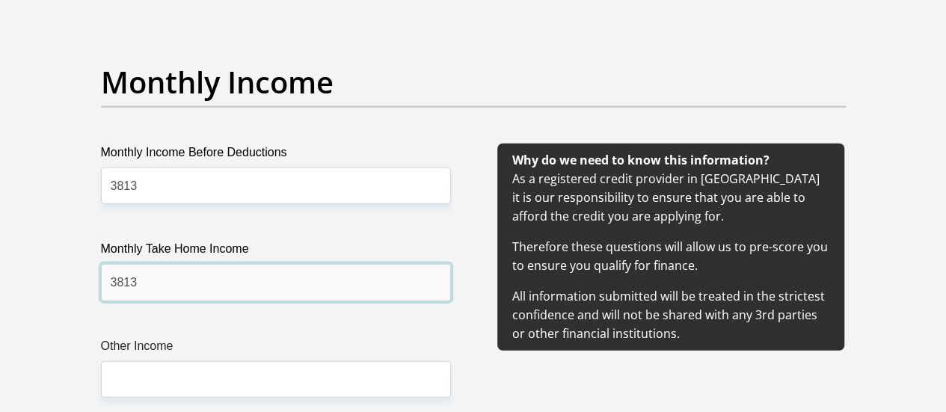
scroll to position [1761, 0]
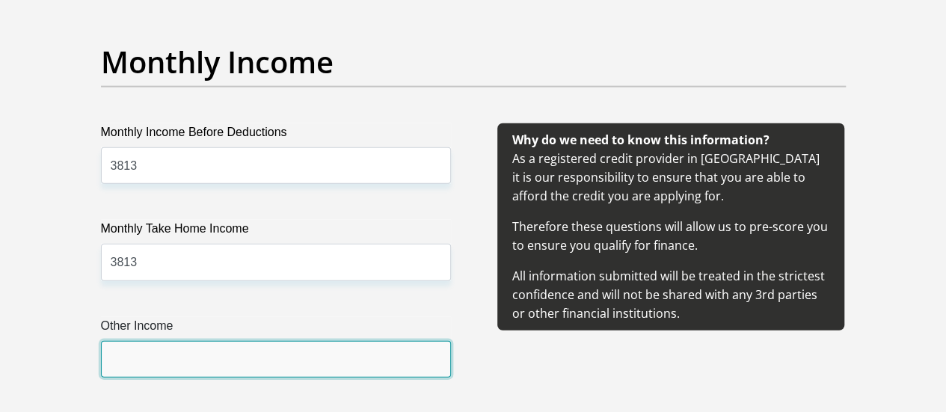
click at [265, 341] on input "Other Income" at bounding box center [276, 359] width 350 height 37
type input "500"
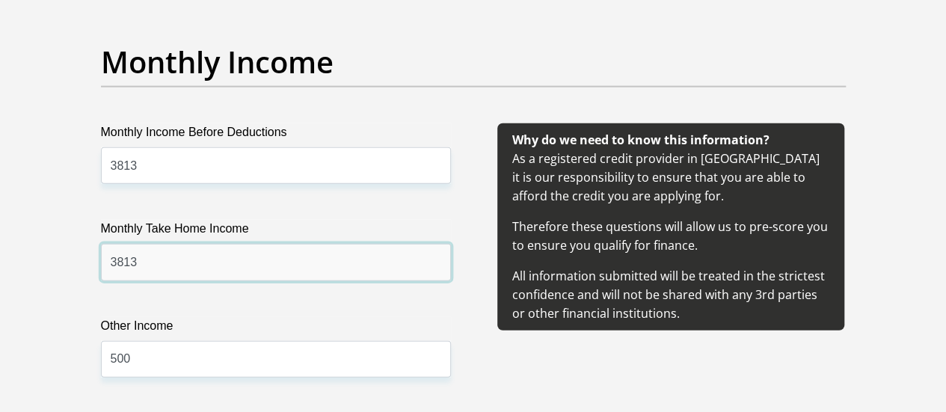
click at [271, 244] on input "3813" at bounding box center [276, 262] width 350 height 37
type input "3"
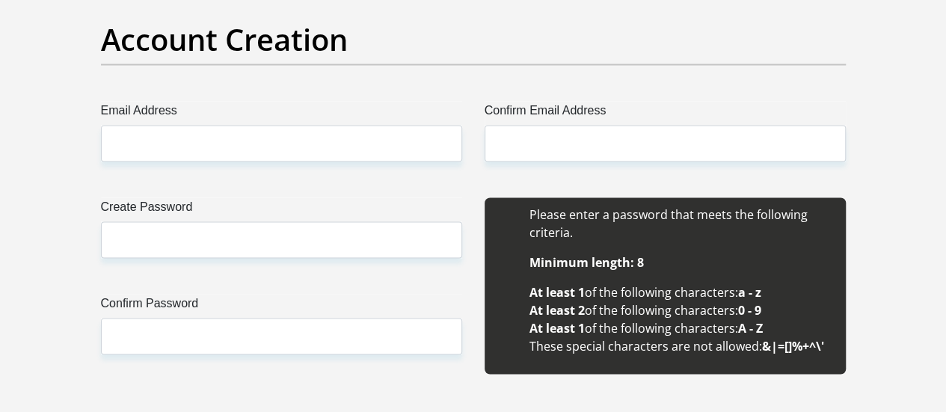
scroll to position [1323, 0]
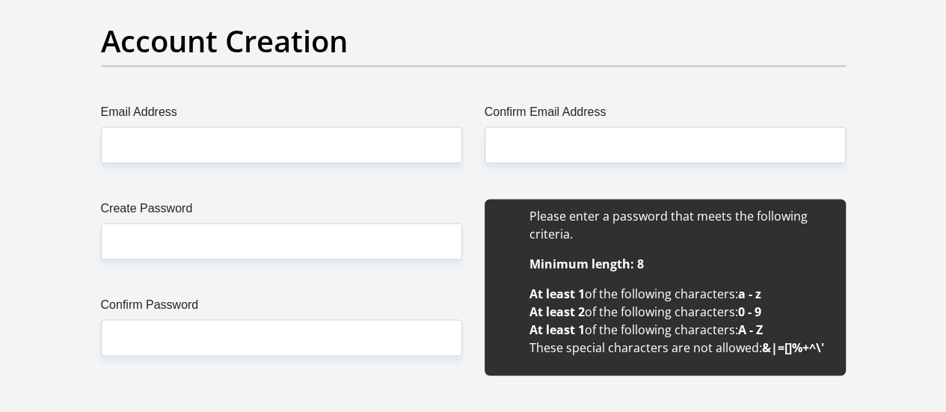
type input "3700"
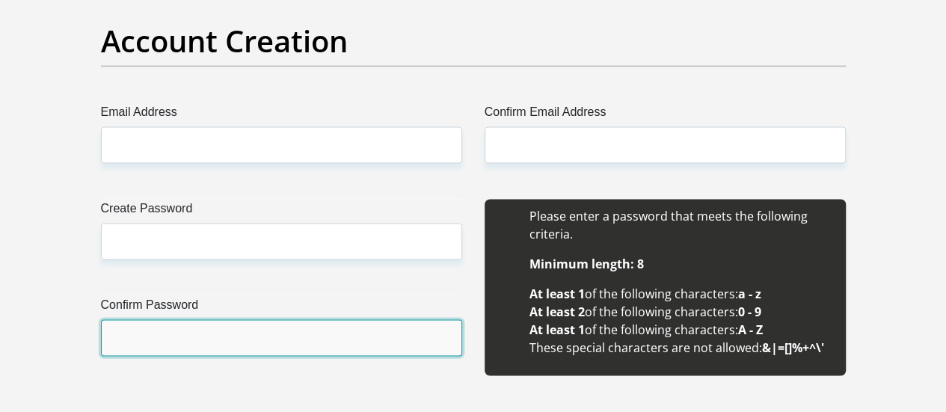
click at [320, 319] on input "Confirm Password" at bounding box center [281, 337] width 361 height 37
type input "Aj@211120"
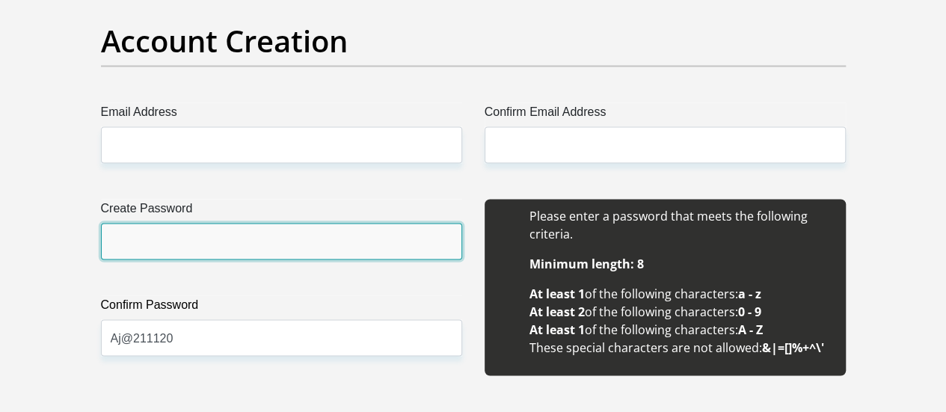
click at [286, 223] on input "Create Password" at bounding box center [281, 241] width 361 height 37
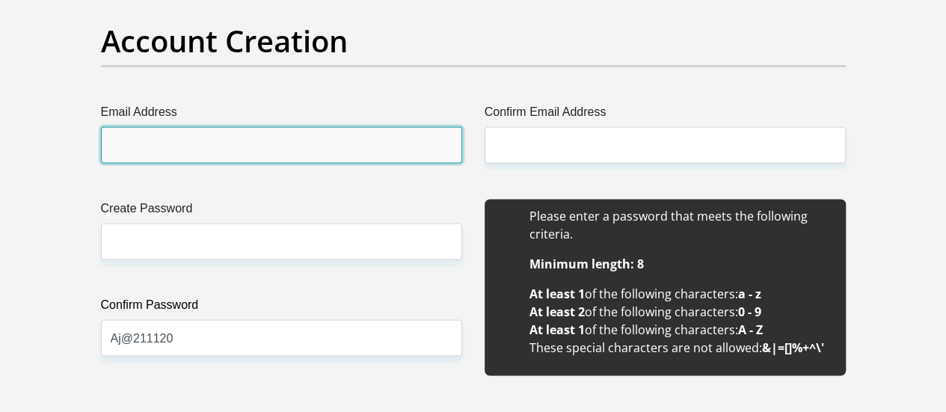
click at [302, 126] on input "Email Address" at bounding box center [281, 144] width 361 height 37
type input "jeanmaribassonaj@gmail.com"
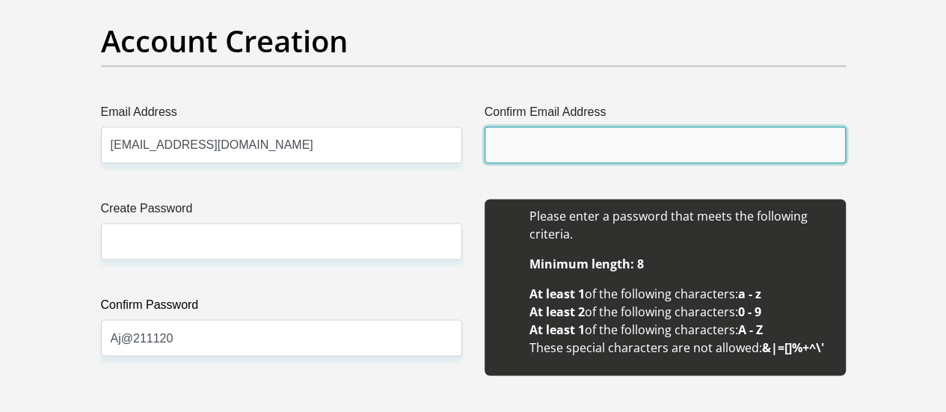
type input "jeanmaribassonaj@gmail.com"
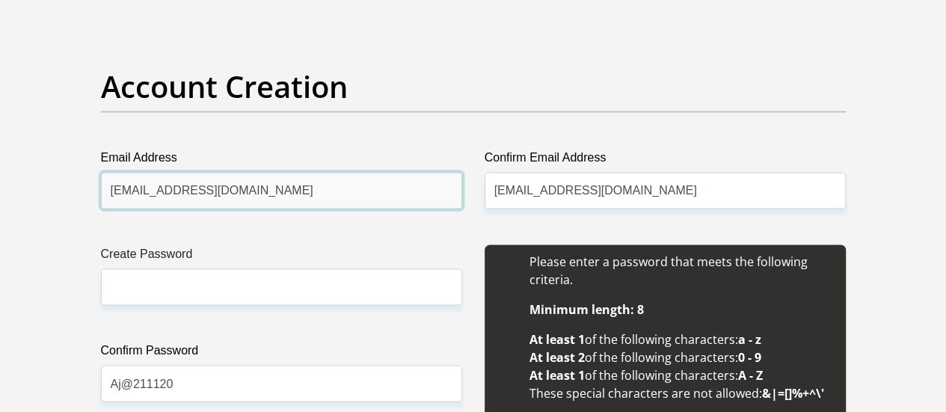
scroll to position [1274, 0]
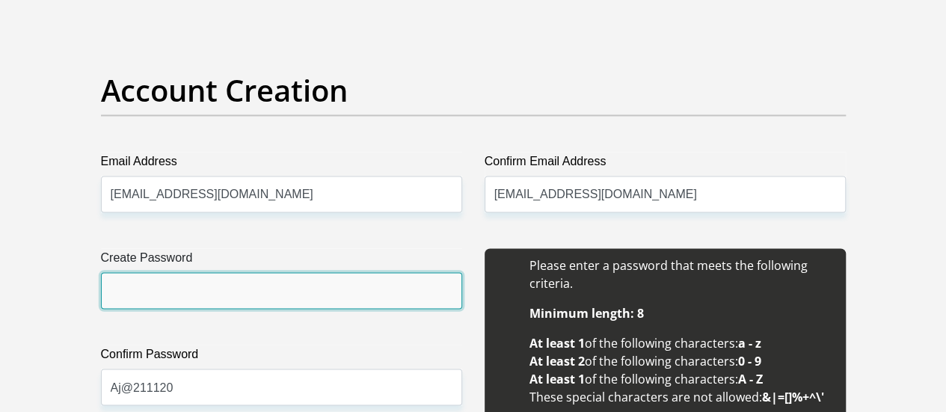
click at [289, 272] on input "Create Password" at bounding box center [281, 290] width 361 height 37
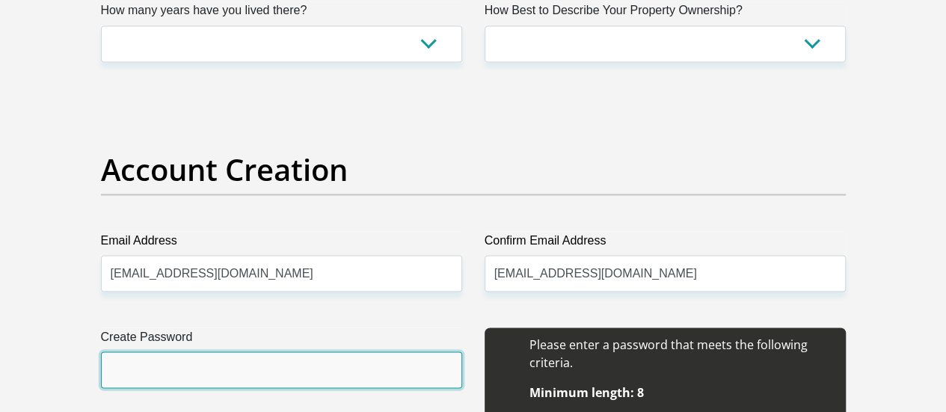
scroll to position [1196, 0]
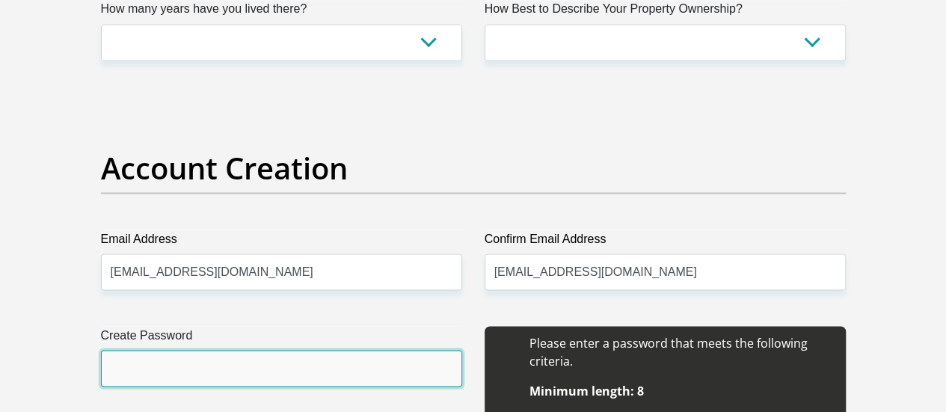
click at [275, 350] on input "Create Password" at bounding box center [281, 368] width 361 height 37
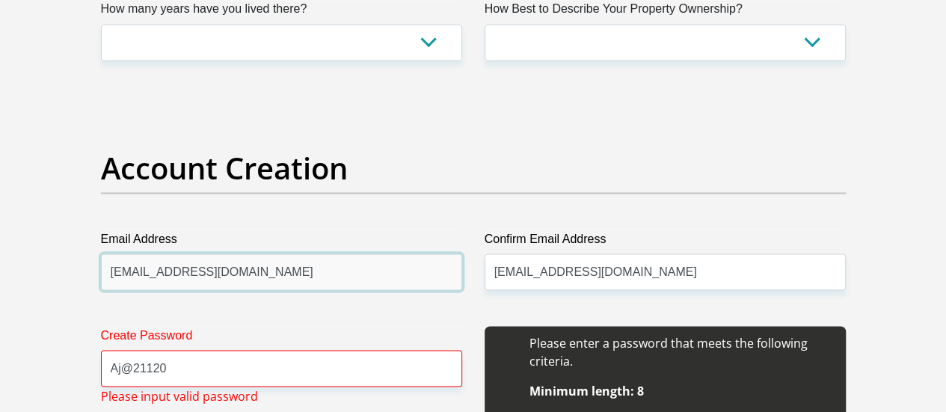
click at [380, 253] on input "jeanmaribassonaj@gmail.com" at bounding box center [281, 271] width 361 height 37
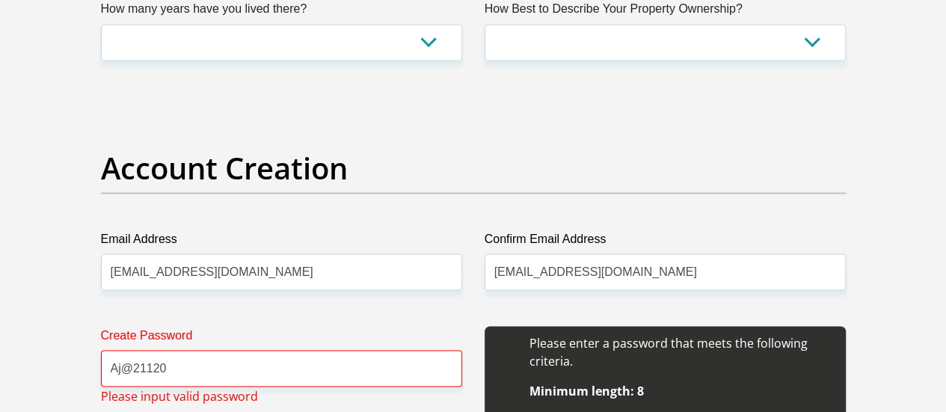
click at [447, 150] on h2 "Account Creation" at bounding box center [473, 168] width 745 height 36
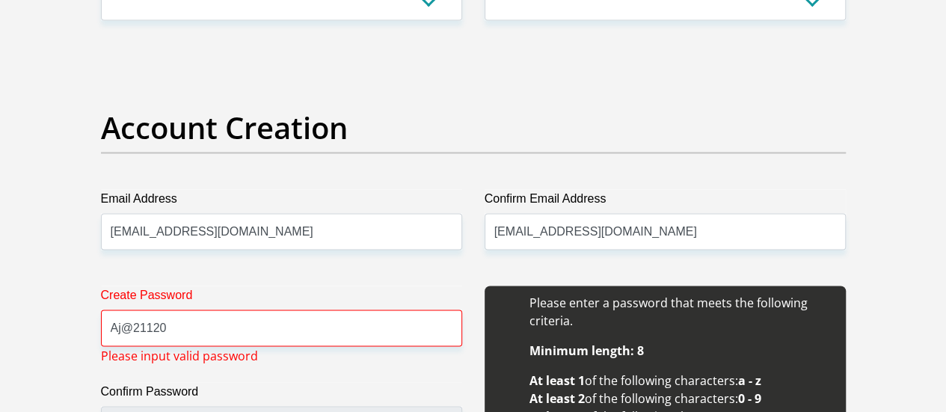
scroll to position [1246, 0]
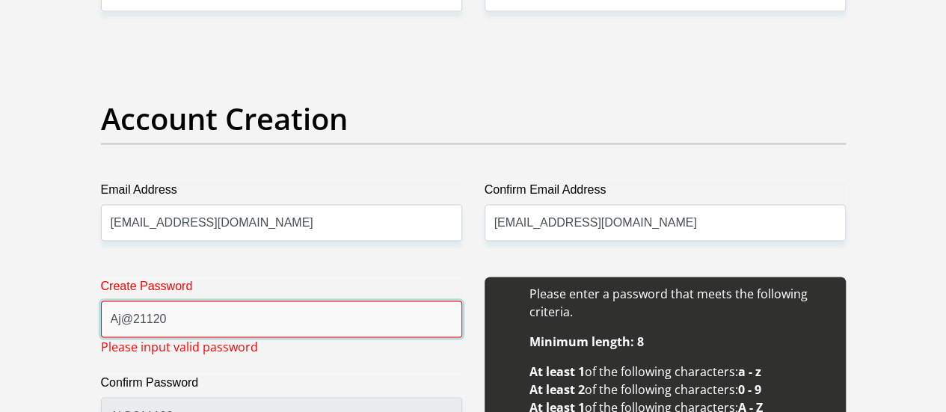
click at [155, 301] on input "Aj@21120" at bounding box center [281, 319] width 361 height 37
click at [152, 301] on input "Aj@21120" at bounding box center [281, 319] width 361 height 37
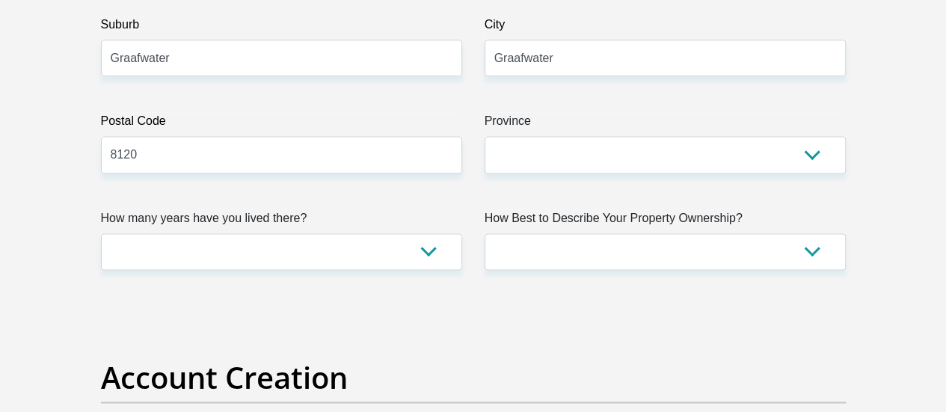
scroll to position [986, 0]
type input "Aj@211120"
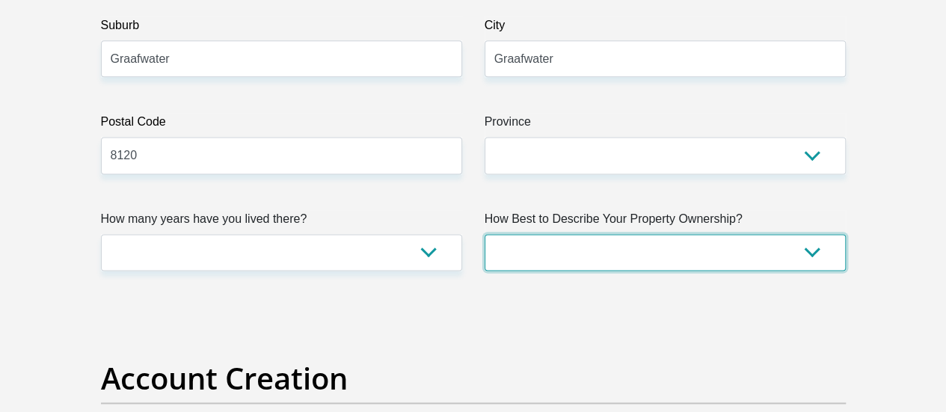
click at [828, 234] on select "Owned Rented Family Owned Company Dwelling" at bounding box center [665, 252] width 361 height 37
select select "parents"
click at [485, 234] on select "Owned Rented Family Owned Company Dwelling" at bounding box center [665, 252] width 361 height 37
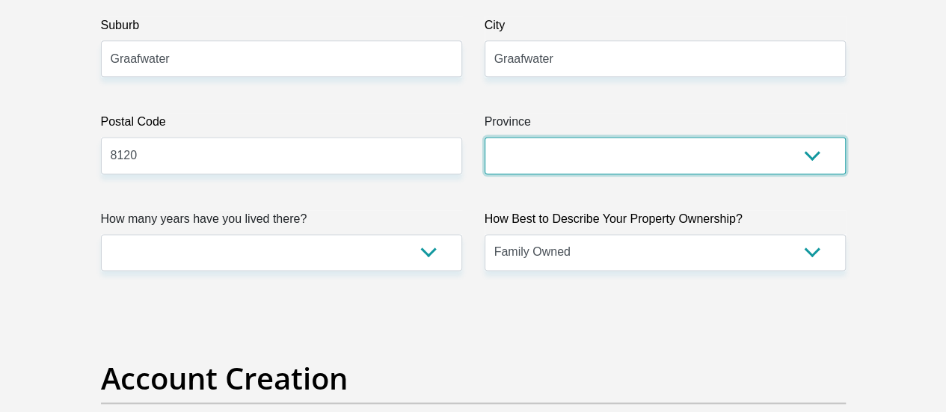
click at [757, 137] on select "Eastern Cape Free State Gauteng KwaZulu-Natal Limpopo Mpumalanga Northern Cape …" at bounding box center [665, 155] width 361 height 37
select select "Western Cape"
click at [485, 137] on select "Eastern Cape Free State Gauteng KwaZulu-Natal Limpopo Mpumalanga Northern Cape …" at bounding box center [665, 155] width 361 height 37
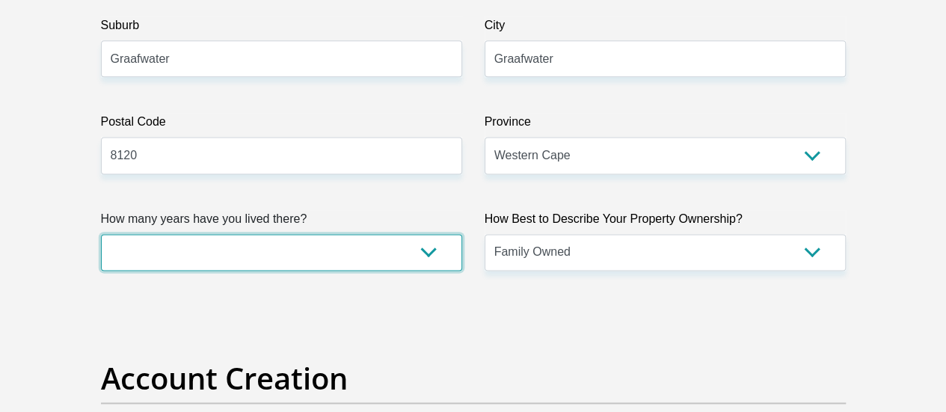
click at [351, 234] on select "less than 1 year 1-3 years 3-5 years 5+ years" at bounding box center [281, 252] width 361 height 37
select select "5"
click at [101, 234] on select "less than 1 year 1-3 years 3-5 years 5+ years" at bounding box center [281, 252] width 361 height 37
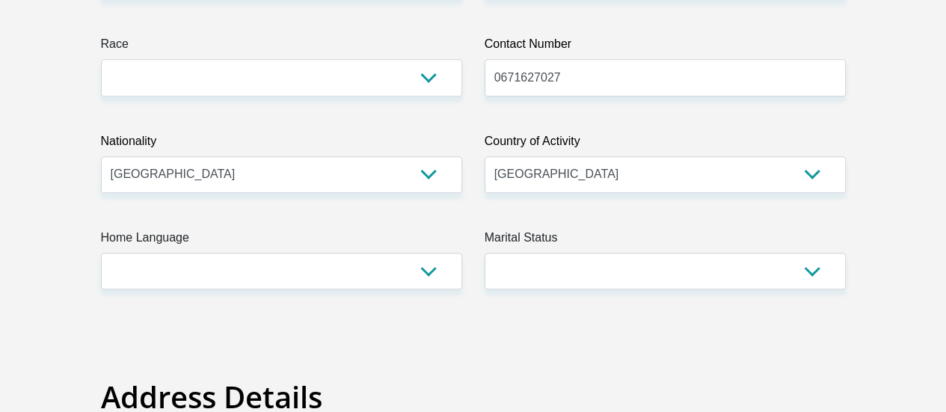
scroll to position [402, 0]
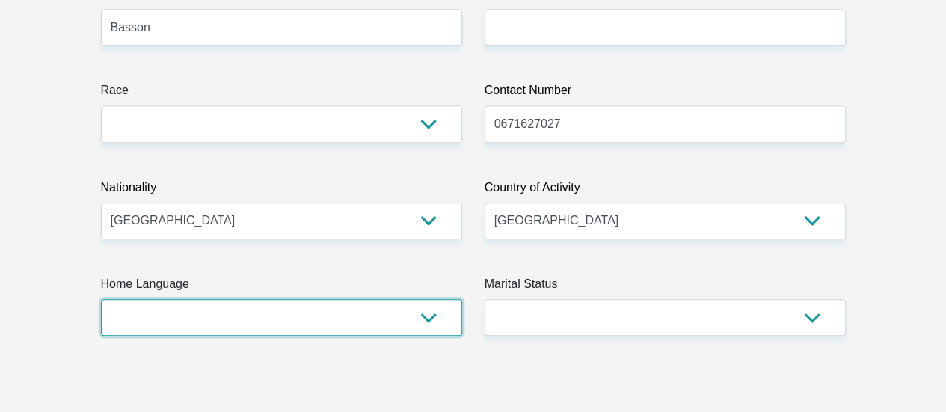
click at [430, 299] on select "Afrikaans English Sepedi South Ndebele Southern Sotho Swati Tsonga Tswana Venda…" at bounding box center [281, 317] width 361 height 37
select select "afr"
click at [101, 299] on select "Afrikaans English Sepedi South Ndebele Southern Sotho Swati Tsonga Tswana Venda…" at bounding box center [281, 317] width 361 height 37
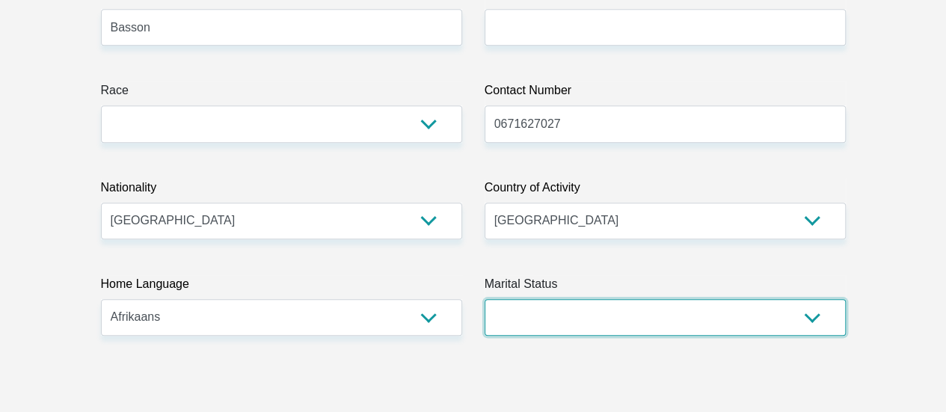
click at [812, 299] on select "Married ANC Single Divorced Widowed Married COP or Customary Law" at bounding box center [665, 317] width 361 height 37
select select "2"
click at [485, 299] on select "Married ANC Single Divorced Widowed Married COP or Customary Law" at bounding box center [665, 317] width 361 height 37
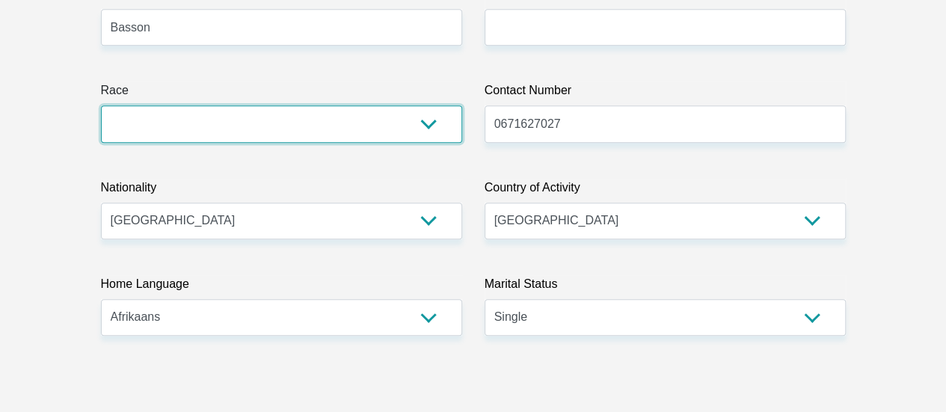
click at [401, 105] on select "Black Coloured Indian White Other" at bounding box center [281, 123] width 361 height 37
select select "4"
click at [101, 105] on select "Black Coloured Indian White Other" at bounding box center [281, 123] width 361 height 37
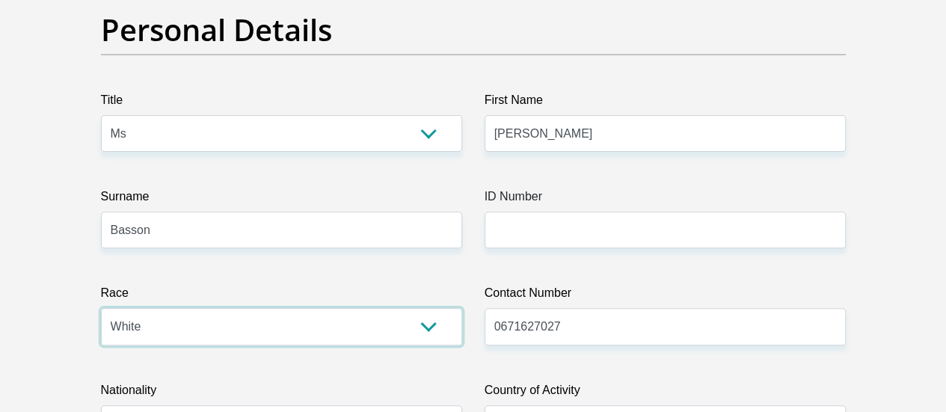
scroll to position [194, 0]
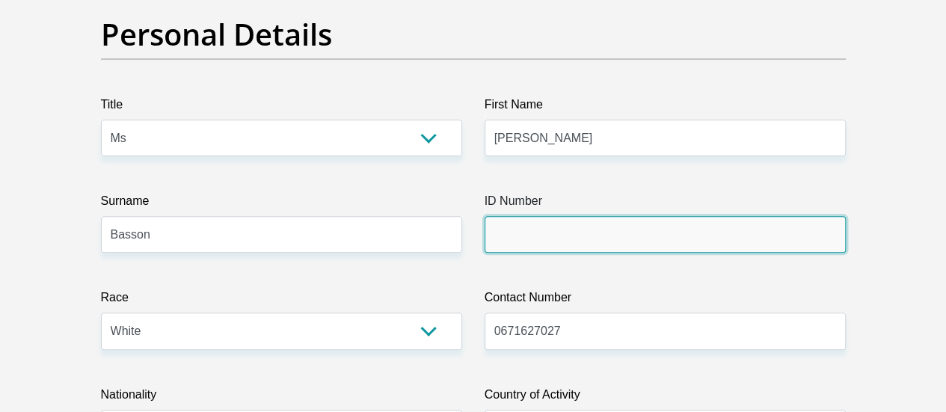
click at [560, 216] on input "ID Number" at bounding box center [665, 234] width 361 height 37
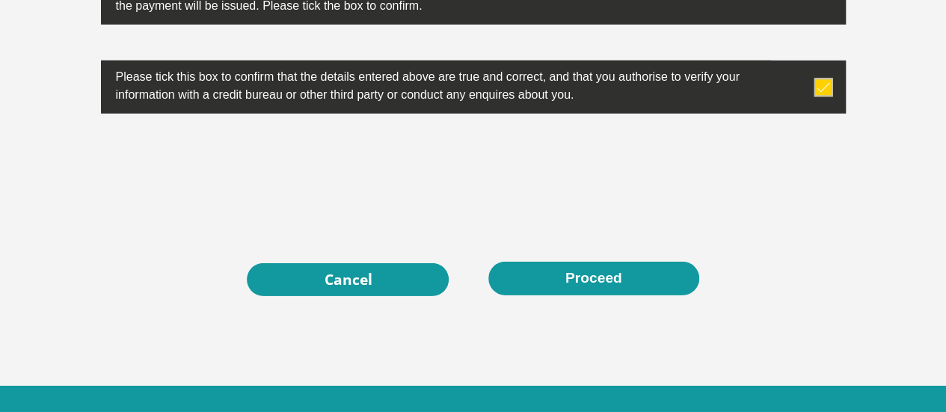
type input "9808180334085"
click at [626, 262] on button "Proceed" at bounding box center [593, 279] width 211 height 34
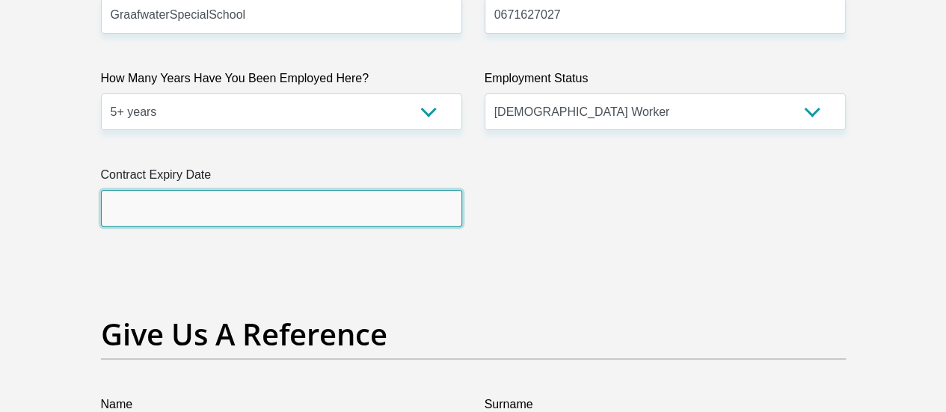
scroll to position [2964, 0]
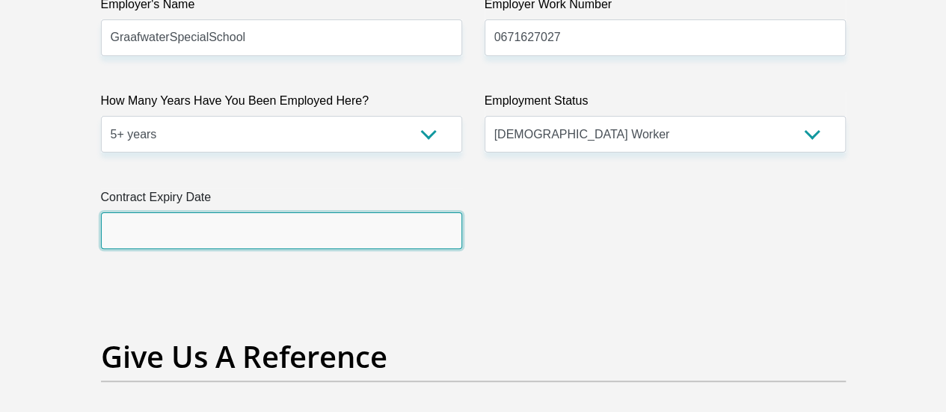
click at [314, 212] on input "text" at bounding box center [281, 230] width 361 height 37
type input "2026/12/31"
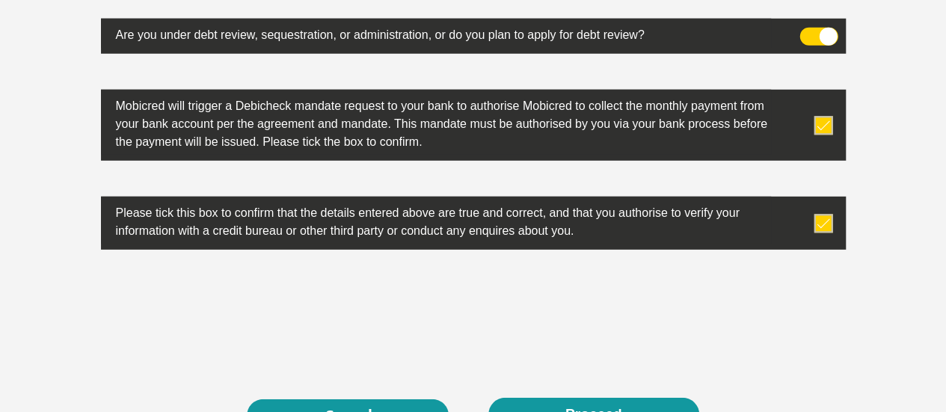
scroll to position [4910, 0]
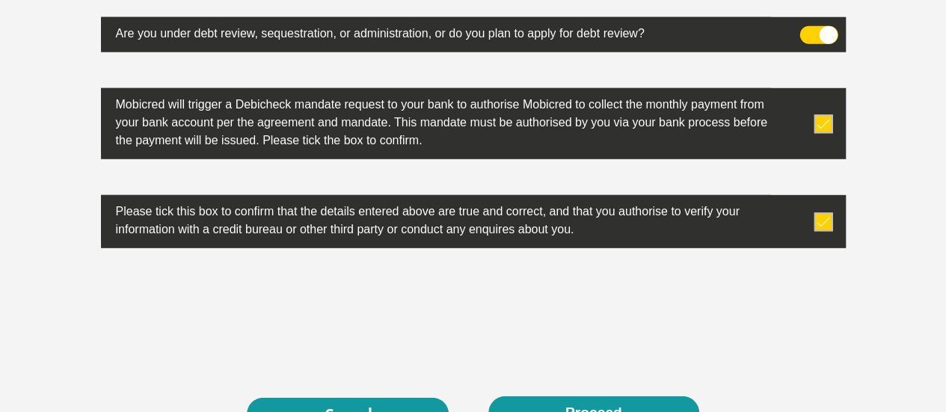
click at [661, 396] on button "Proceed" at bounding box center [593, 413] width 211 height 34
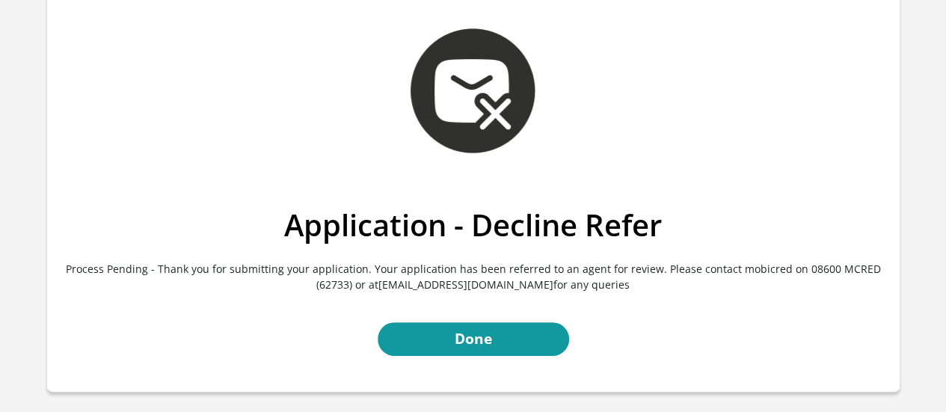
scroll to position [70, 0]
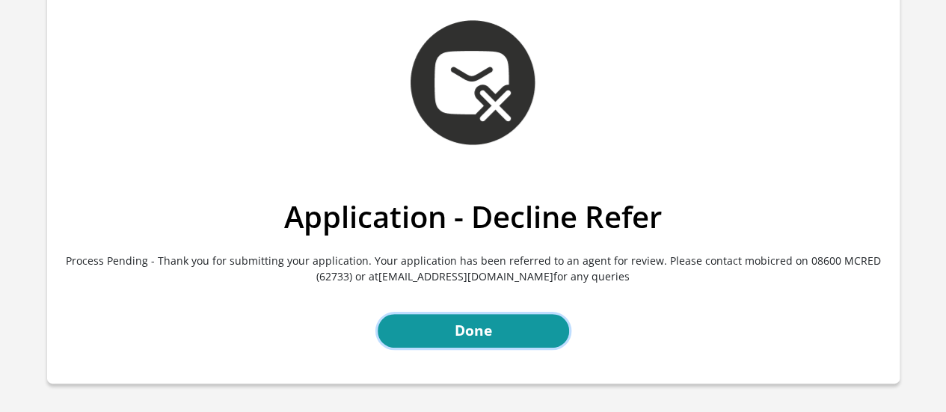
click at [533, 330] on link "Done" at bounding box center [473, 331] width 191 height 34
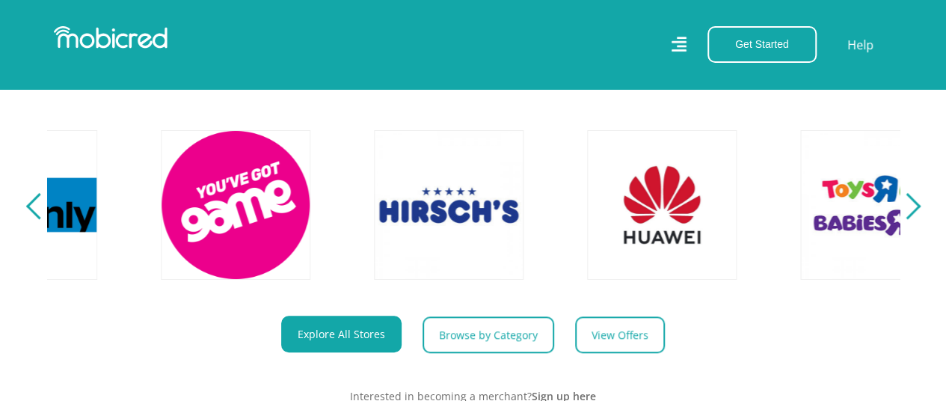
scroll to position [0, 3061]
